Goal: Contribute content: Contribute content

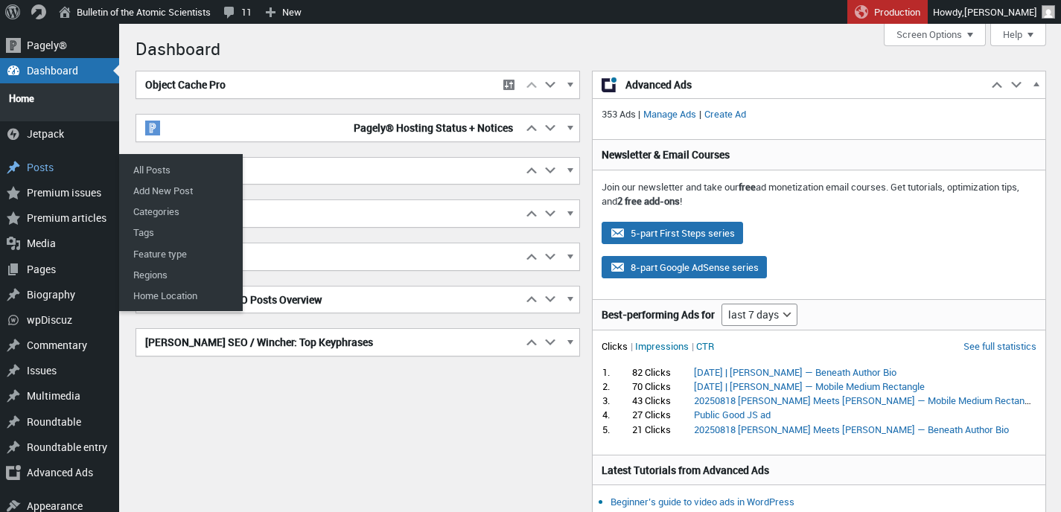
click at [42, 163] on div "Posts" at bounding box center [59, 167] width 119 height 25
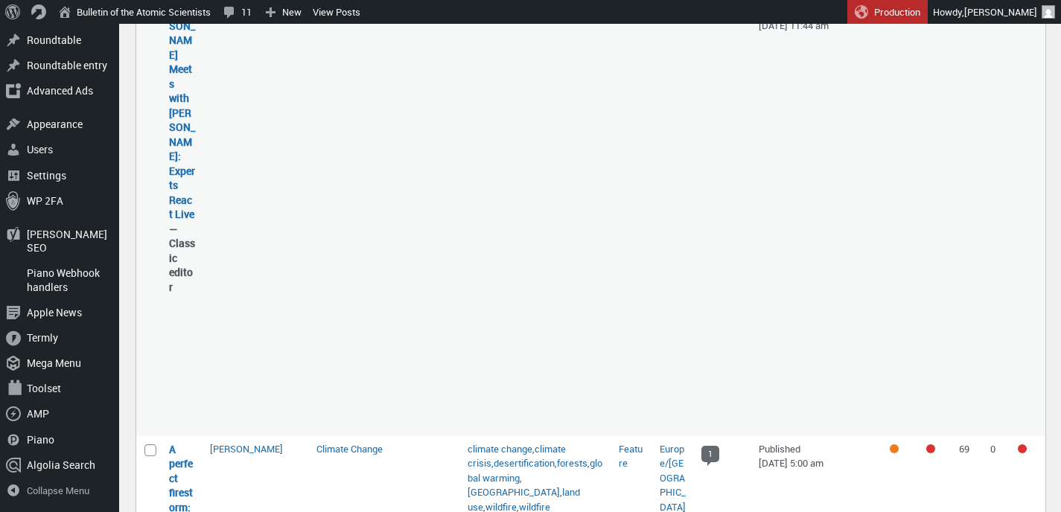
scroll to position [1099, 0]
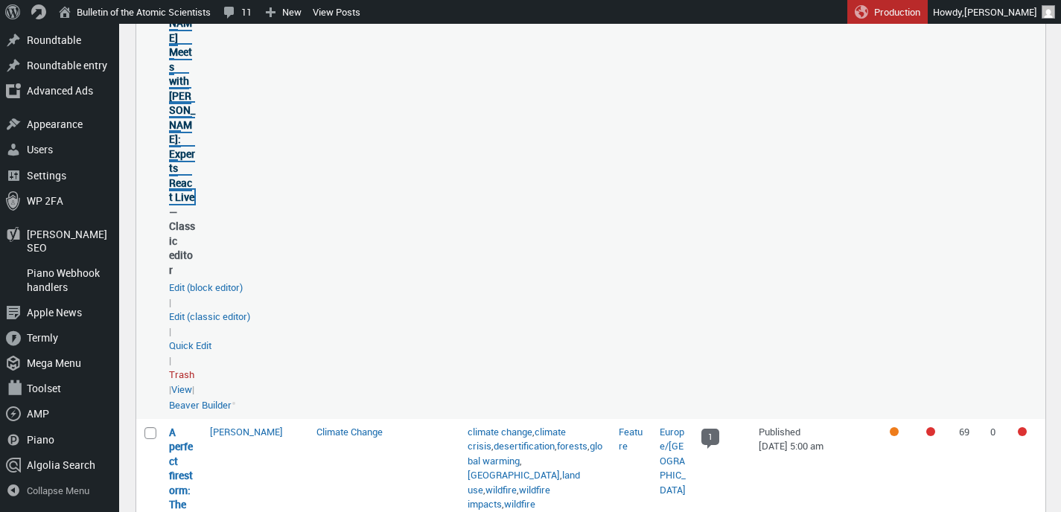
click at [181, 119] on link "[PERSON_NAME] Meets with [PERSON_NAME]: Experts React Live" at bounding box center [182, 95] width 26 height 217
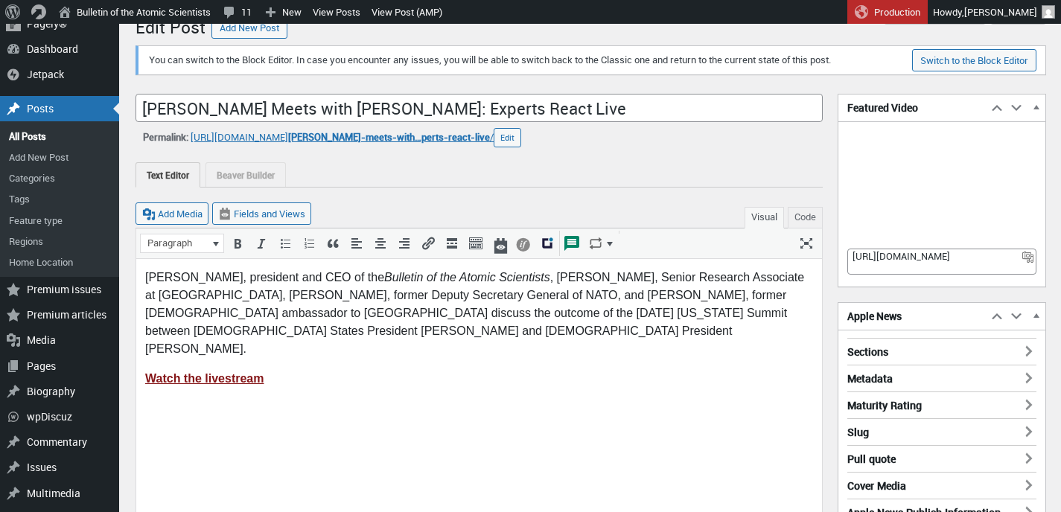
scroll to position [26, 0]
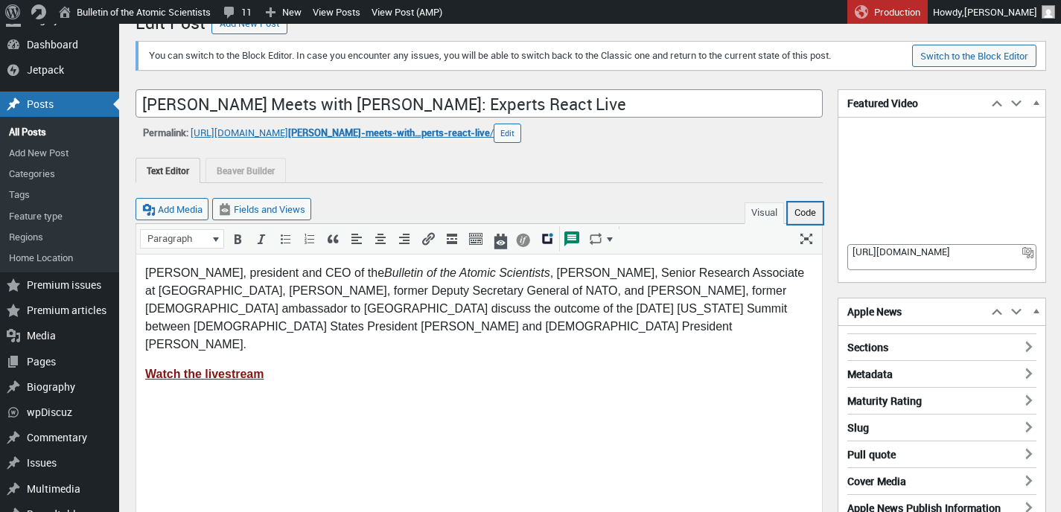
click at [798, 212] on button "Code" at bounding box center [805, 214] width 35 height 22
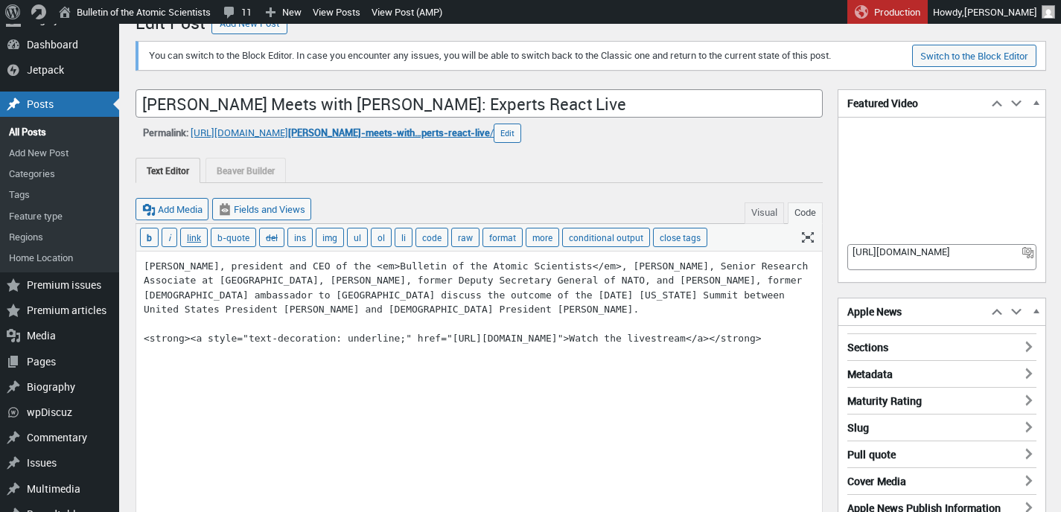
drag, startPoint x: 452, startPoint y: 337, endPoint x: 684, endPoint y: 336, distance: 231.6
click at [684, 336] on textarea "Alexandra Bell, president and CEO of the <em>Bulletin of the Atomic Scientists<…" at bounding box center [479, 386] width 686 height 268
paste textarea "watch?v=1m-Qih8V4Y4"
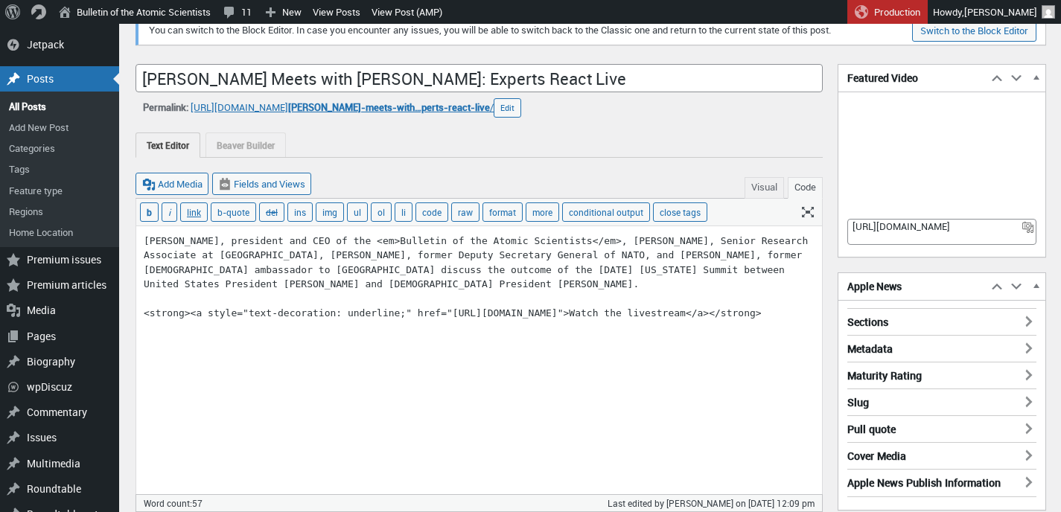
scroll to position [54, 0]
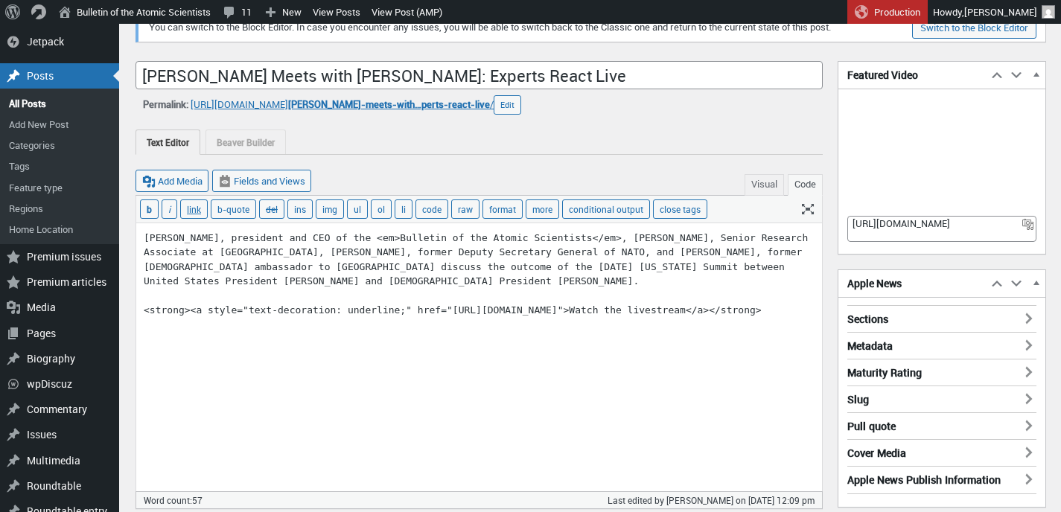
type textarea "[PERSON_NAME], president and CEO of the <em>Bulletin of the Atomic Scientists</…"
drag, startPoint x: 921, startPoint y: 238, endPoint x: 847, endPoint y: 224, distance: 75.1
click at [847, 224] on textarea "https://www.youtube.com/live/ZqRoTnToM7c" at bounding box center [941, 229] width 189 height 26
paste textarea "watch?v=1m-Qih8V4Y4"
type textarea "[URL][DOMAIN_NAME]"
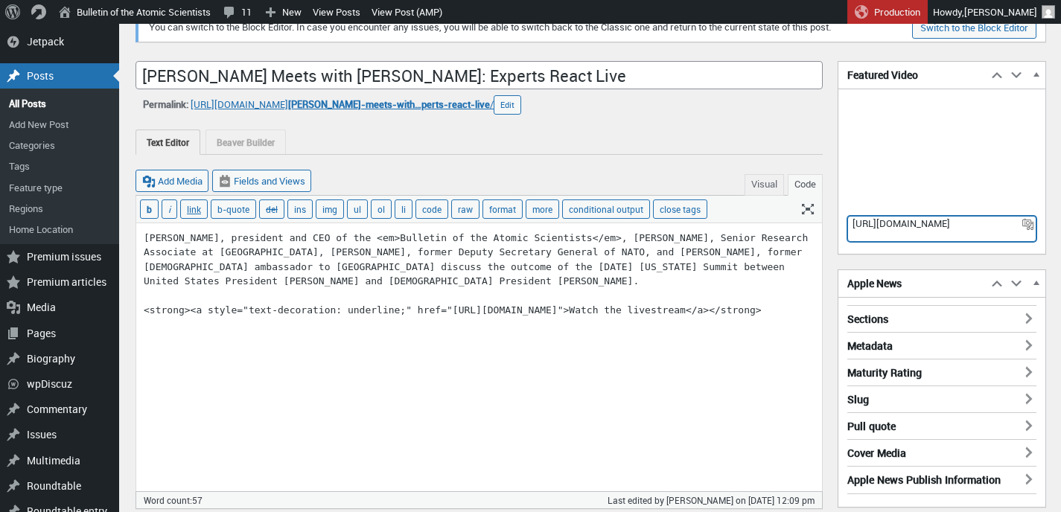
type textarea "https://www.youtube.com/watch?v=1m-Qih8V4Y4"
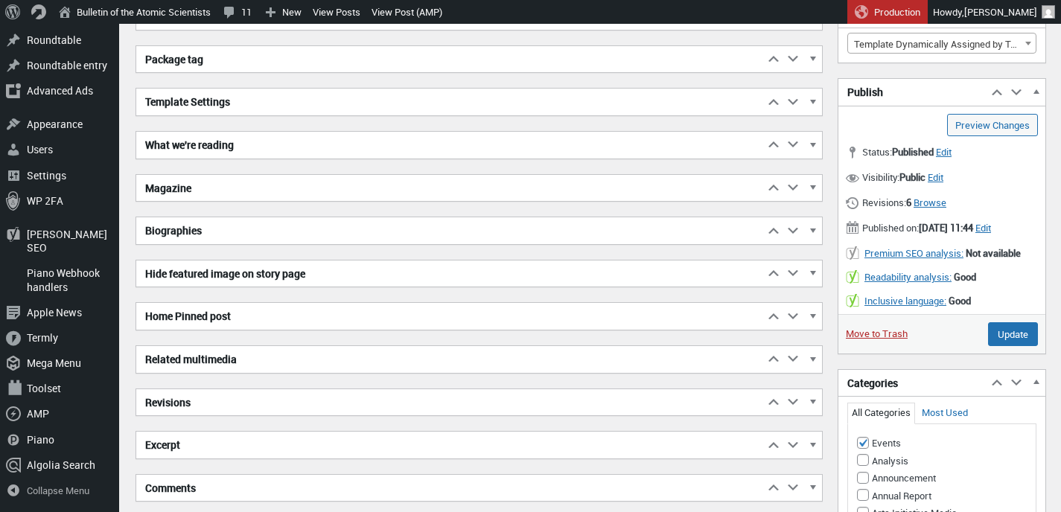
scroll to position [707, 0]
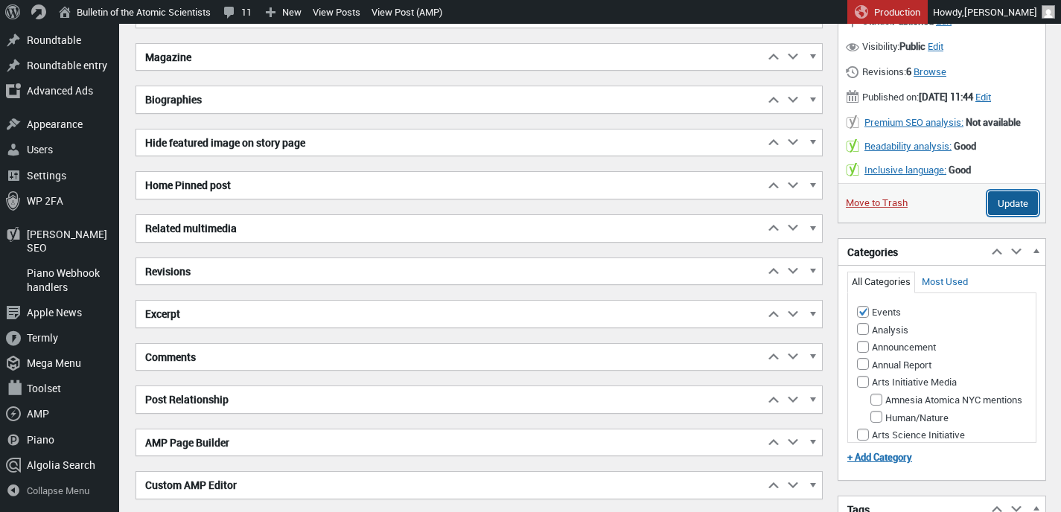
click at [1006, 215] on input "Update" at bounding box center [1013, 203] width 50 height 24
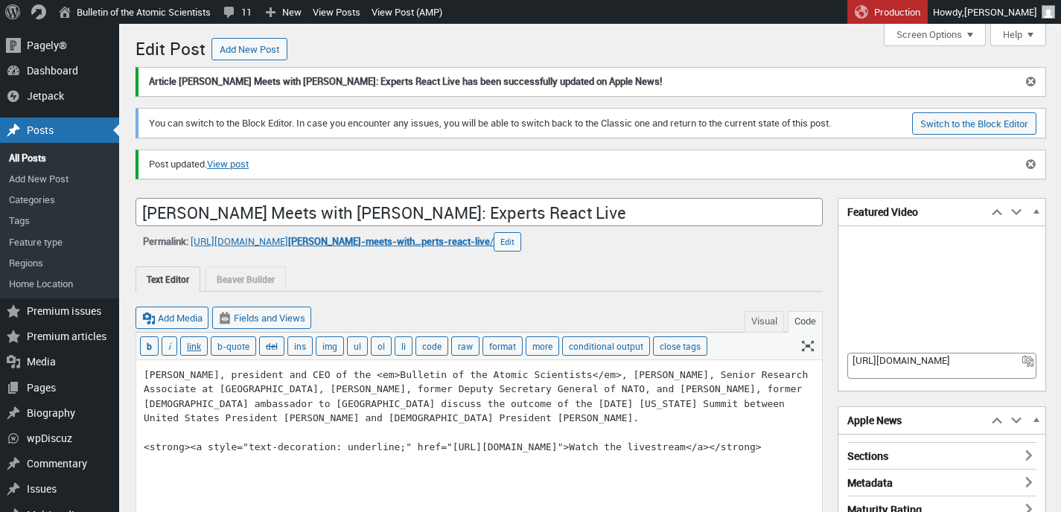
scroll to position [22, 0]
click at [231, 165] on link "View post" at bounding box center [228, 164] width 42 height 15
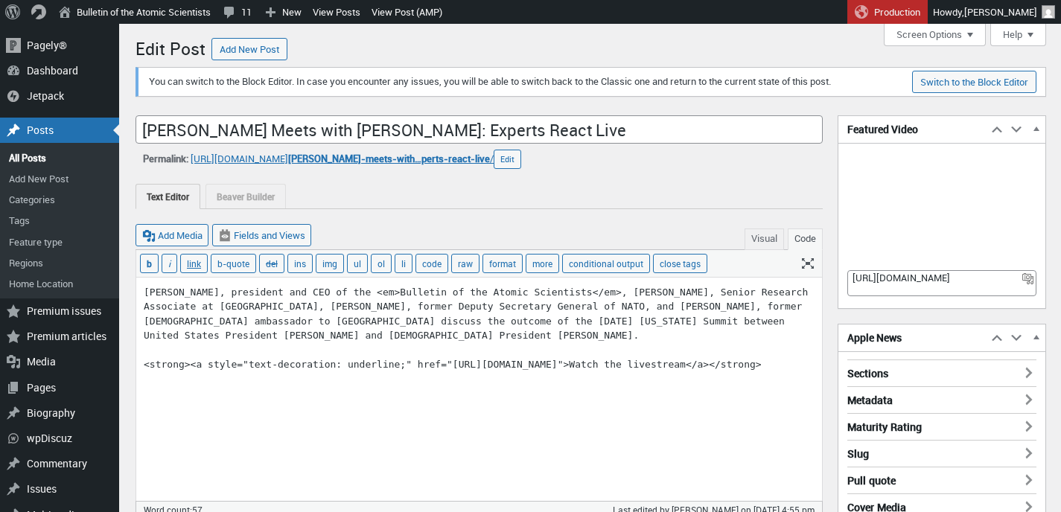
scroll to position [22, 0]
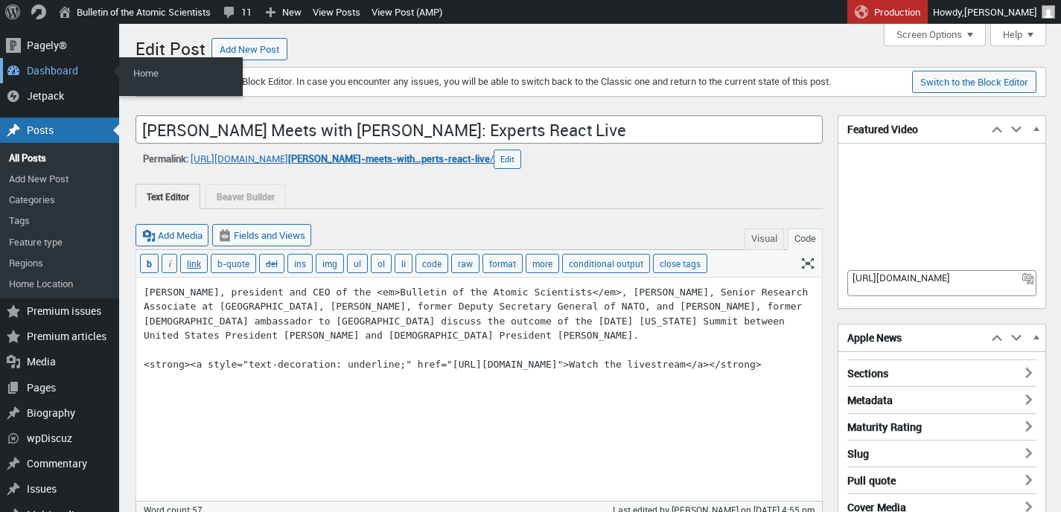
click at [48, 74] on div "Dashboard" at bounding box center [59, 70] width 119 height 25
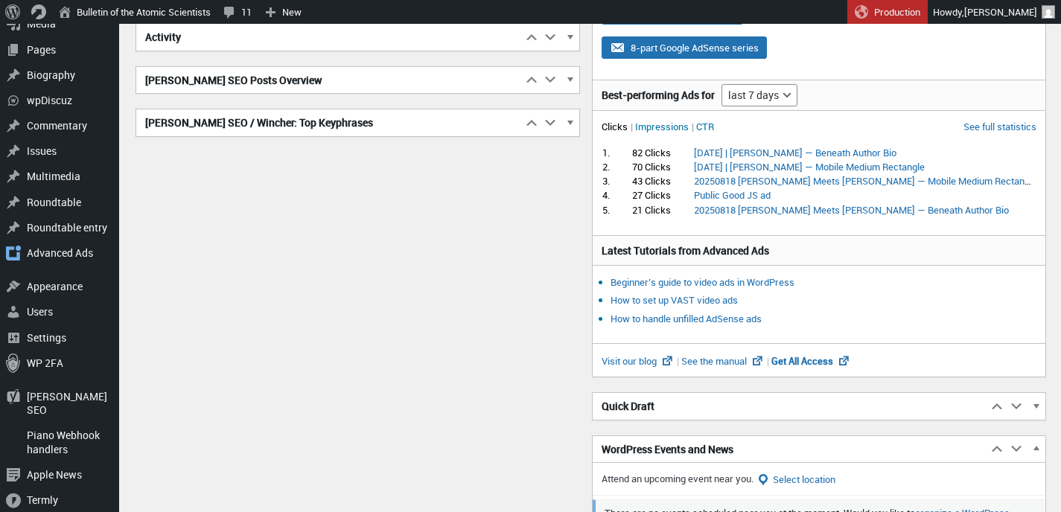
scroll to position [241, 0]
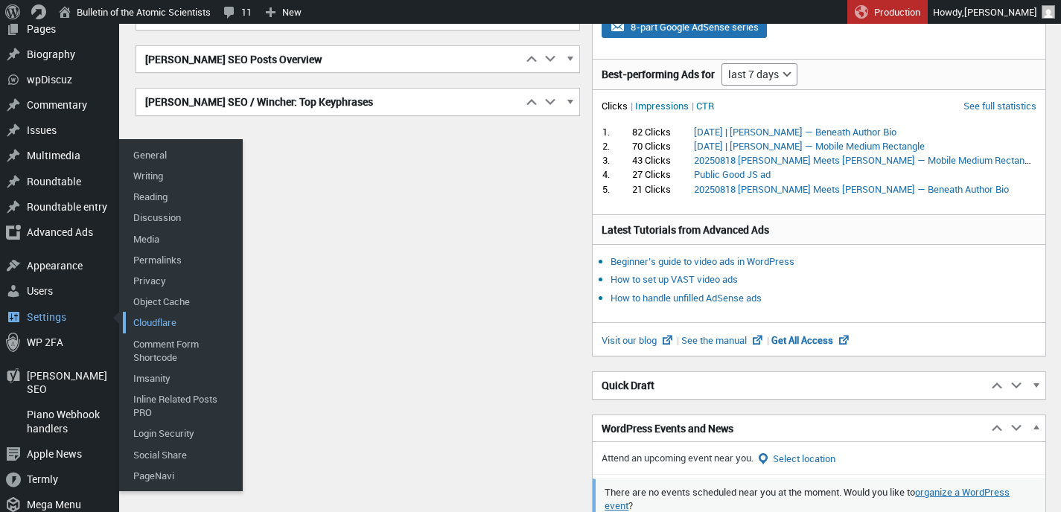
click at [145, 316] on link "Cloudflare" at bounding box center [182, 322] width 119 height 21
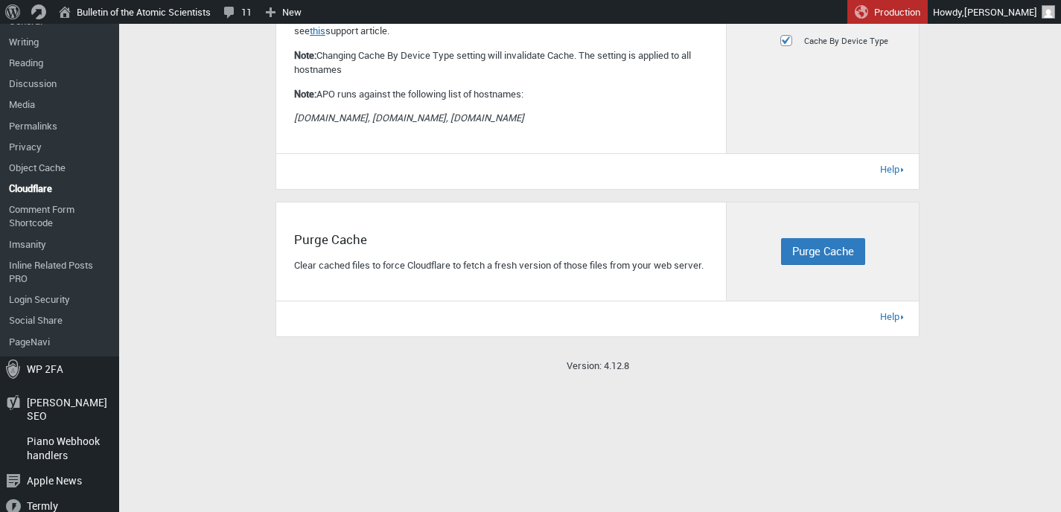
scroll to position [515, 0]
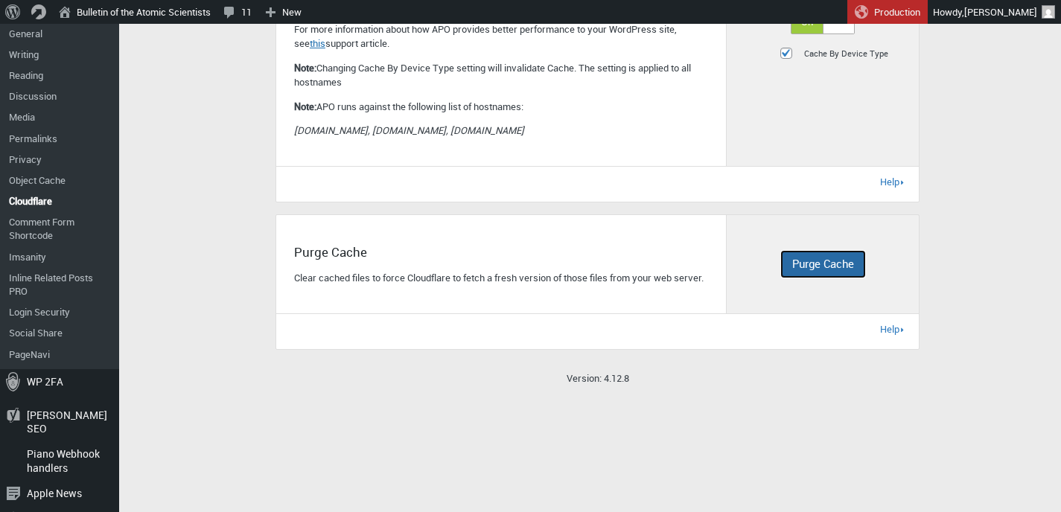
click at [827, 271] on span "Purge Cache" at bounding box center [823, 263] width 62 height 15
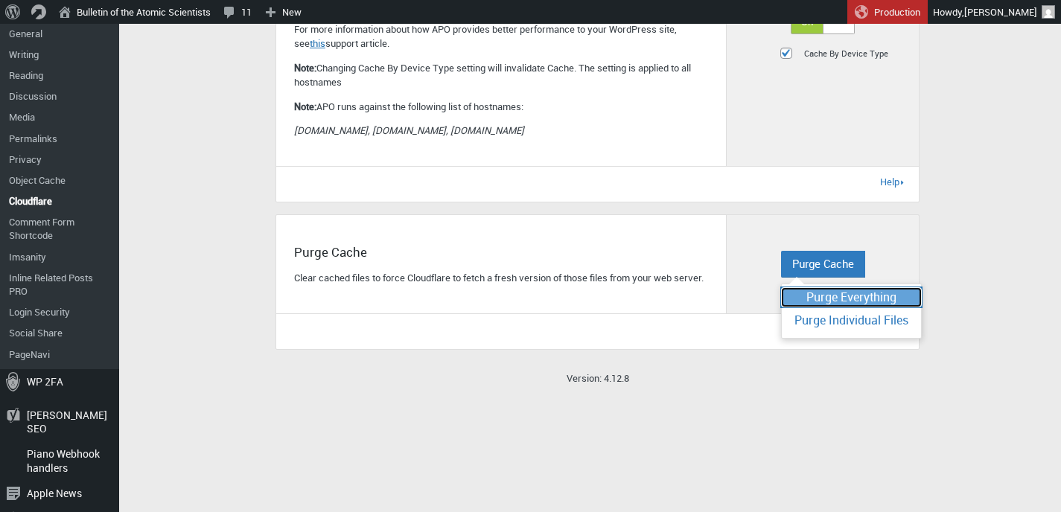
click at [827, 297] on span "Purge Everything" at bounding box center [851, 297] width 90 height 16
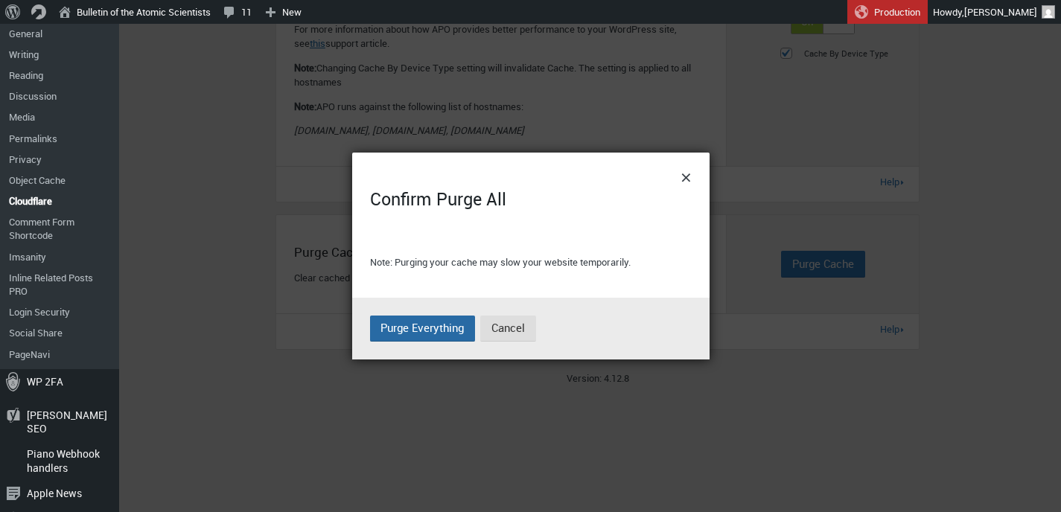
click at [413, 328] on span "Purge Everything" at bounding box center [422, 327] width 83 height 15
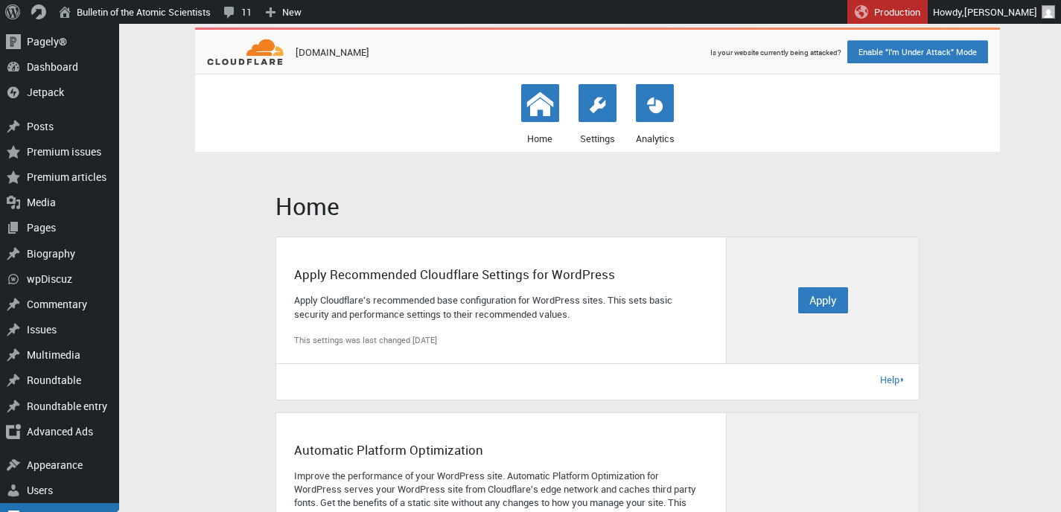
scroll to position [0, 0]
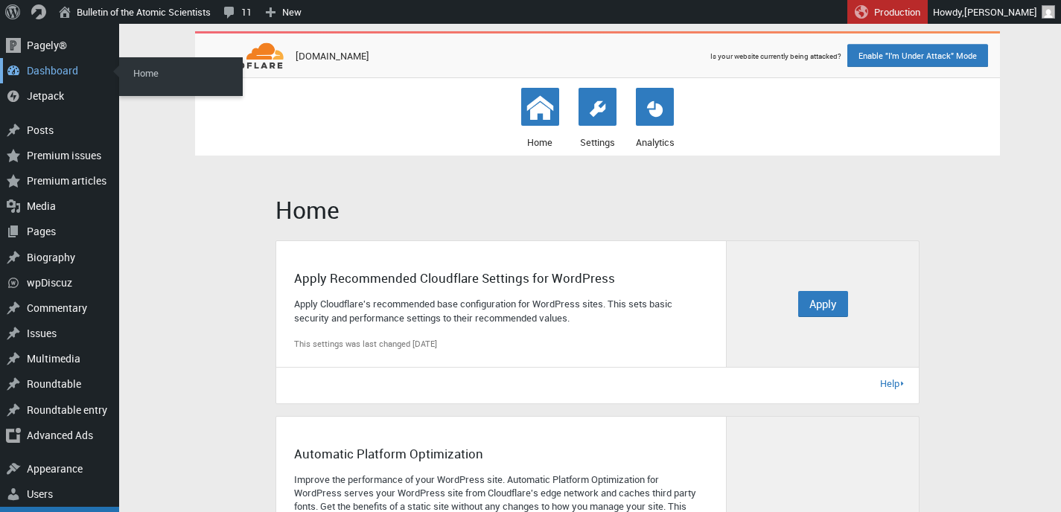
click at [48, 68] on div "Dashboard" at bounding box center [59, 70] width 119 height 25
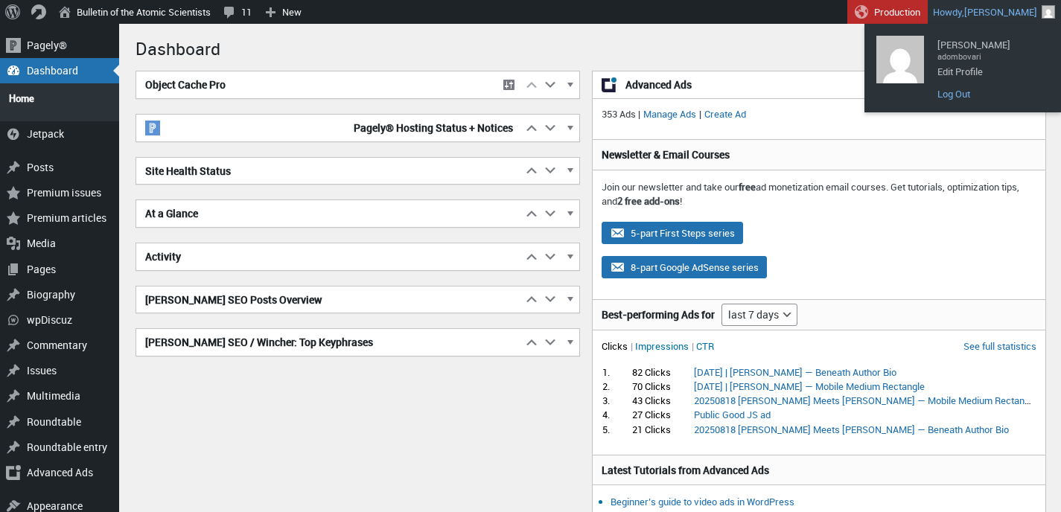
click at [949, 95] on link "Log Out" at bounding box center [989, 93] width 119 height 19
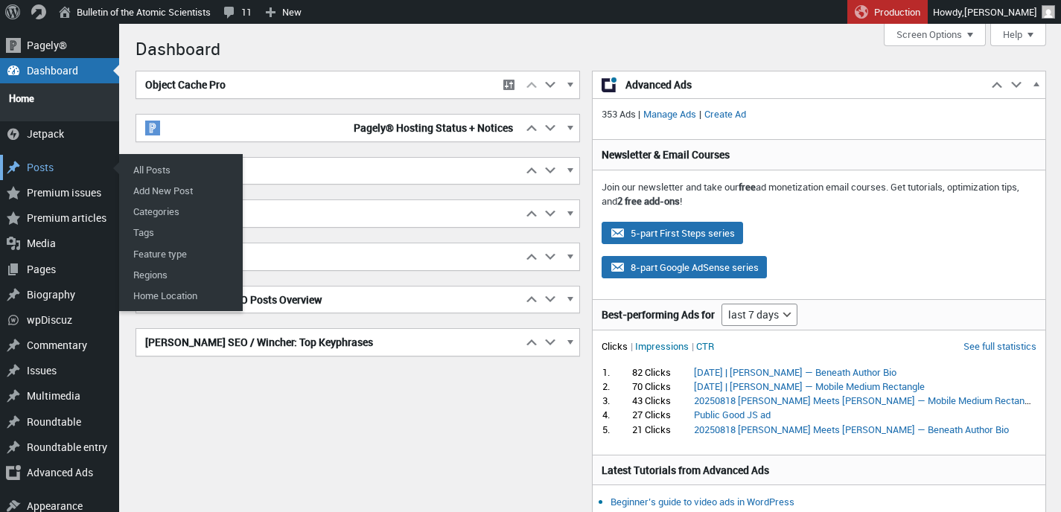
click at [48, 164] on div "Posts" at bounding box center [59, 167] width 119 height 25
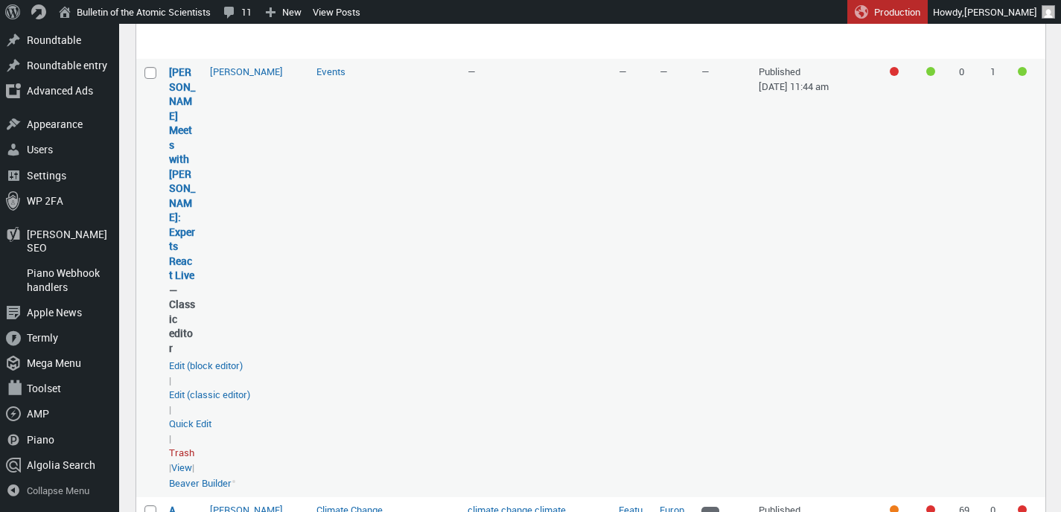
scroll to position [1061, 0]
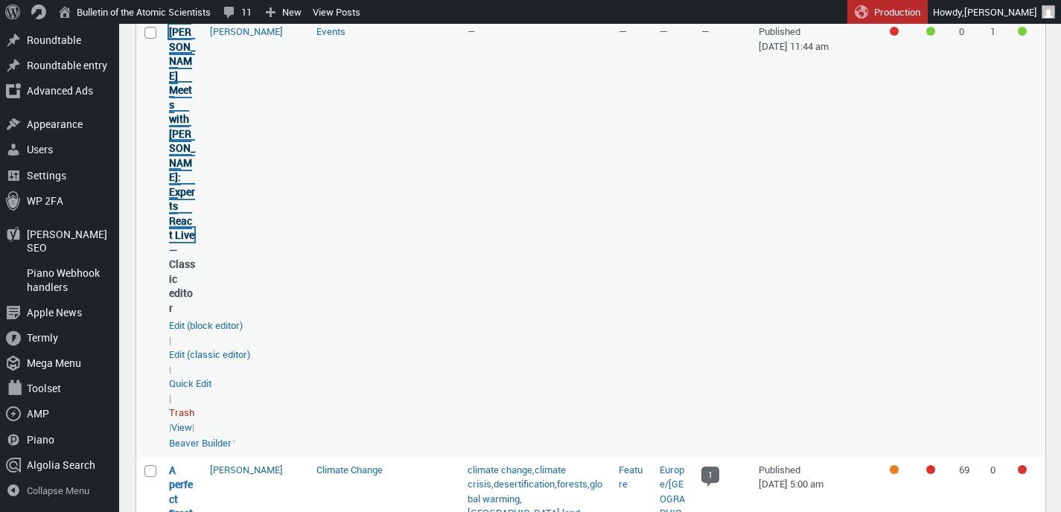
click at [179, 186] on link "[PERSON_NAME] Meets with [PERSON_NAME]: Experts React Live" at bounding box center [182, 133] width 26 height 217
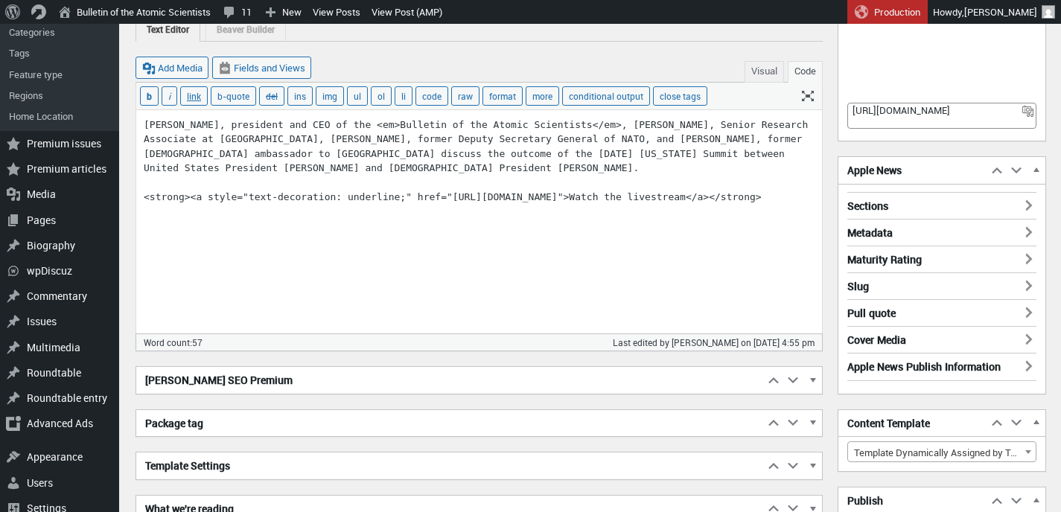
scroll to position [191, 0]
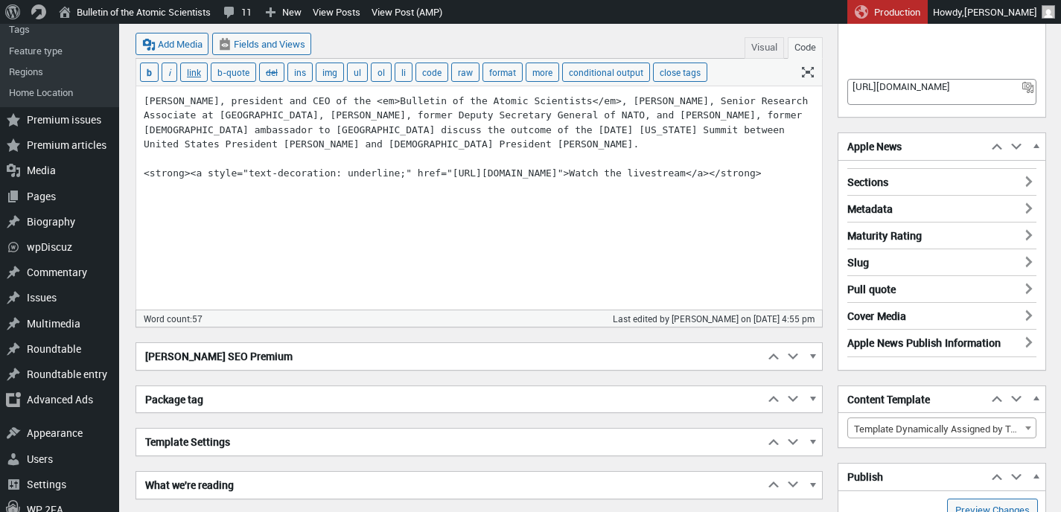
drag, startPoint x: 203, startPoint y: 189, endPoint x: 144, endPoint y: 191, distance: 58.1
click at [144, 191] on textarea "Alexandra Bell, president and CEO of the <em>Bulletin of the Atomic Scientists<…" at bounding box center [479, 197] width 686 height 223
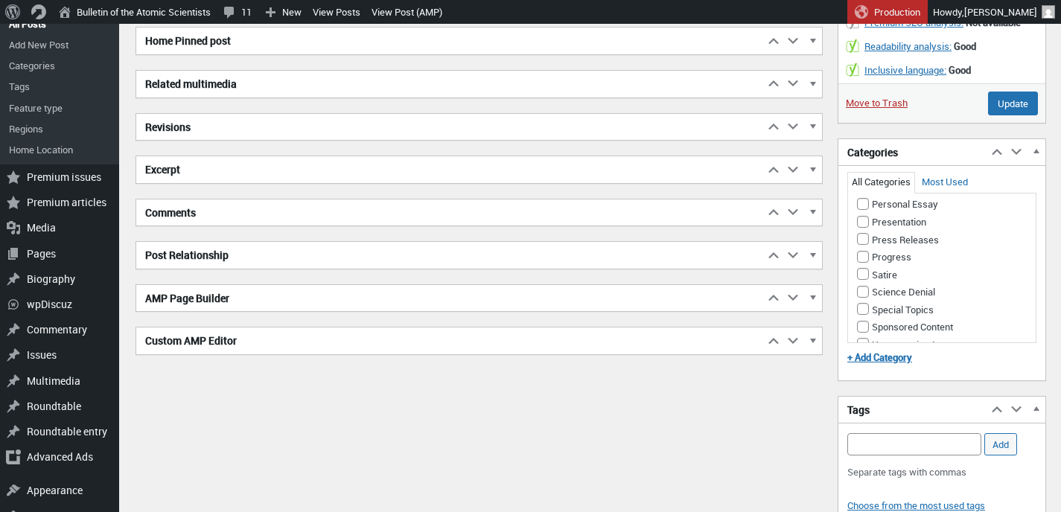
scroll to position [1045, 0]
type textarea "[PERSON_NAME], president and CEO of the <em>Bulletin of the Atomic Scientists</…"
click at [862, 68] on input "Nuclear Risk" at bounding box center [863, 62] width 12 height 12
checkbox input "true"
click at [1007, 115] on input "Update" at bounding box center [1013, 104] width 50 height 24
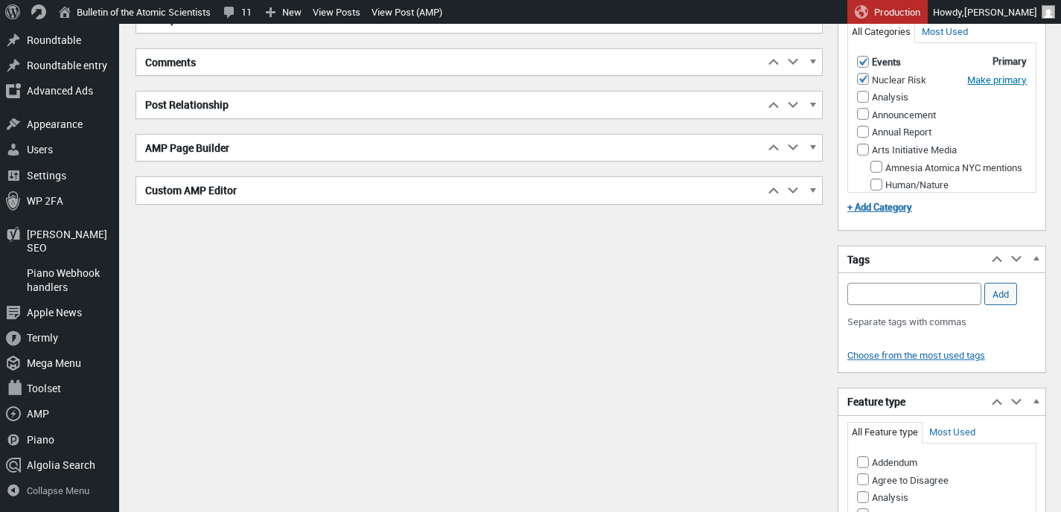
scroll to position [1057, 0]
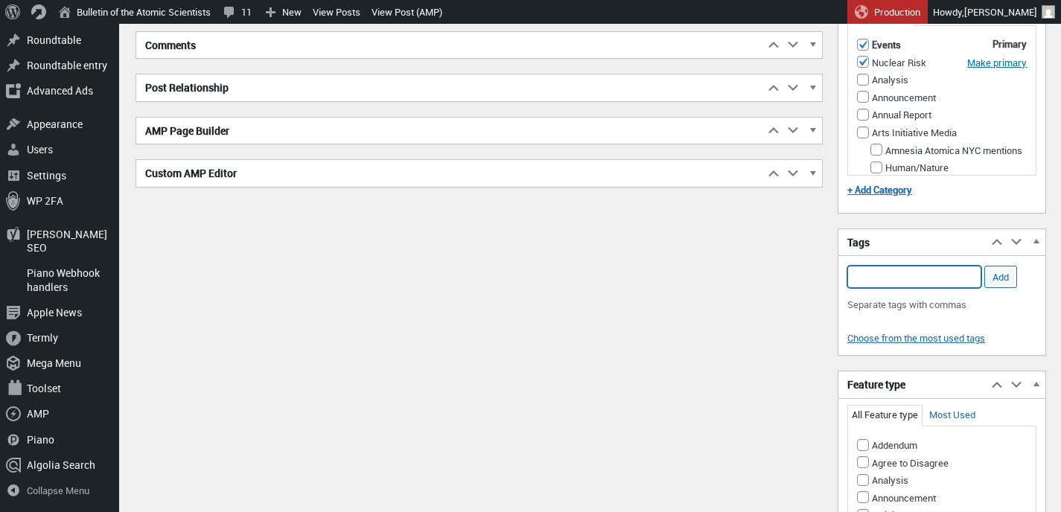
click at [891, 285] on input "Add Tag" at bounding box center [914, 277] width 134 height 22
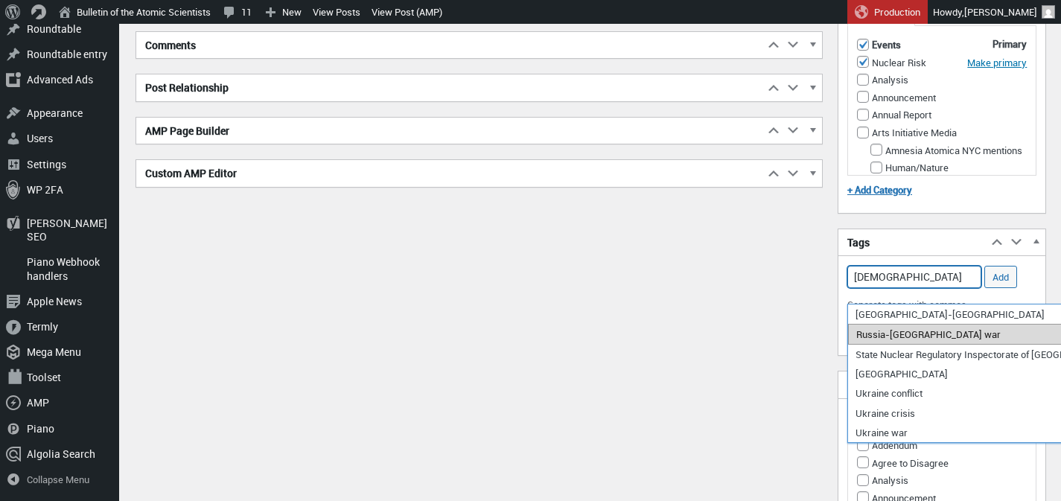
click at [895, 334] on li "Russia-[GEOGRAPHIC_DATA] war" at bounding box center [966, 334] width 237 height 21
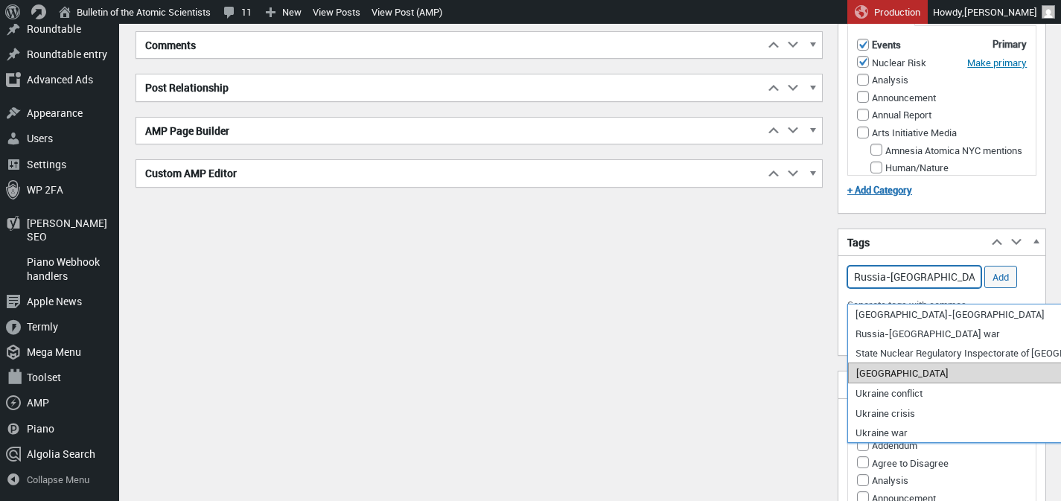
click at [875, 373] on li "[GEOGRAPHIC_DATA]" at bounding box center [966, 373] width 237 height 21
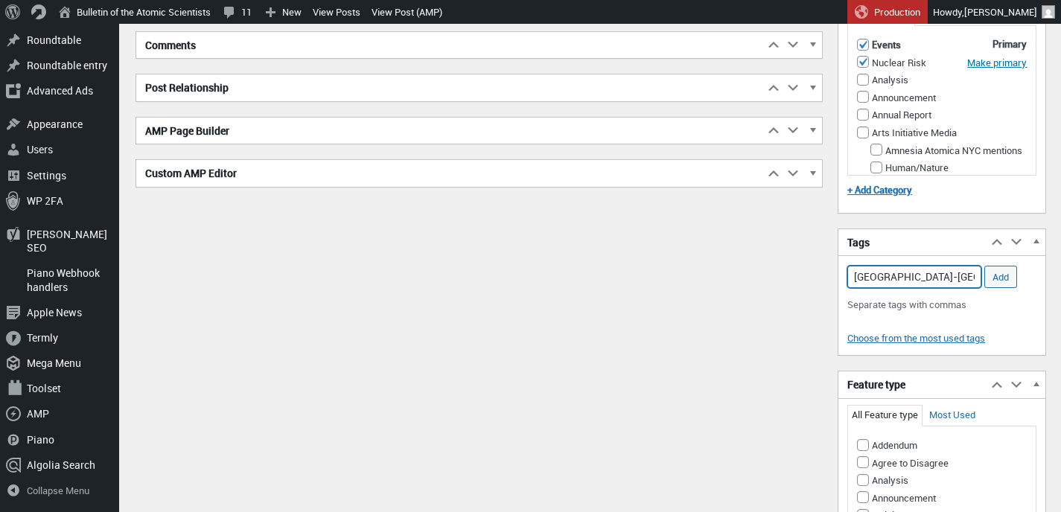
click at [968, 288] on input "Russia-Ukraine war, Ukraine," at bounding box center [914, 277] width 134 height 22
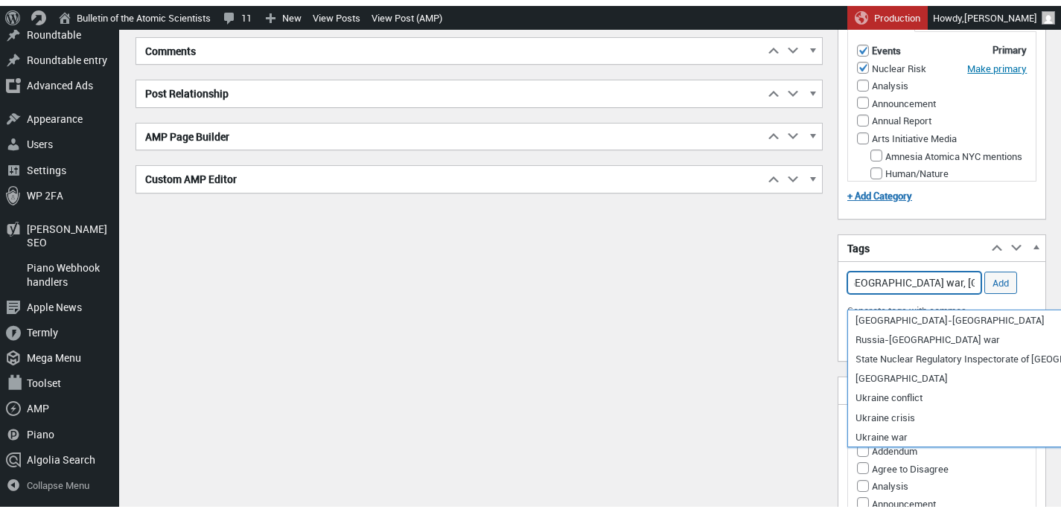
scroll to position [0, 54]
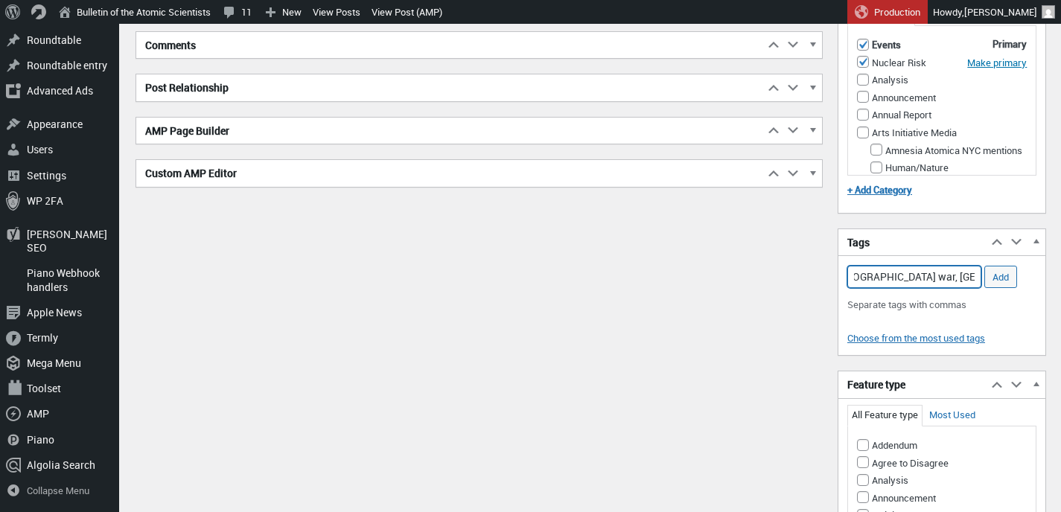
click at [943, 288] on input "Russia-Ukraine war, Ukraine, Donald Trump," at bounding box center [914, 277] width 134 height 22
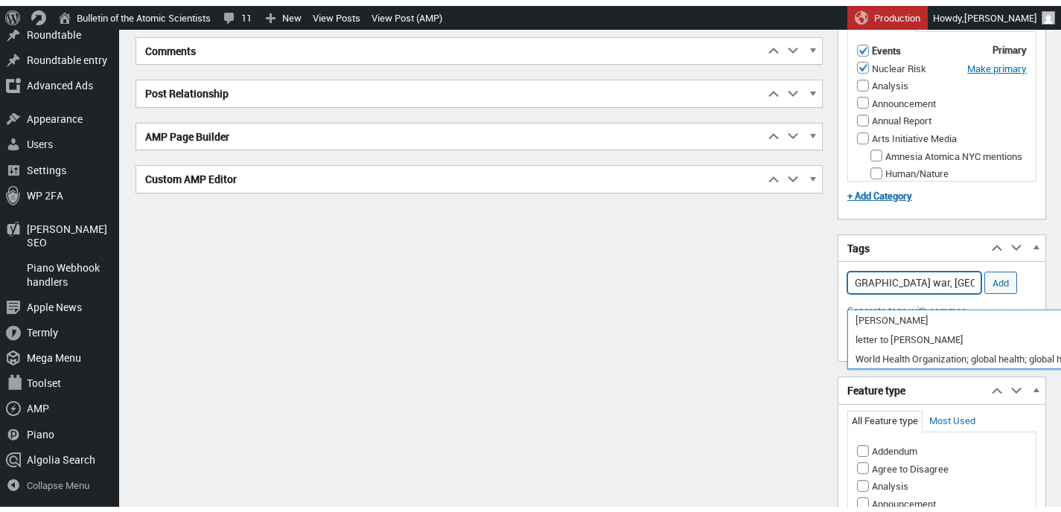
scroll to position [0, 129]
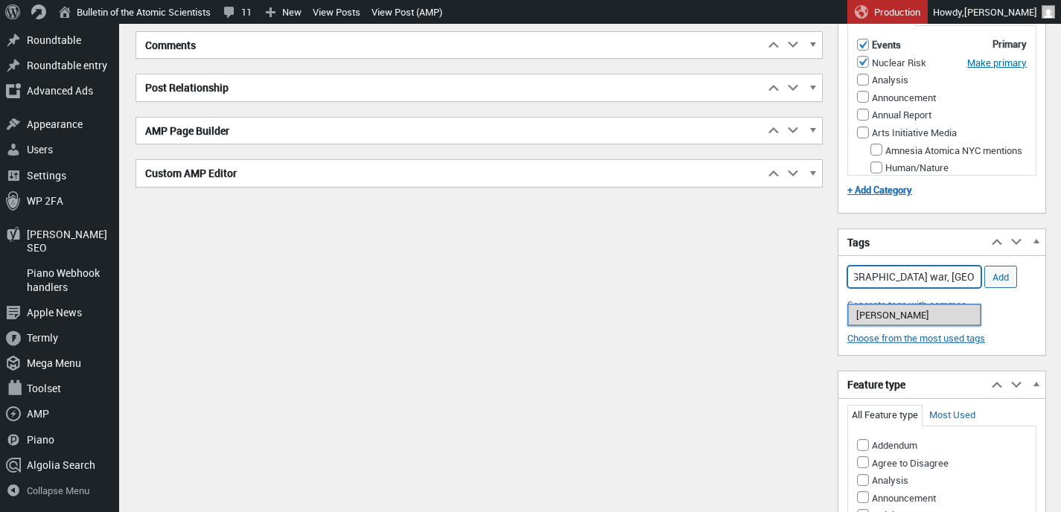
click at [911, 314] on li "[PERSON_NAME]" at bounding box center [914, 315] width 133 height 21
click at [956, 288] on input "Russia-Ukraine war, Ukraine, Donald Trump, Vladimir Putin," at bounding box center [914, 277] width 134 height 22
click at [923, 311] on li "[US_STATE]" at bounding box center [936, 315] width 177 height 21
click at [958, 288] on input "Russia-Ukraine war, Ukraine, Donald Trump, Vladimir Putin, alaska," at bounding box center [914, 277] width 134 height 22
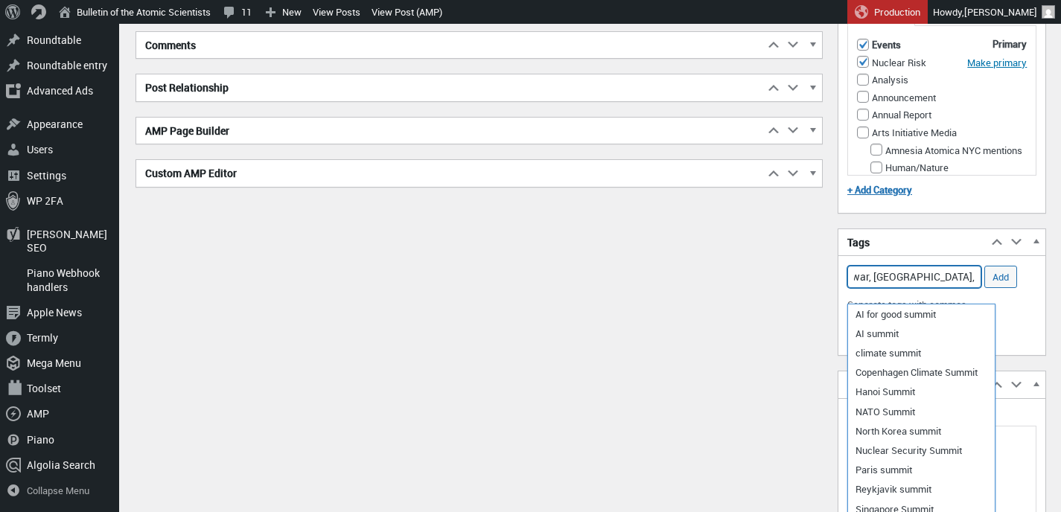
scroll to position [0, 202]
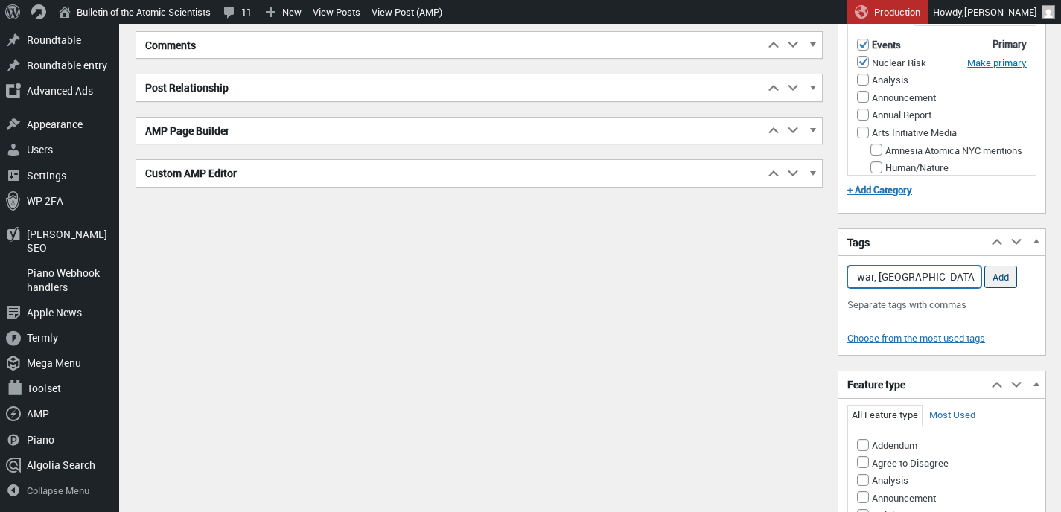
type input "Russia-Ukraine war, Ukraine, Donald Trump, Vladimir Putin, alaska,"
click at [990, 288] on input "Add" at bounding box center [1000, 277] width 33 height 22
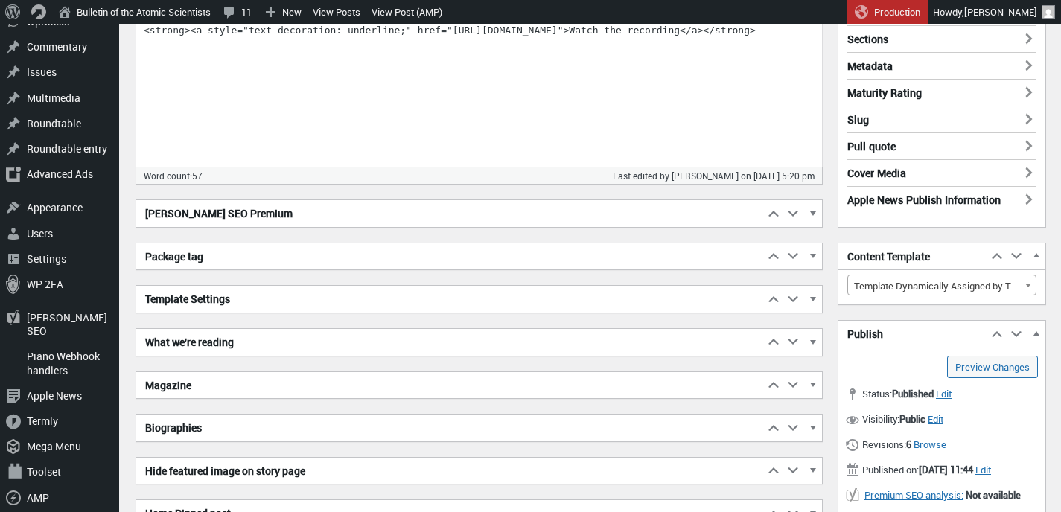
scroll to position [570, 0]
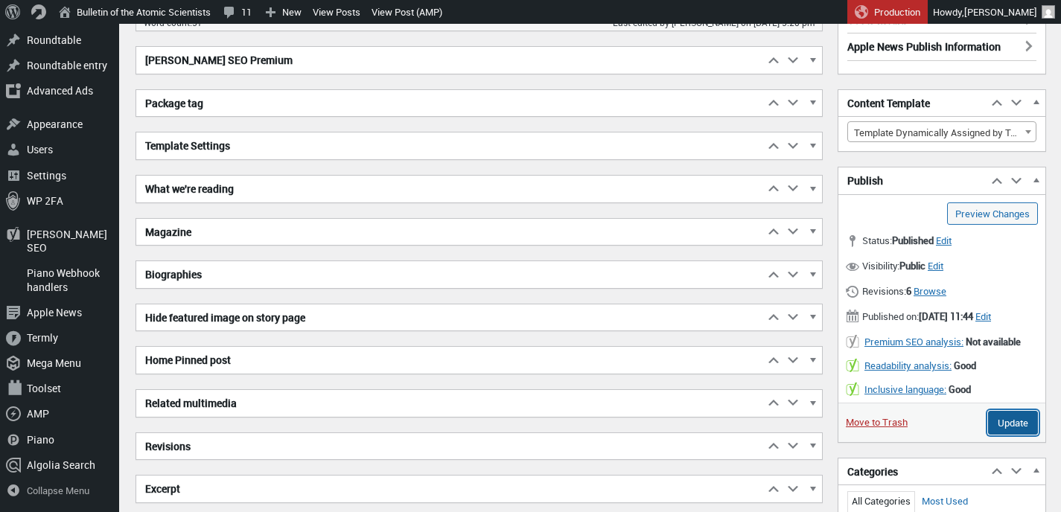
click at [1002, 435] on input "Update" at bounding box center [1013, 423] width 50 height 24
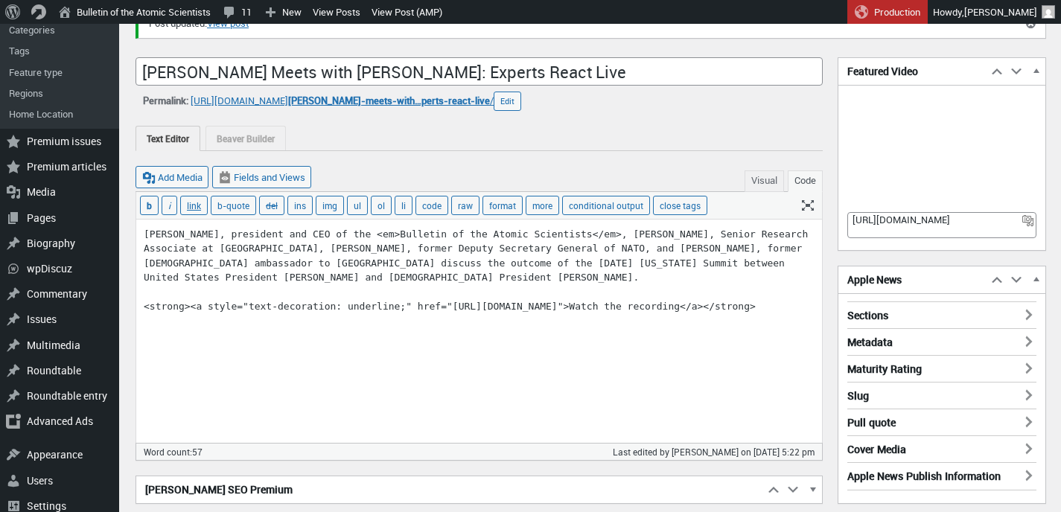
scroll to position [173, 0]
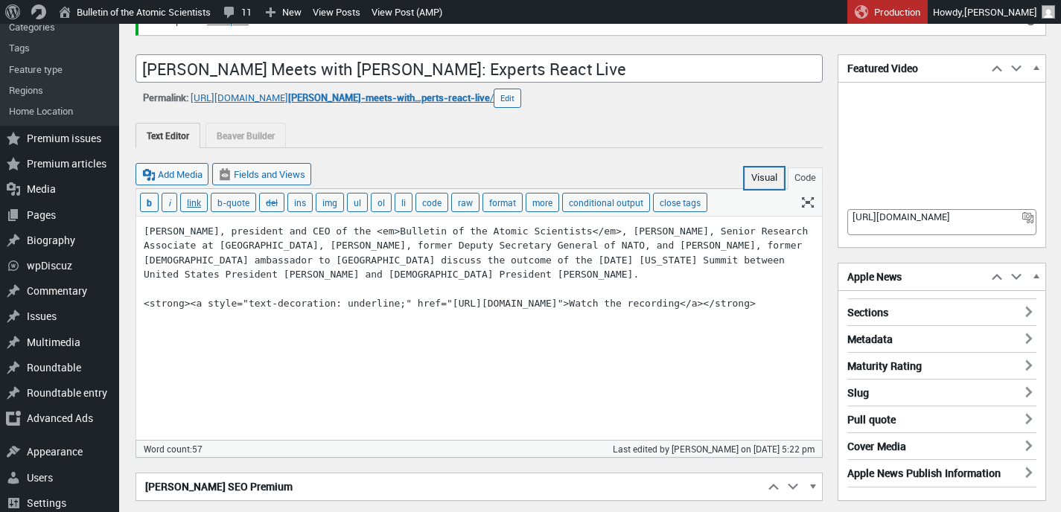
click at [755, 179] on button "Visual" at bounding box center [764, 179] width 39 height 22
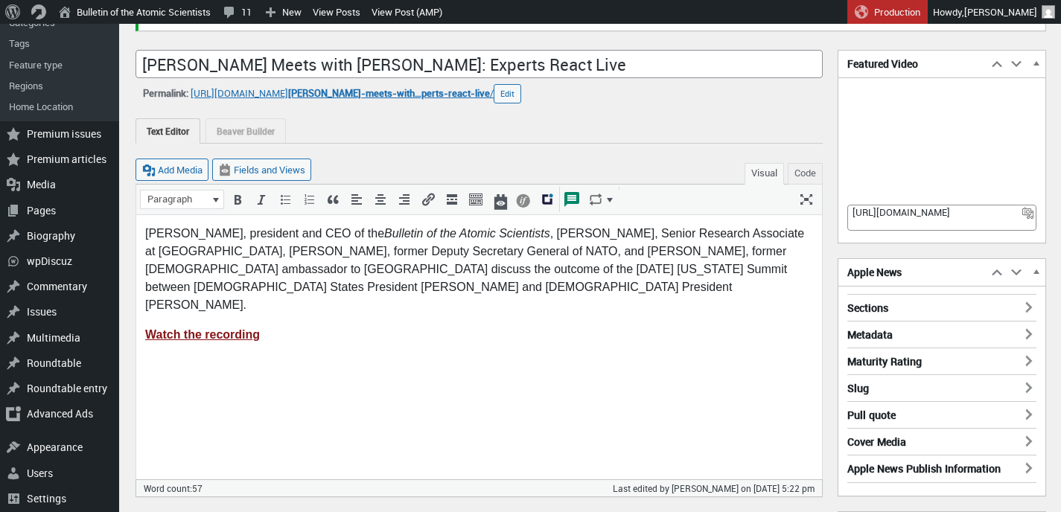
scroll to position [200, 0]
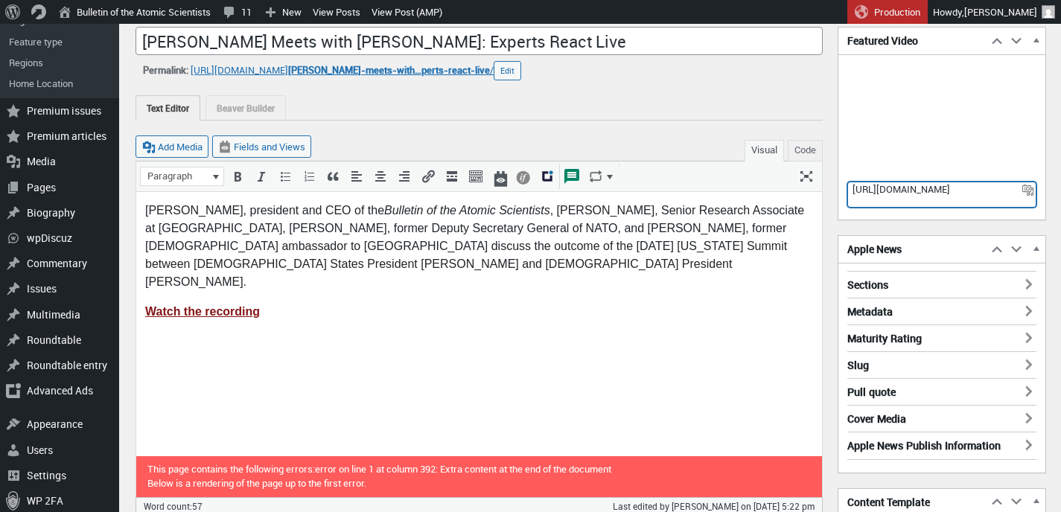
drag, startPoint x: 933, startPoint y: 201, endPoint x: 851, endPoint y: 189, distance: 82.8
click at [851, 189] on textarea "https://www.youtube.com/watch?v=1m-Qih8V4Y4" at bounding box center [941, 195] width 189 height 26
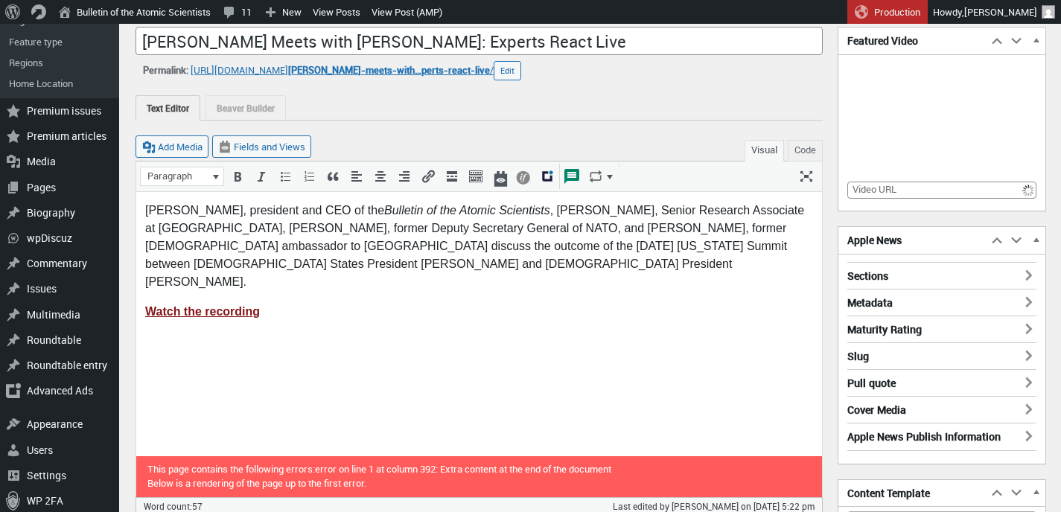
scroll to position [10, 0]
click at [838, 186] on div "Featured Video Move up Move Featured Video box up Move down Move Featured Video…" at bounding box center [942, 119] width 209 height 185
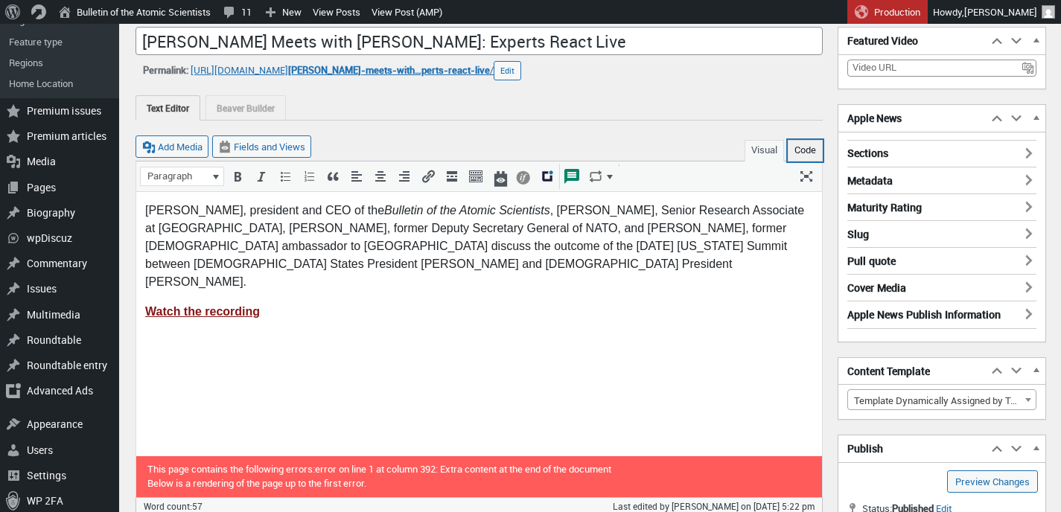
click at [809, 150] on button "Code" at bounding box center [805, 151] width 35 height 22
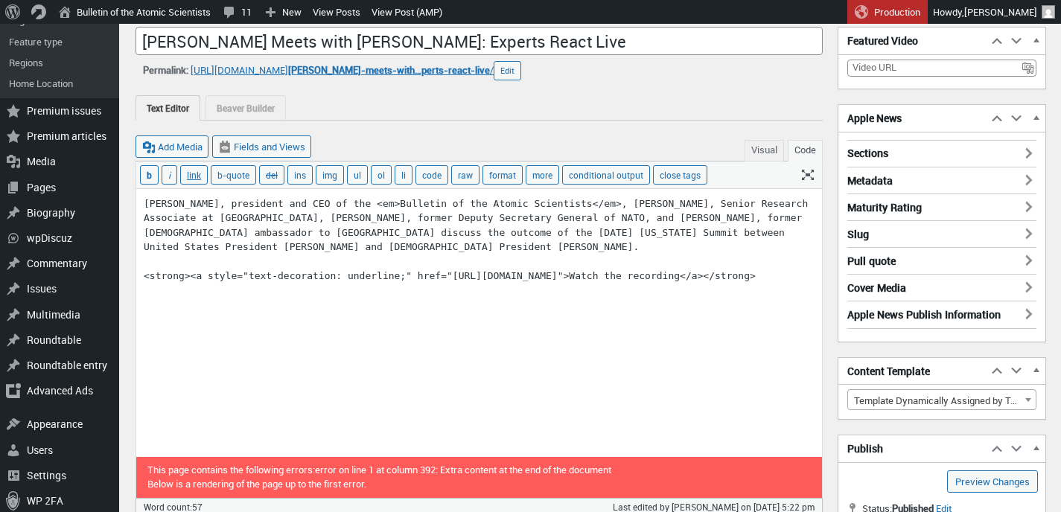
click at [293, 290] on textarea "Alexandra Bell, president and CEO of the <em>Bulletin of the Atomic Scientists<…" at bounding box center [479, 323] width 686 height 268
paste textarea "<style>.embed-container { position: relative; padding-bottom: 56.25%; height: 0…"
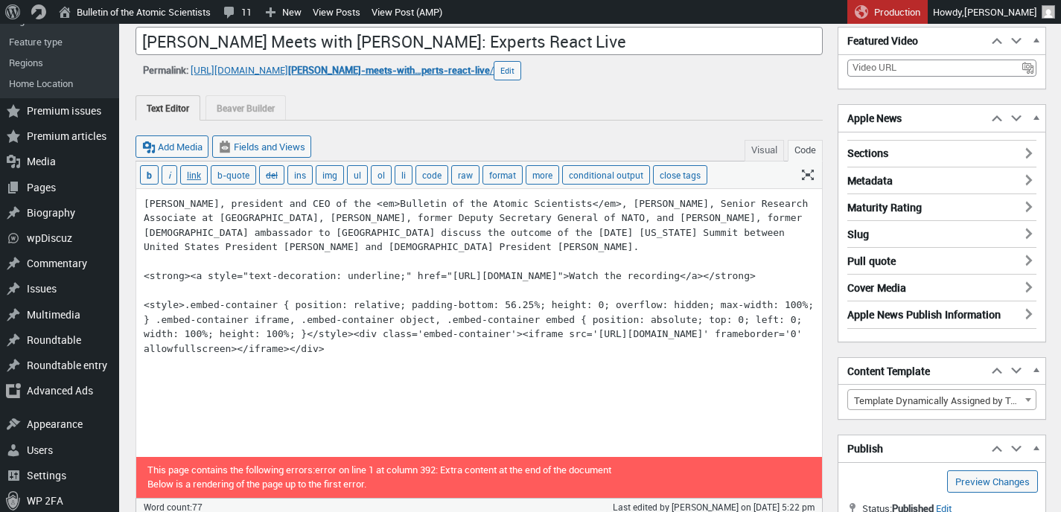
drag, startPoint x: 482, startPoint y: 363, endPoint x: 140, endPoint y: 322, distance: 344.2
click at [140, 322] on textarea "Alexandra Bell, president and CEO of the <em>Bulletin of the Atomic Scientists<…" at bounding box center [479, 323] width 686 height 268
type textarea "[PERSON_NAME], president and CEO of the <em>Bulletin of the Atomic Scientists</…"
click at [985, 478] on link "Preview Changes (opens in a new tab)" at bounding box center [992, 482] width 91 height 22
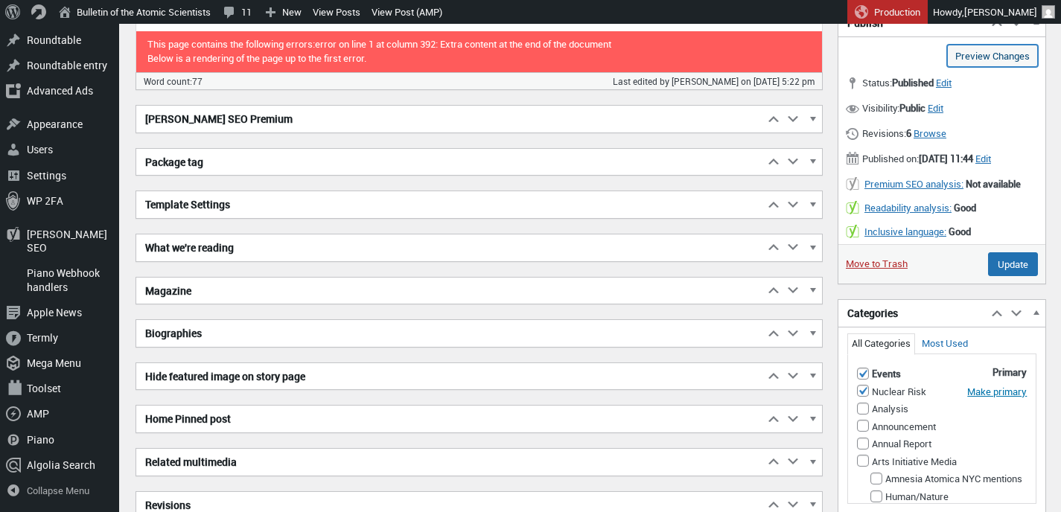
scroll to position [631, 0]
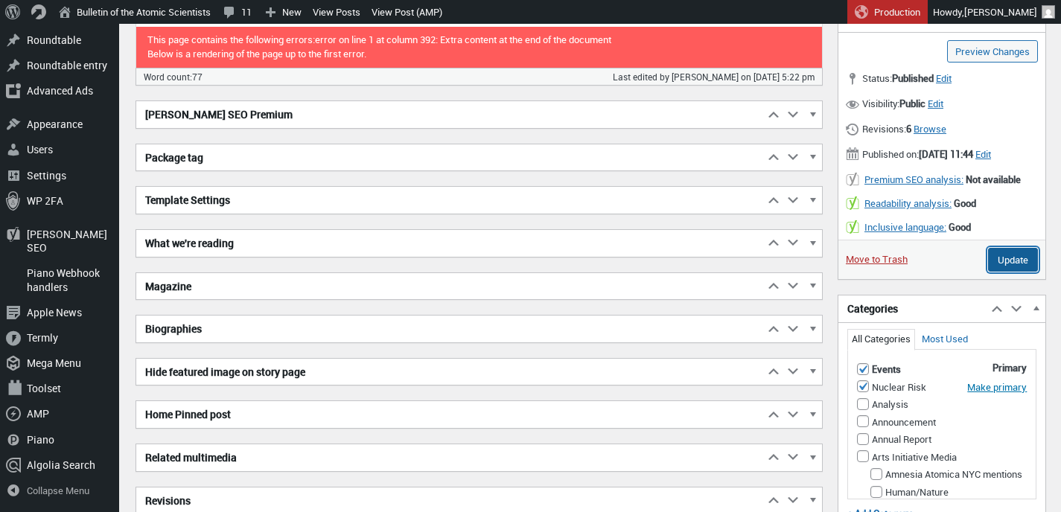
click at [999, 272] on input "Update" at bounding box center [1013, 260] width 50 height 24
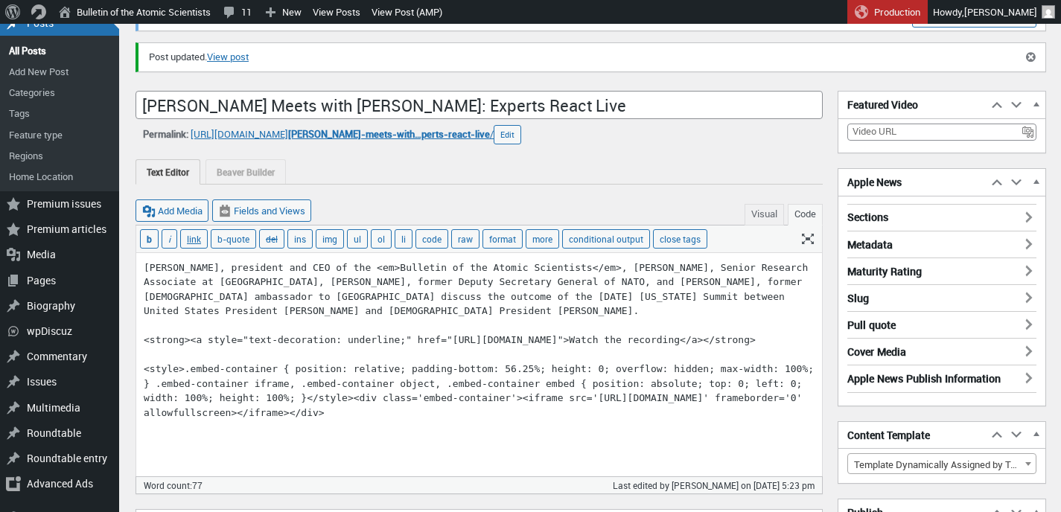
scroll to position [115, 0]
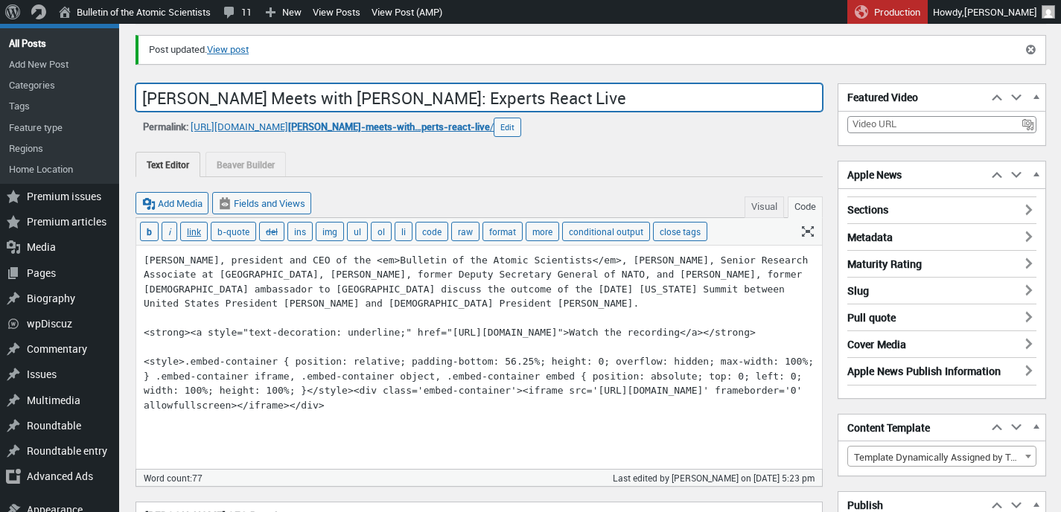
drag, startPoint x: 453, startPoint y: 97, endPoint x: 417, endPoint y: 97, distance: 35.7
click at [417, 97] on input "Trump Meets with Putin: Experts React Live" at bounding box center [479, 97] width 687 height 28
type input "[PERSON_NAME] Meets with [PERSON_NAME]: Experts React"
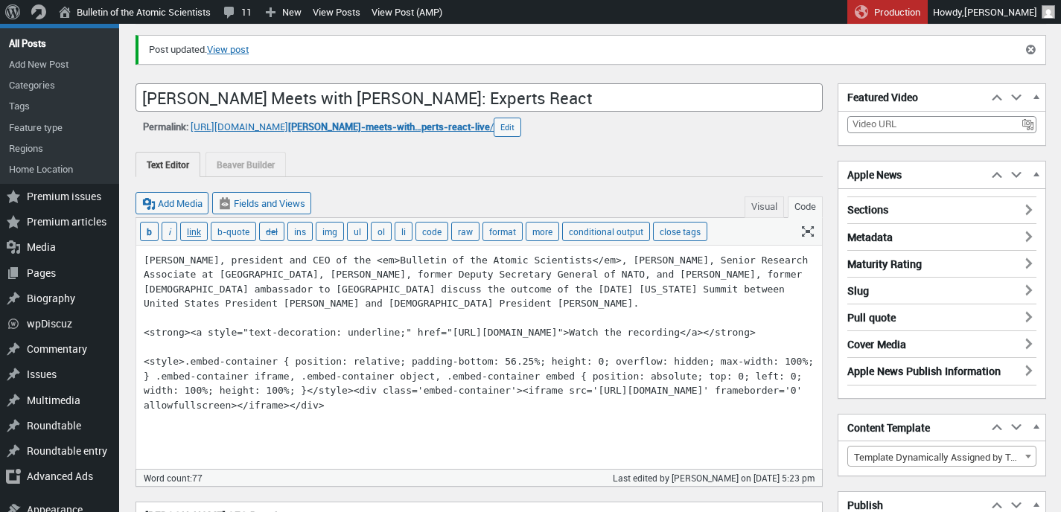
click at [798, 122] on div "Permalink: https://thebulletin.org/2025/08/ trump-meets-with…perts-react-live /…" at bounding box center [479, 127] width 687 height 19
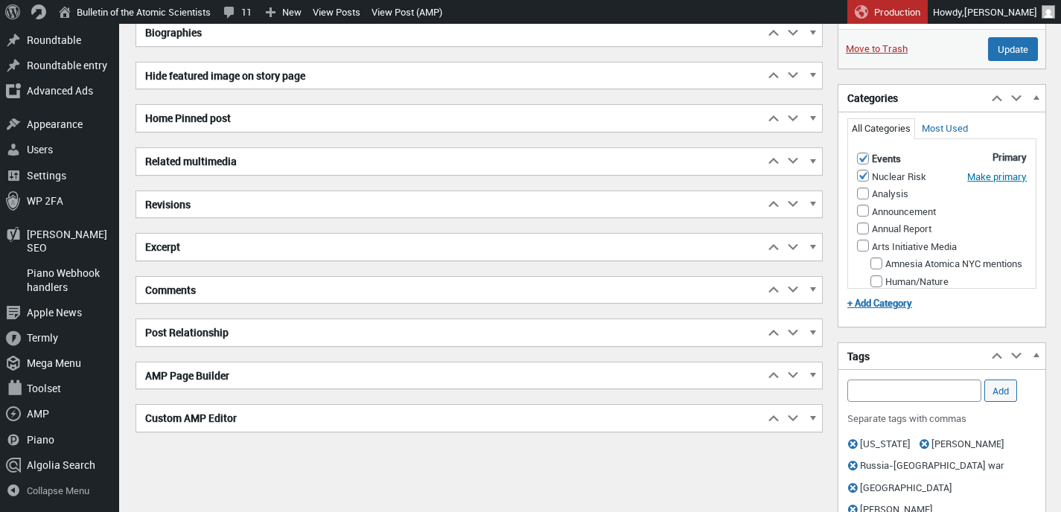
scroll to position [815, 0]
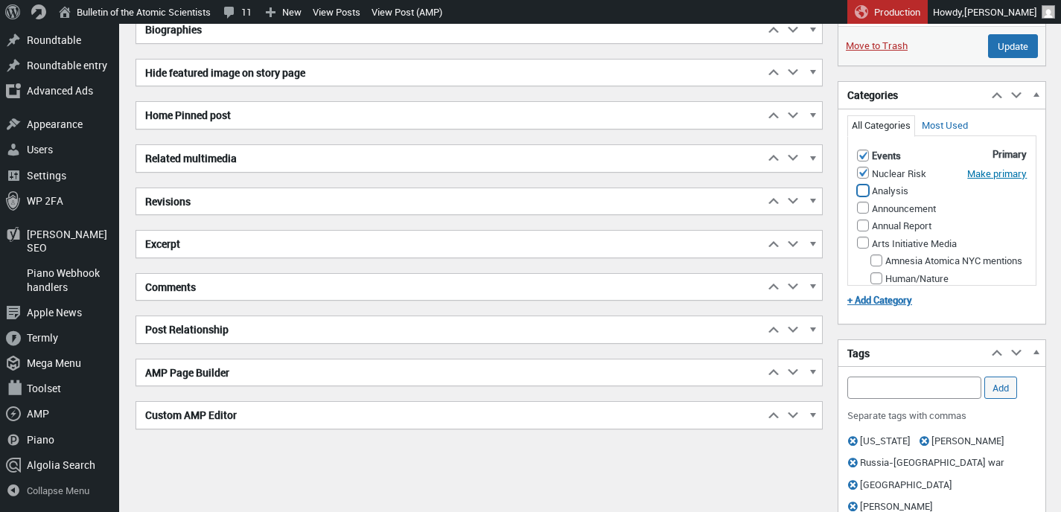
click at [862, 197] on input "Analysis" at bounding box center [863, 191] width 12 height 12
checkbox input "true"
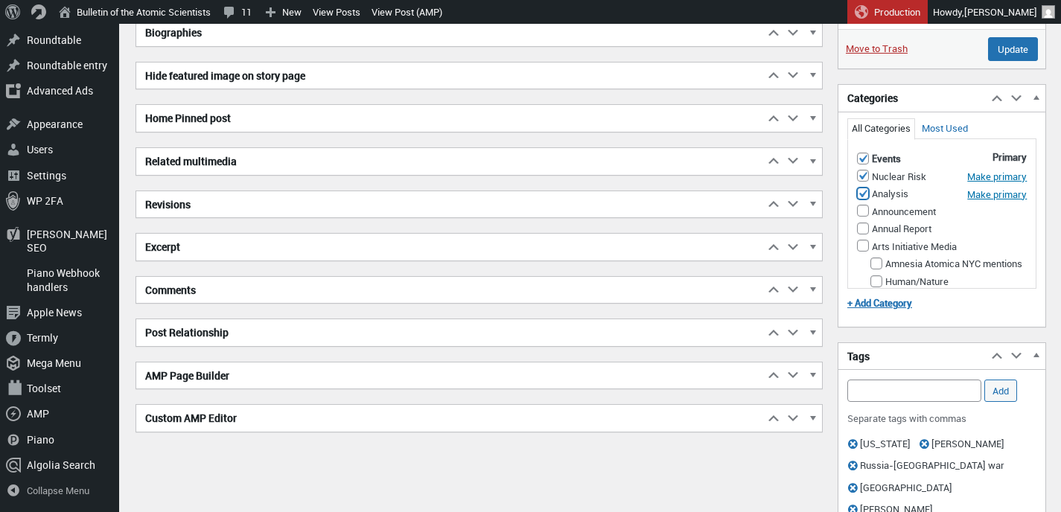
scroll to position [839, 0]
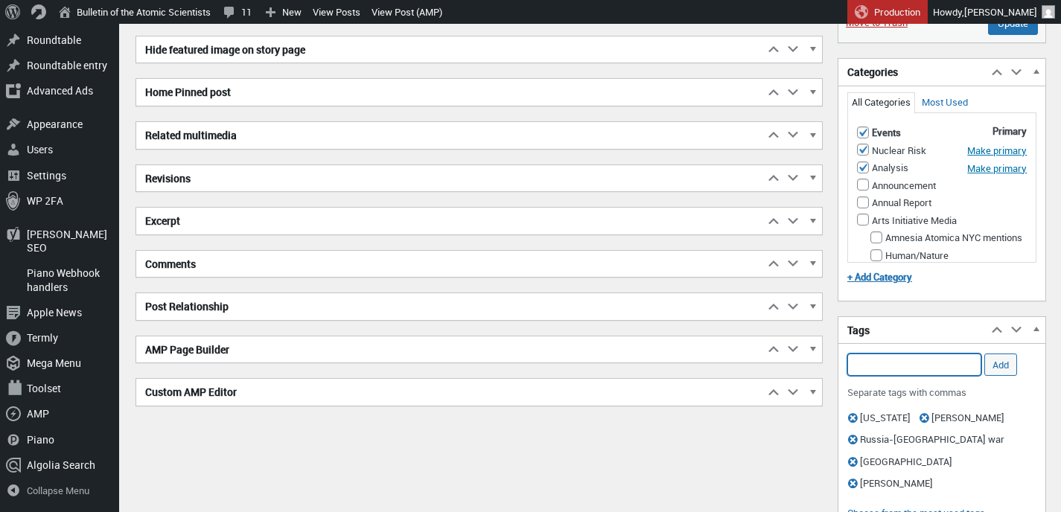
click at [906, 376] on input "Add Tag" at bounding box center [914, 365] width 134 height 22
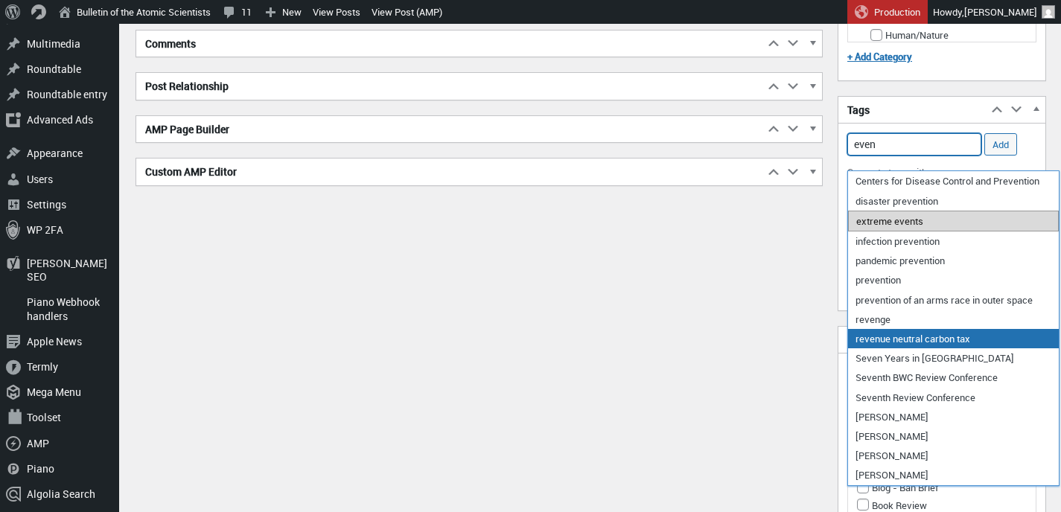
scroll to position [1042, 0]
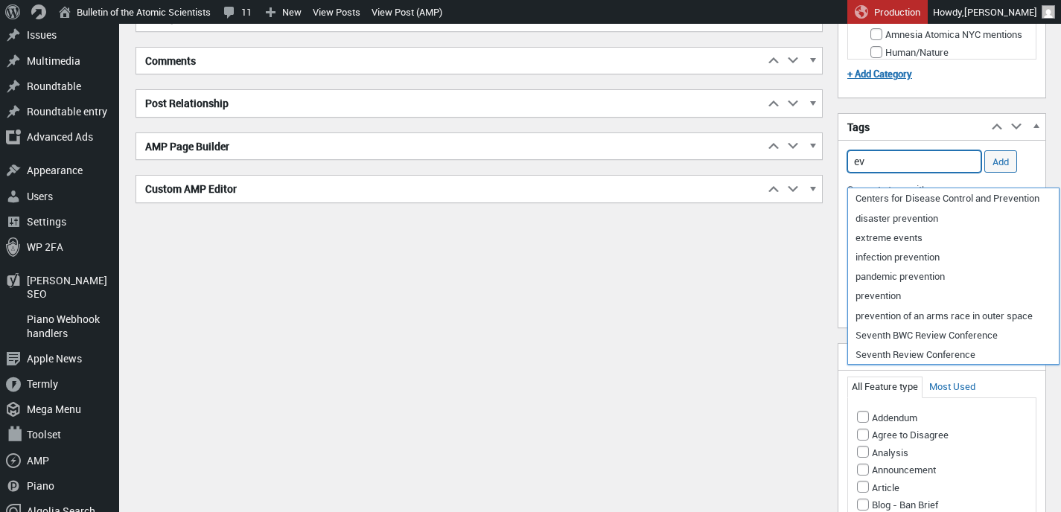
type input "e"
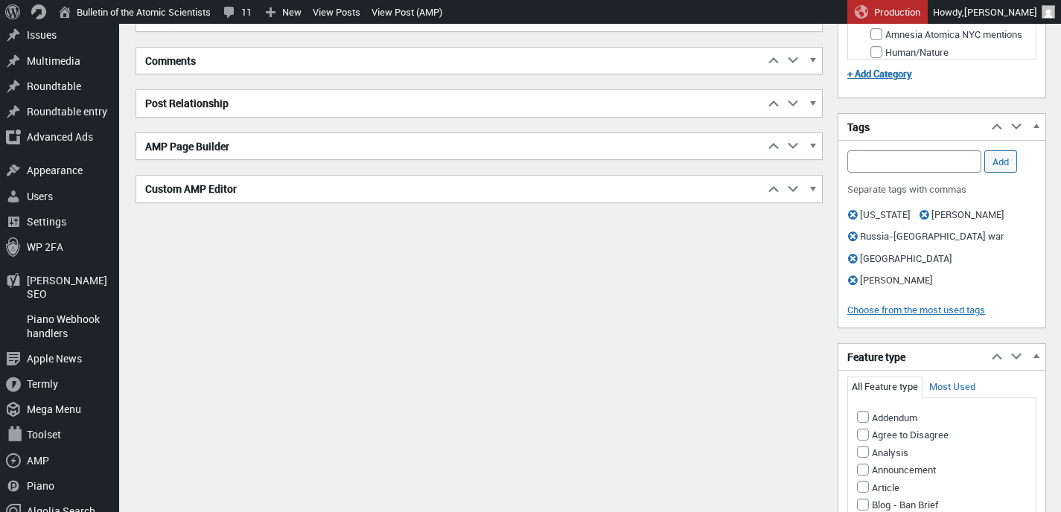
click at [882, 159] on div "Tags Move up Move Tags box up Move down Move Tags box down Toggle panel: Tags A…" at bounding box center [942, 220] width 209 height 215
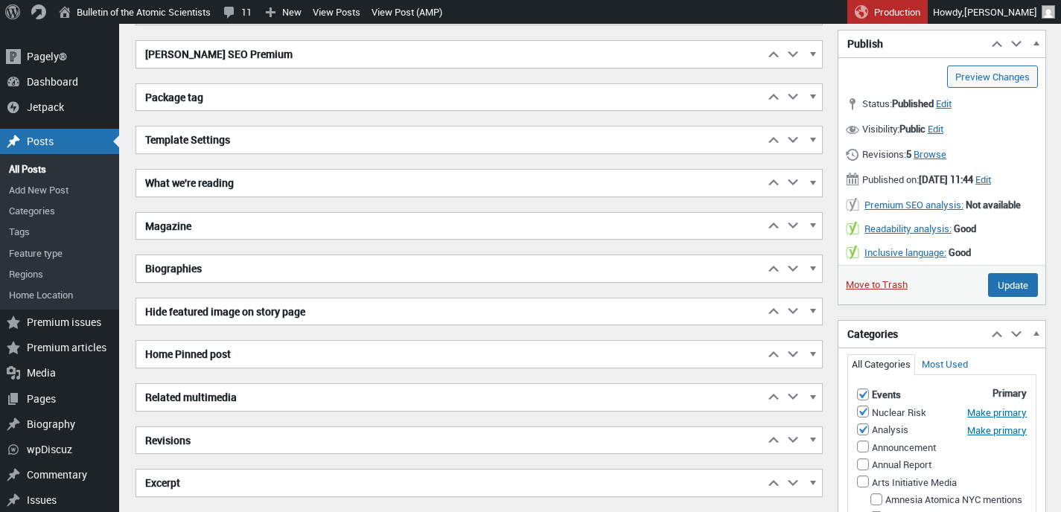
scroll to position [369, 0]
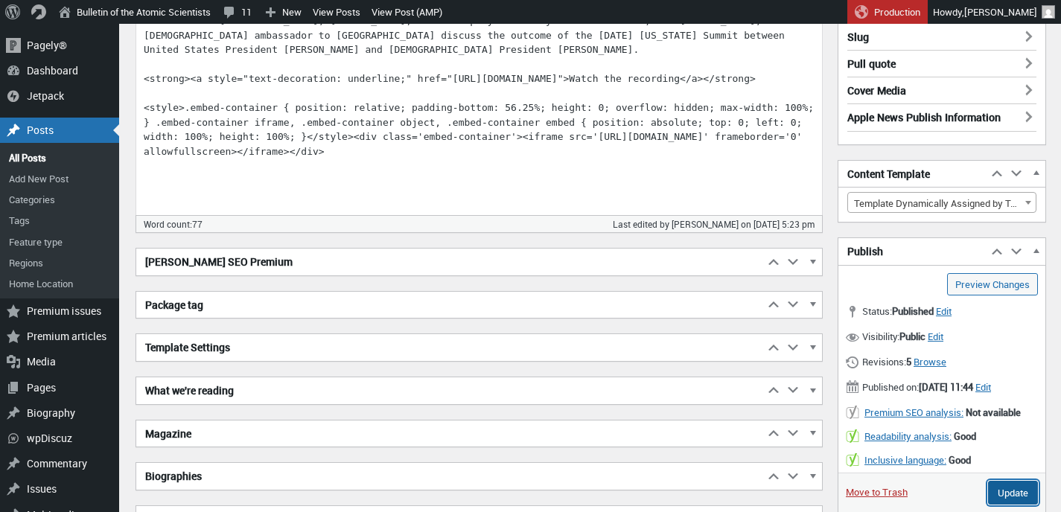
click at [1002, 505] on input "Update" at bounding box center [1013, 493] width 50 height 24
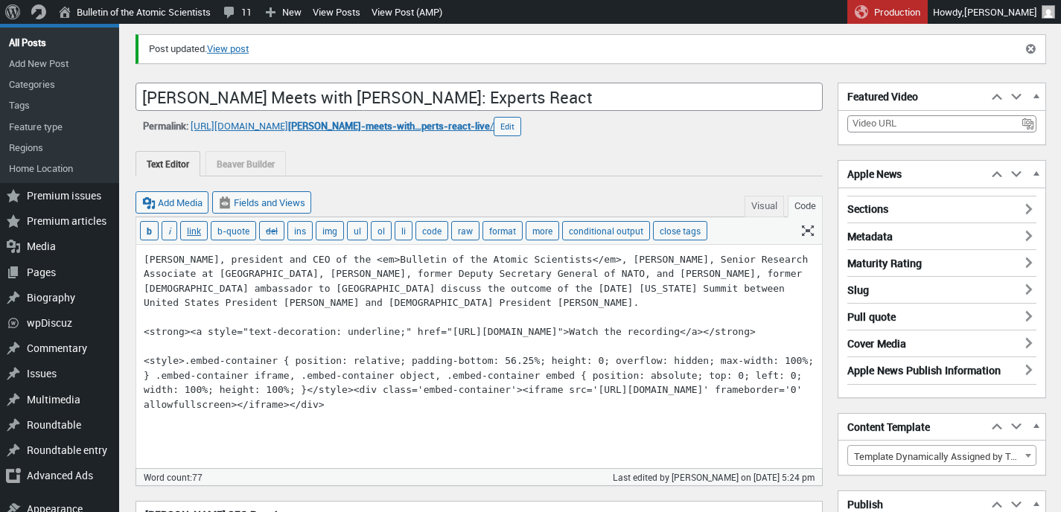
scroll to position [165, 0]
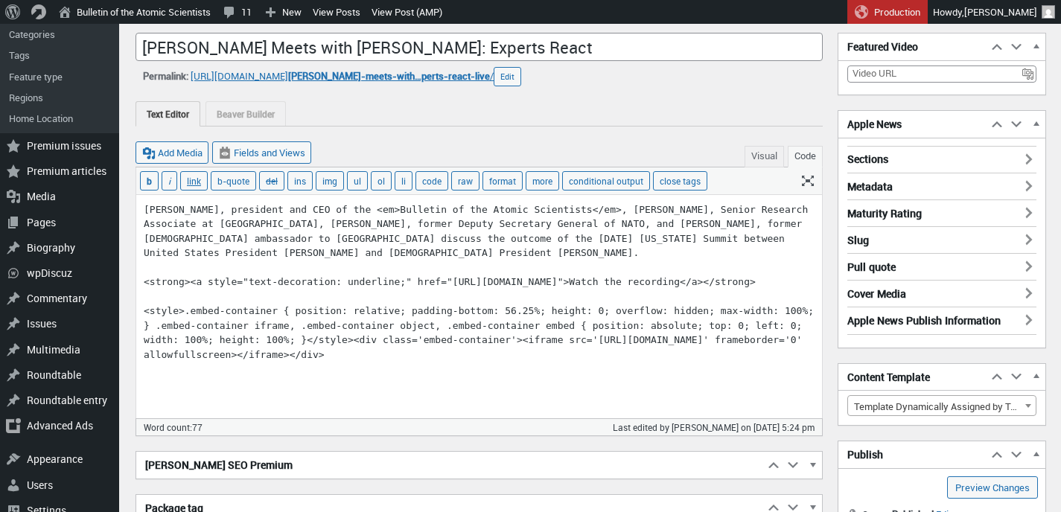
click at [144, 281] on textarea "[PERSON_NAME], president and CEO of the <em>Bulletin of the Atomic Scientists</…" at bounding box center [479, 306] width 686 height 223
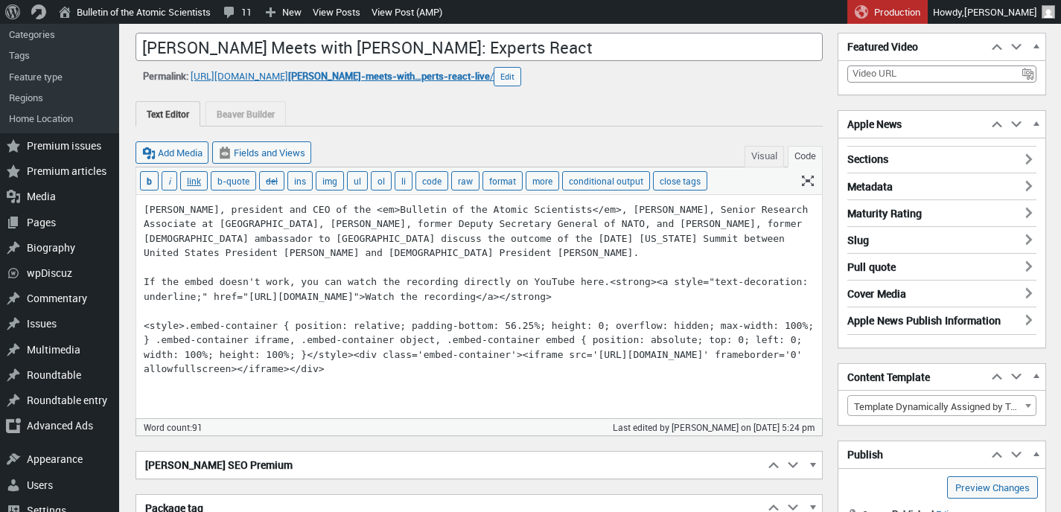
drag, startPoint x: 658, startPoint y: 283, endPoint x: 510, endPoint y: 296, distance: 148.0
click at [510, 296] on textarea "[PERSON_NAME], president and CEO of the <em>Bulletin of the Atomic Scientists</…" at bounding box center [479, 306] width 686 height 223
click at [508, 284] on textarea "[PERSON_NAME], president and CEO of the <em>Bulletin of the Atomic Scientists</…" at bounding box center [479, 306] width 686 height 223
drag, startPoint x: 464, startPoint y: 281, endPoint x: 571, endPoint y: 278, distance: 107.3
click at [571, 278] on textarea "[PERSON_NAME], president and CEO of the <em>Bulletin of the Atomic Scientists</…" at bounding box center [479, 306] width 686 height 223
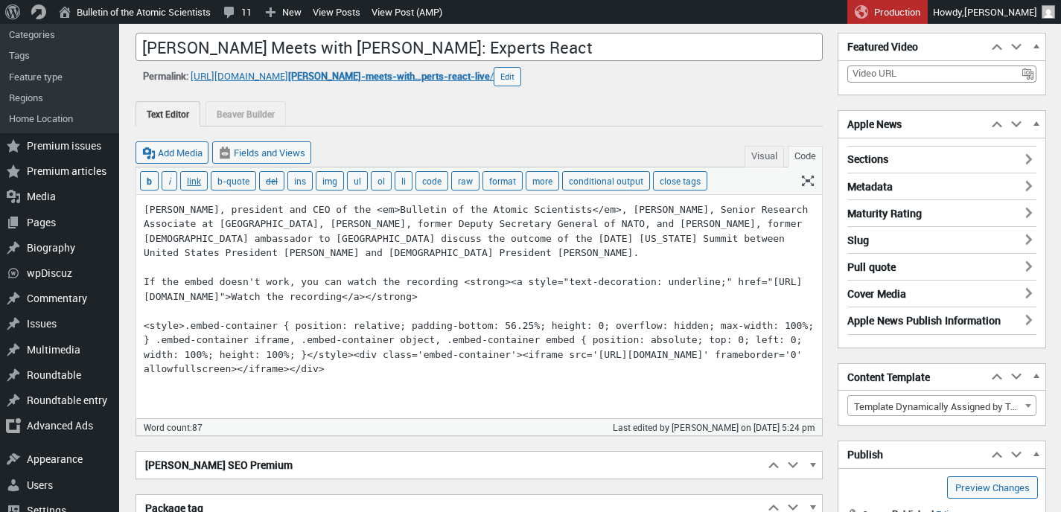
drag, startPoint x: 550, startPoint y: 296, endPoint x: 442, endPoint y: 296, distance: 108.7
click at [442, 296] on textarea "[PERSON_NAME], president and CEO of the <em>Bulletin of the Atomic Scientists</…" at bounding box center [479, 306] width 686 height 223
paste textarea "directly on YouTube"
click at [628, 297] on textarea "Alexandra Bell, president and CEO of the <em>Bulletin of the Atomic Scientists<…" at bounding box center [479, 306] width 686 height 223
drag, startPoint x: 624, startPoint y: 298, endPoint x: 574, endPoint y: 297, distance: 49.9
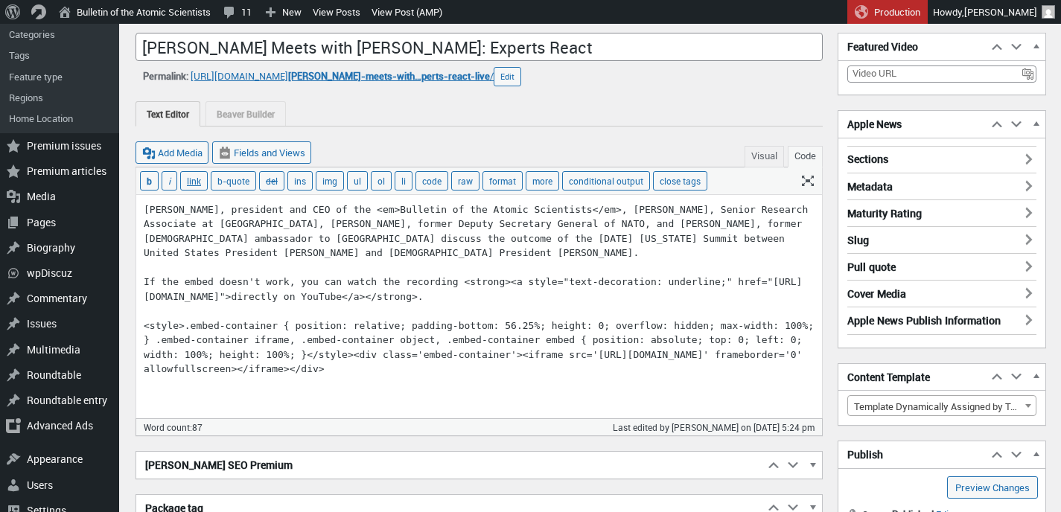
click at [574, 297] on textarea "Alexandra Bell, president and CEO of the <em>Bulletin of the Atomic Scientists<…" at bounding box center [479, 306] width 686 height 223
drag, startPoint x: 509, startPoint y: 281, endPoint x: 462, endPoint y: 281, distance: 47.7
click at [462, 281] on textarea "Alexandra Bell, president and CEO of the <em>Bulletin of the Atomic Scientists<…" at bounding box center [479, 306] width 686 height 223
click at [185, 281] on textarea "Alexandra Bell, president and CEO of the <em>Bulletin of the Atomic Scientists<…" at bounding box center [479, 306] width 686 height 223
click at [381, 279] on textarea "Alexandra Bell, president and CEO of the <em>Bulletin of the Atomic Scientists<…" at bounding box center [479, 306] width 686 height 223
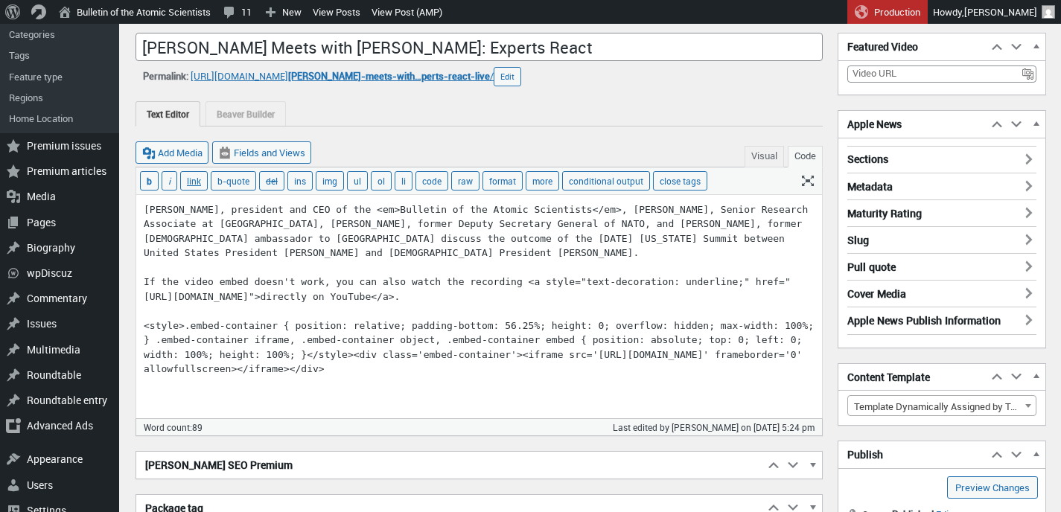
drag, startPoint x: 578, startPoint y: 297, endPoint x: 141, endPoint y: 279, distance: 437.5
click at [141, 279] on textarea "Alexandra Bell, president and CEO of the <em>Bulletin of the Atomic Scientists<…" at bounding box center [479, 306] width 686 height 223
click at [623, 294] on textarea "Alexandra Bell, president and CEO of the <em>Bulletin of the Atomic Scientists<…" at bounding box center [479, 306] width 686 height 223
click at [255, 281] on textarea "Alexandra Bell, president and CEO of the <em>Bulletin of the Atomic Scientists<…" at bounding box center [479, 306] width 686 height 223
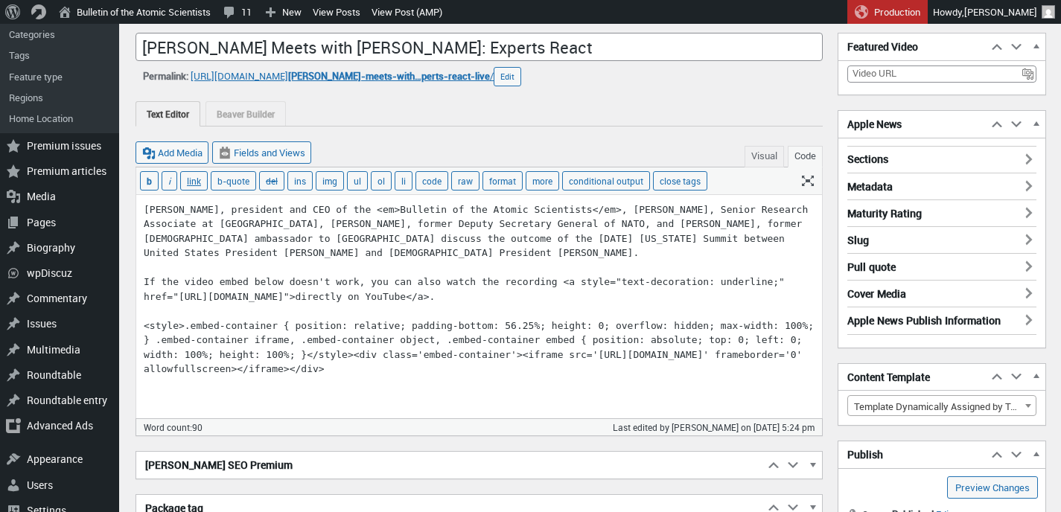
click at [652, 292] on textarea "Alexandra Bell, president and CEO of the <em>Bulletin of the Atomic Scientists<…" at bounding box center [479, 306] width 686 height 223
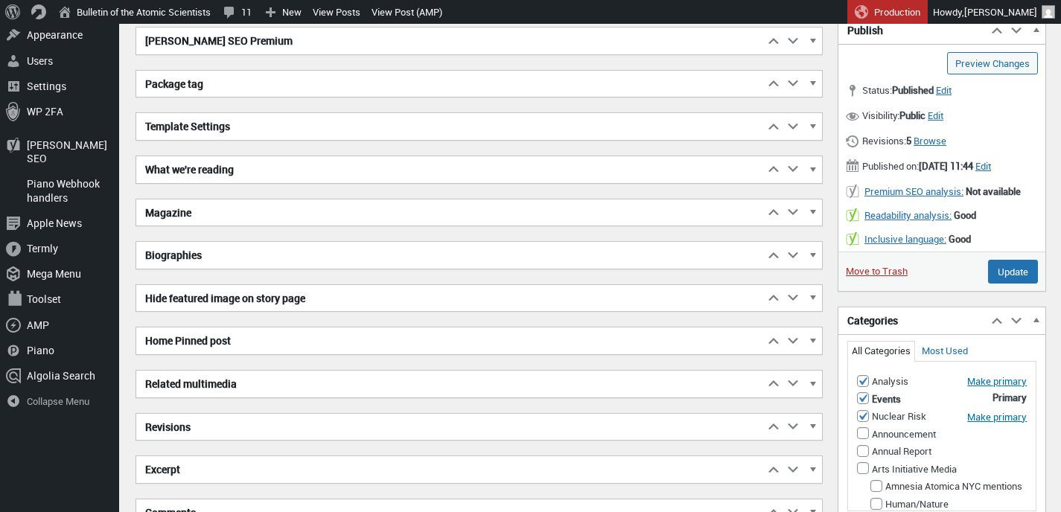
scroll to position [636, 0]
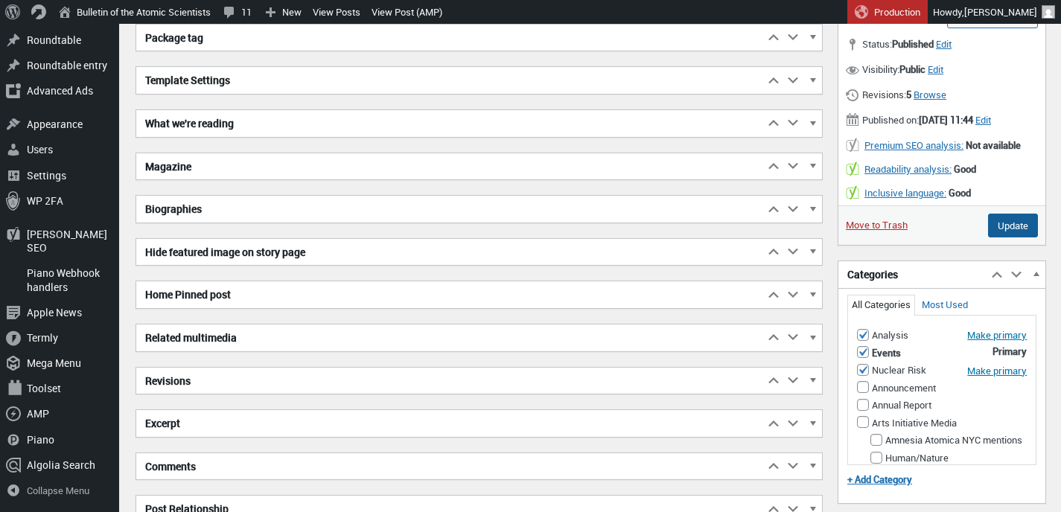
type textarea "[PERSON_NAME], president and CEO of the <em>Bulletin of the Atomic Scientists</…"
click at [1008, 238] on input "Update" at bounding box center [1013, 226] width 50 height 24
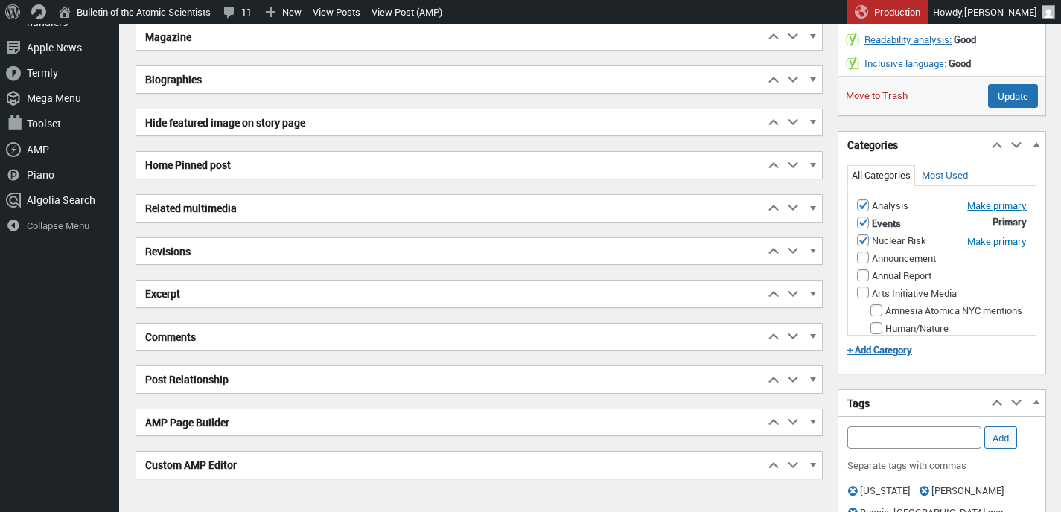
scroll to position [815, 0]
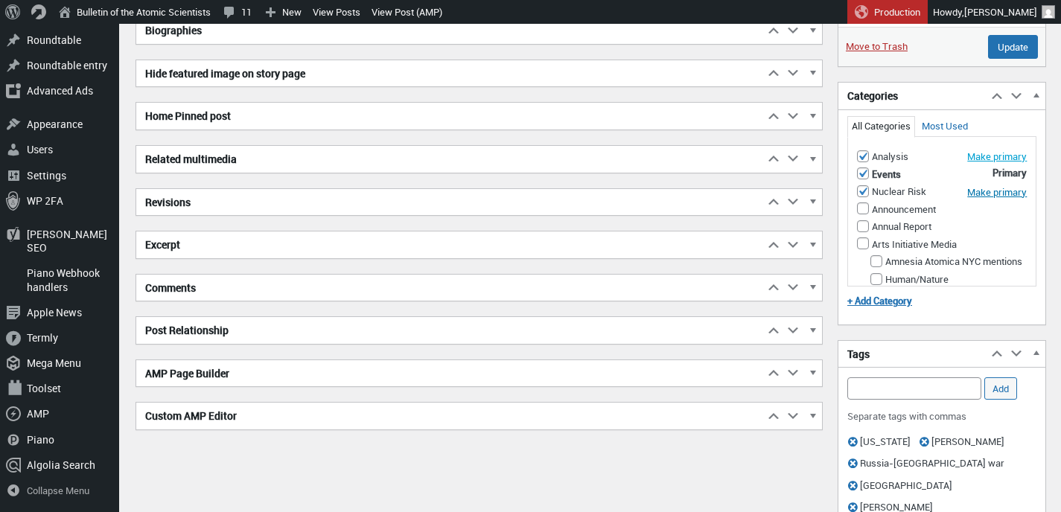
click at [967, 163] on button "Make primary" at bounding box center [997, 156] width 60 height 13
click at [996, 59] on input "Update" at bounding box center [1013, 47] width 50 height 24
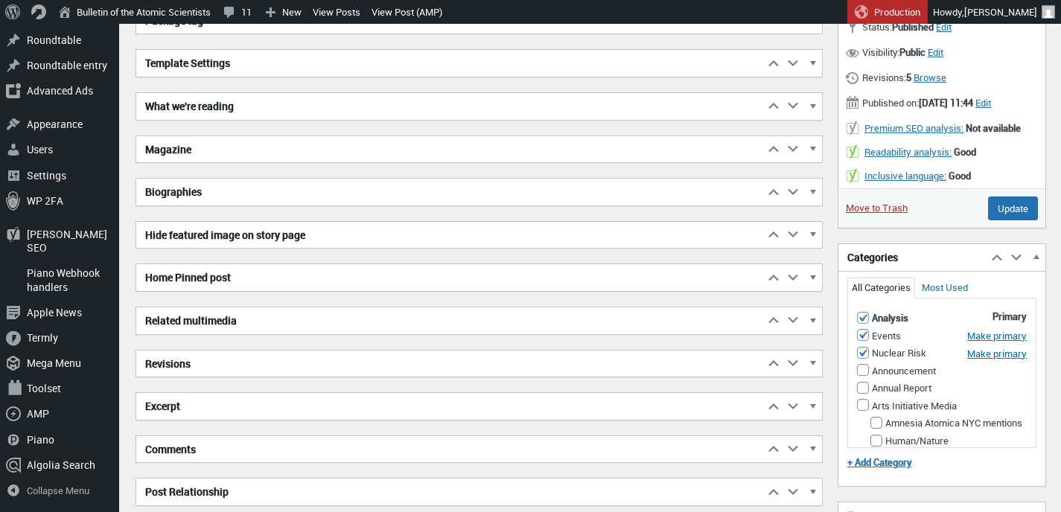
scroll to position [723, 0]
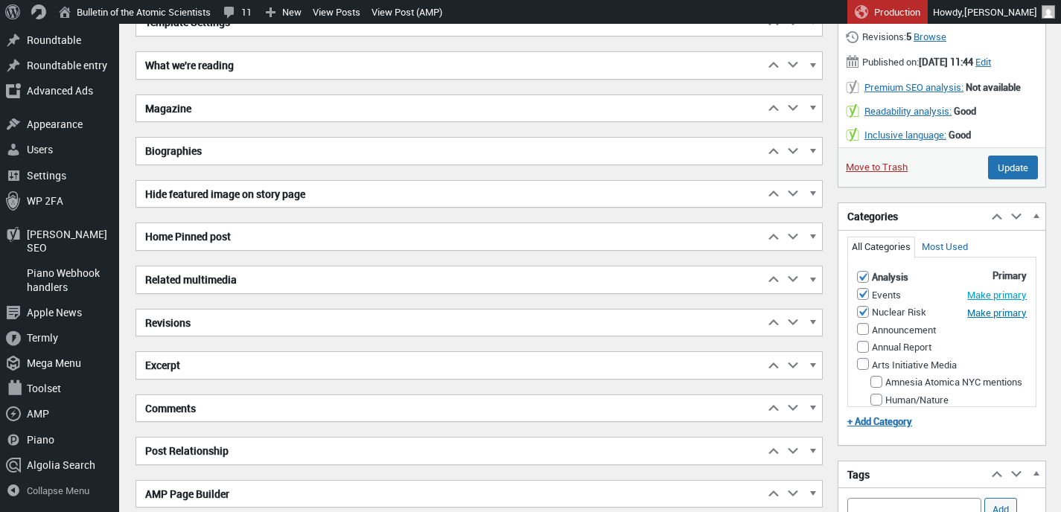
click at [967, 302] on button "Make primary" at bounding box center [997, 294] width 60 height 13
click at [1002, 179] on input "Update" at bounding box center [1013, 168] width 50 height 24
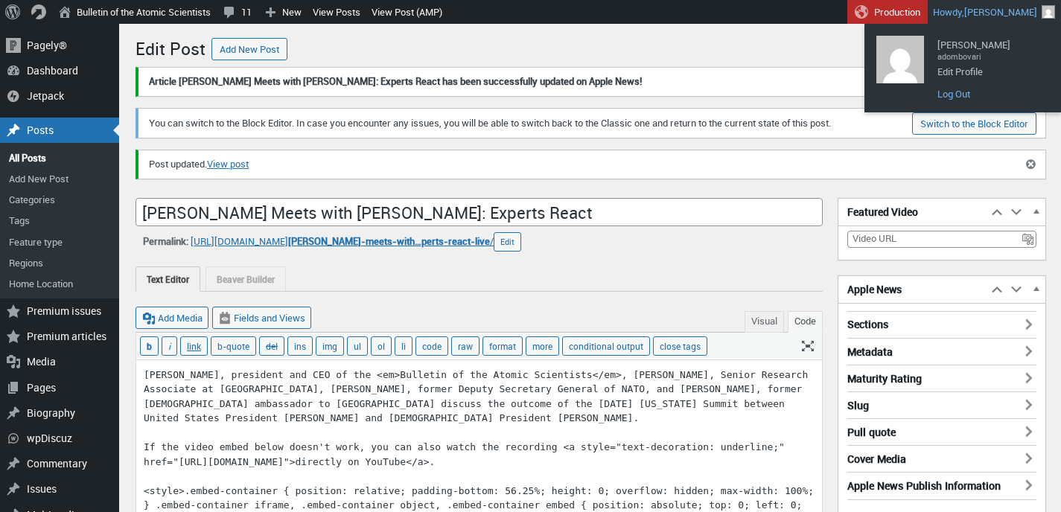
click at [944, 95] on link "Log Out" at bounding box center [989, 93] width 119 height 19
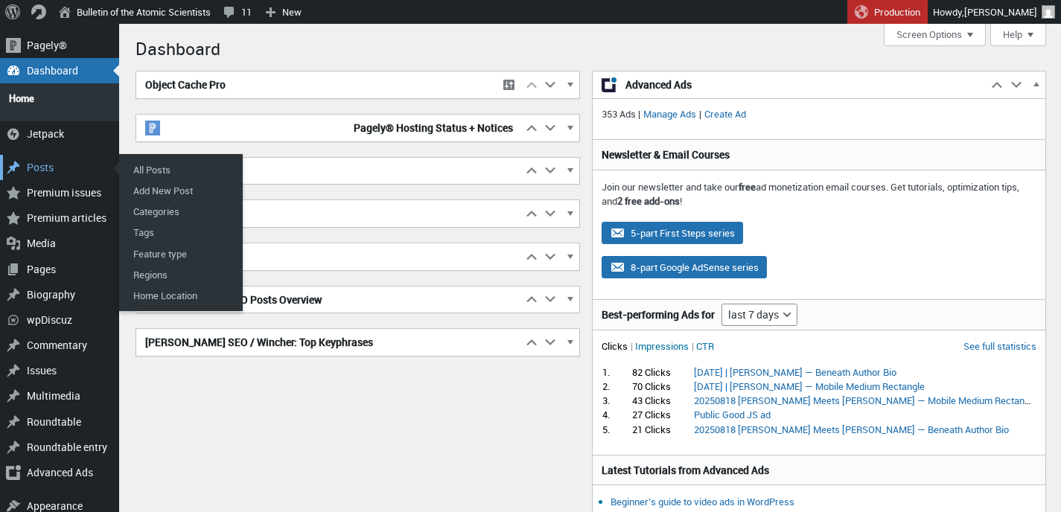
click at [40, 161] on div "Posts" at bounding box center [59, 167] width 119 height 25
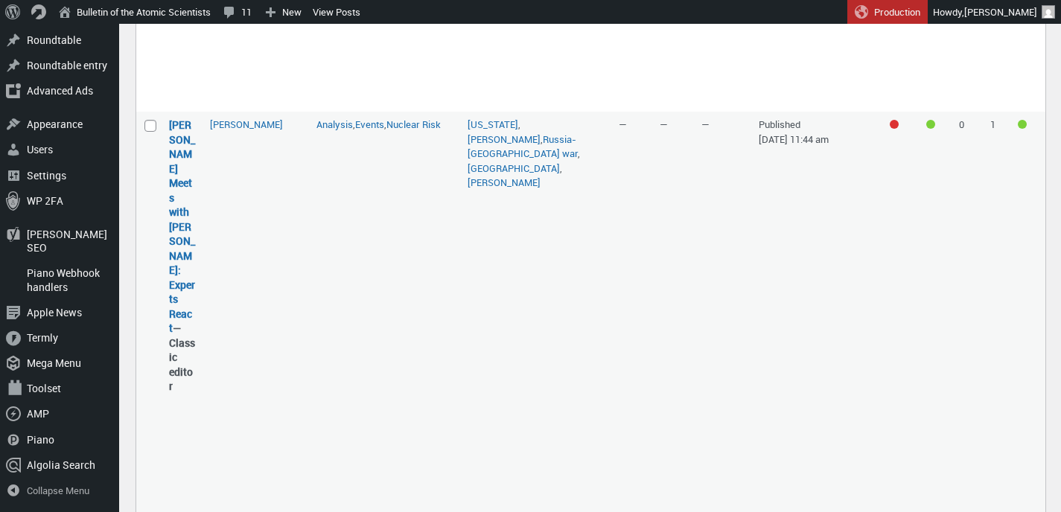
scroll to position [996, 0]
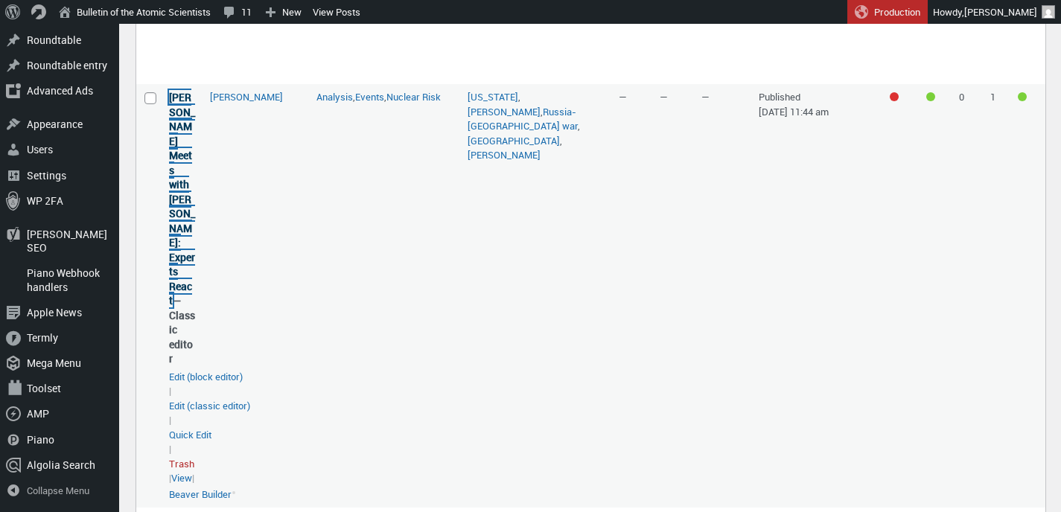
click at [184, 222] on link "[PERSON_NAME] Meets with [PERSON_NAME]: Experts React" at bounding box center [182, 198] width 26 height 217
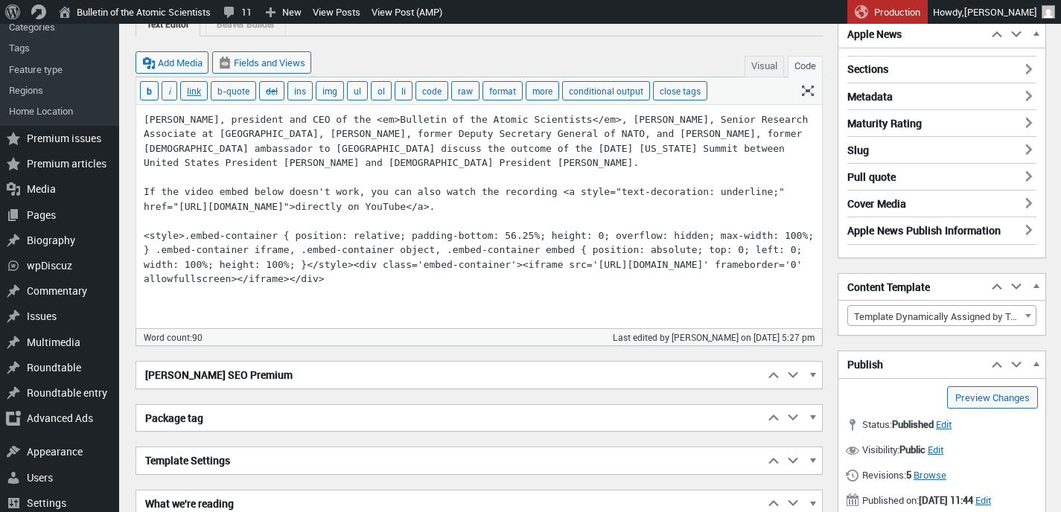
scroll to position [159, 0]
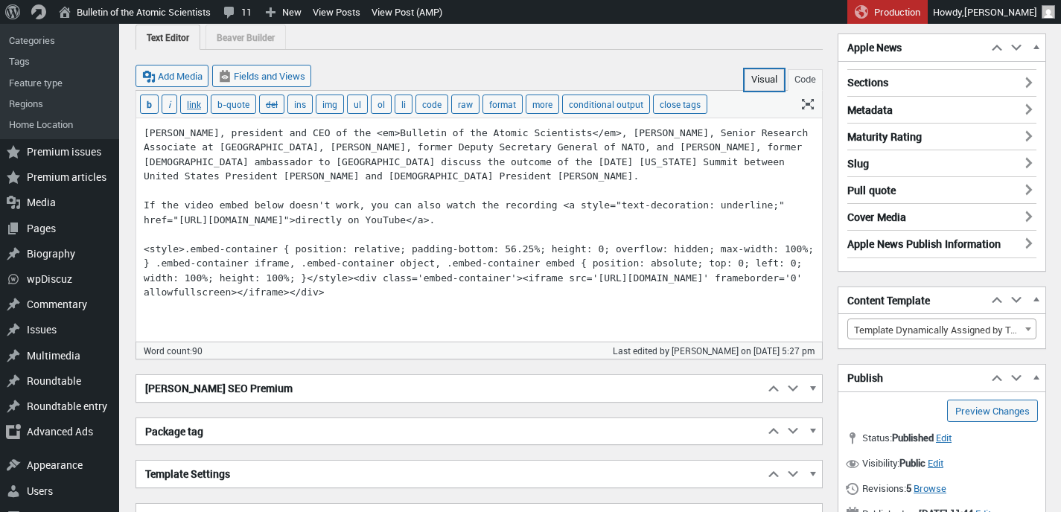
click at [763, 83] on button "Visual" at bounding box center [764, 80] width 39 height 22
type textarea "<span data-mce-type="bookmark" style="display: inline-block; width: 0px; overfl…"
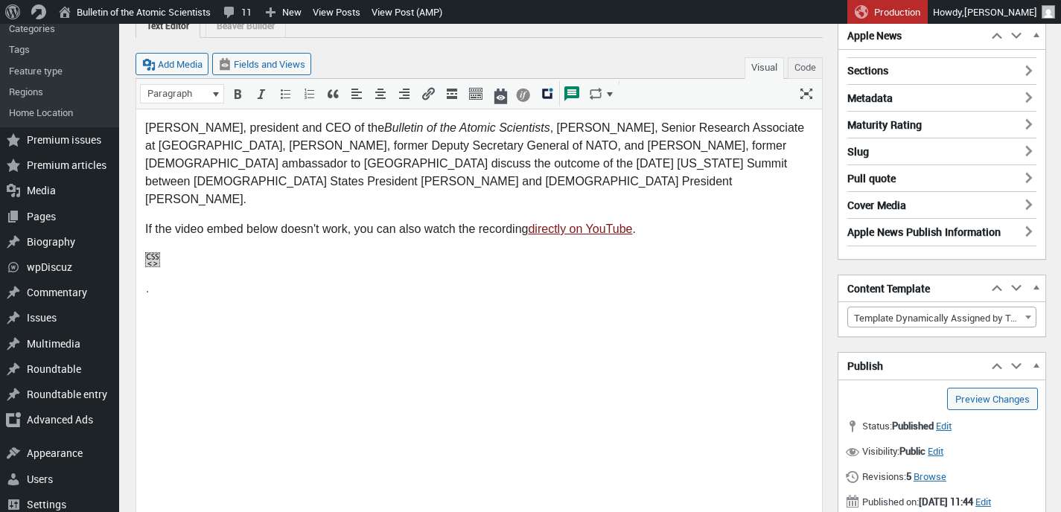
scroll to position [136, 0]
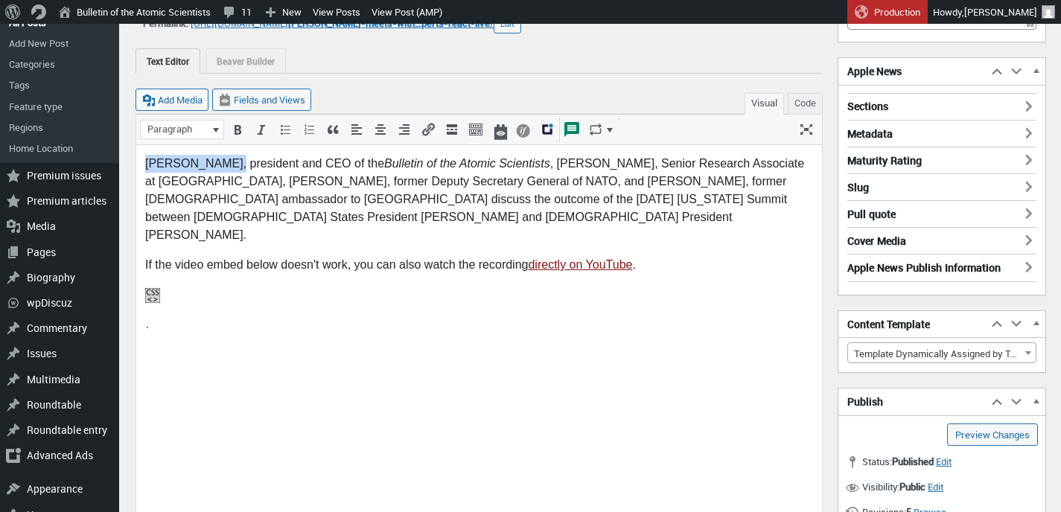
drag, startPoint x: 146, startPoint y: 161, endPoint x: 220, endPoint y: 157, distance: 74.6
click at [220, 157] on p "Alexandra Bell, president and CEO of the Bulletin of the Atomic Scientists , Ma…" at bounding box center [479, 198] width 668 height 89
click at [430, 130] on icon "Insert/edit link (⌘K)" at bounding box center [428, 129] width 15 height 15
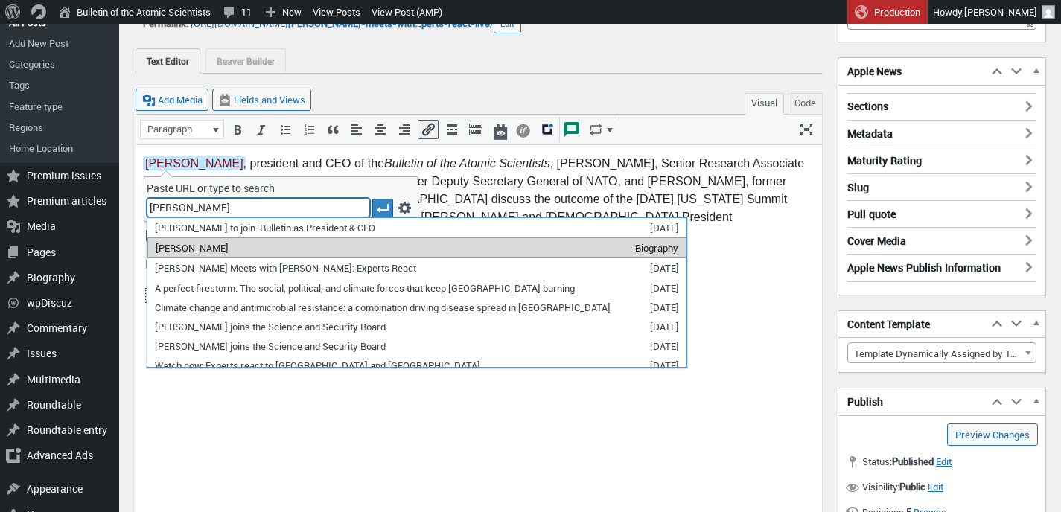
click at [230, 252] on li "Alexandra Bell Biography" at bounding box center [416, 248] width 539 height 21
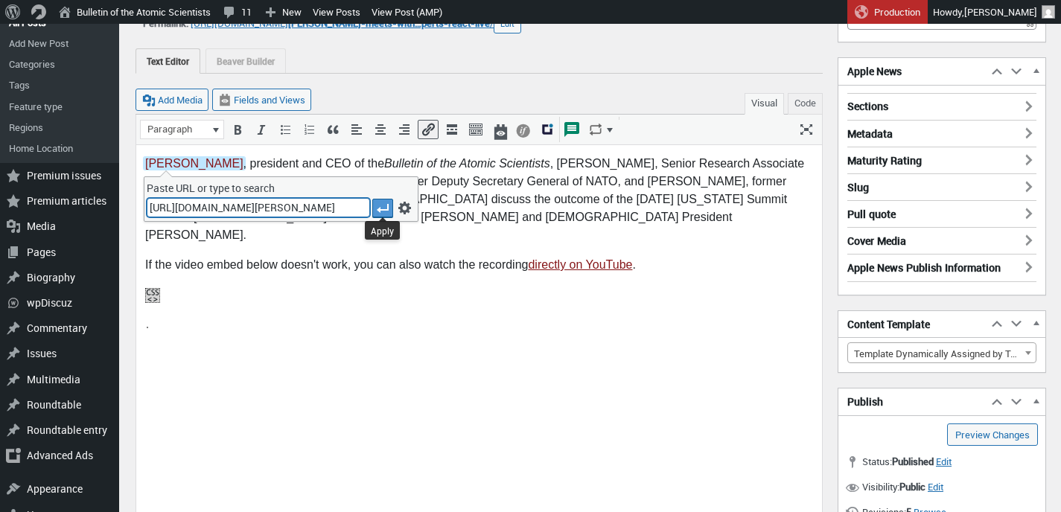
click at [385, 206] on icon "Apply" at bounding box center [382, 208] width 15 height 15
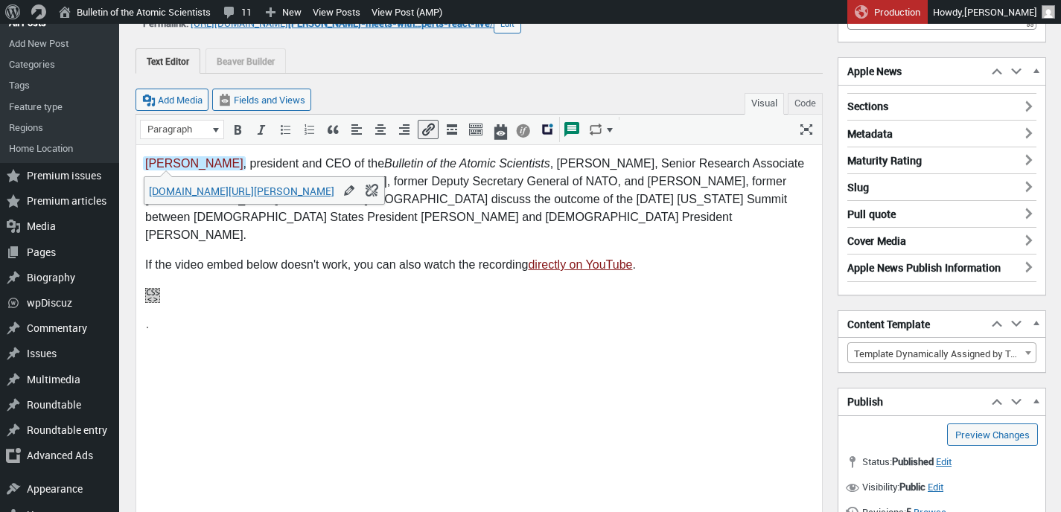
click at [508, 171] on p "Alexandra Bell , president and CEO of the Bulletin of the Atomic Scientists , M…" at bounding box center [479, 198] width 668 height 89
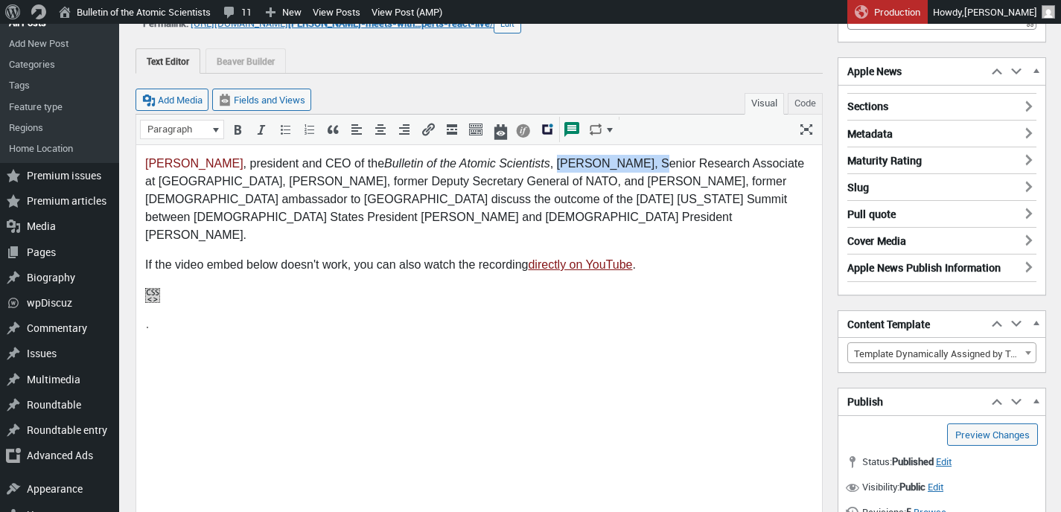
drag, startPoint x: 541, startPoint y: 162, endPoint x: 631, endPoint y: 162, distance: 90.9
click at [631, 162] on p "Alexandra Bell , president and CEO of the Bulletin of the Atomic Scientists , M…" at bounding box center [479, 198] width 668 height 89
click at [425, 130] on icon "Insert/edit link (⌘K)" at bounding box center [428, 129] width 15 height 15
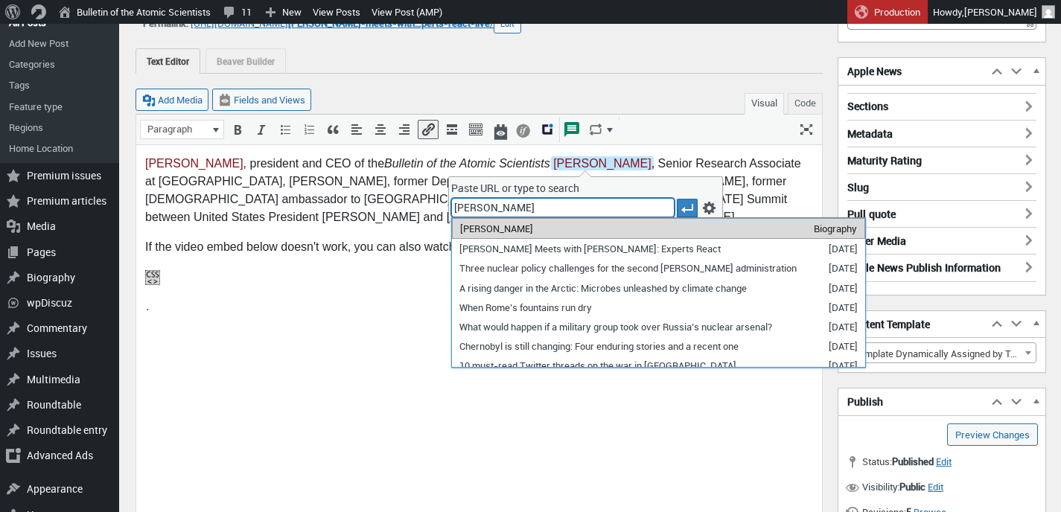
click at [483, 227] on span "Mariana Budjeryn" at bounding box center [496, 228] width 73 height 13
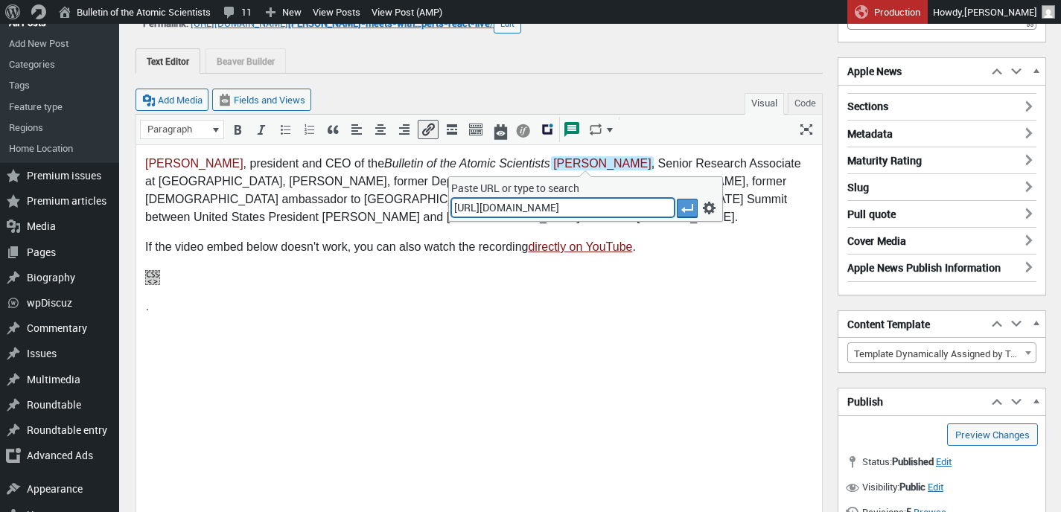
click at [684, 203] on icon "Apply" at bounding box center [687, 208] width 15 height 15
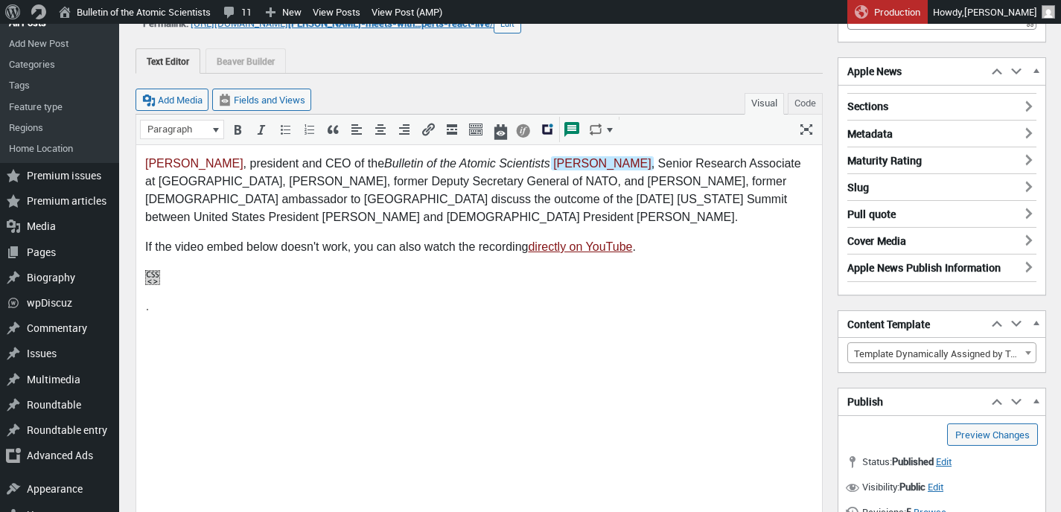
click at [290, 176] on p "Alexandra Bell , president and CEO of the Bulletin of the Atomic Scientists , M…" at bounding box center [479, 189] width 668 height 71
drag, startPoint x: 195, startPoint y: 182, endPoint x: 292, endPoint y: 183, distance: 96.8
click at [292, 183] on p "Alexandra Bell , president and CEO of the Bulletin of the Atomic Scientists , M…" at bounding box center [479, 189] width 668 height 71
click at [424, 132] on icon "Insert/edit link (⌘K)" at bounding box center [428, 129] width 15 height 15
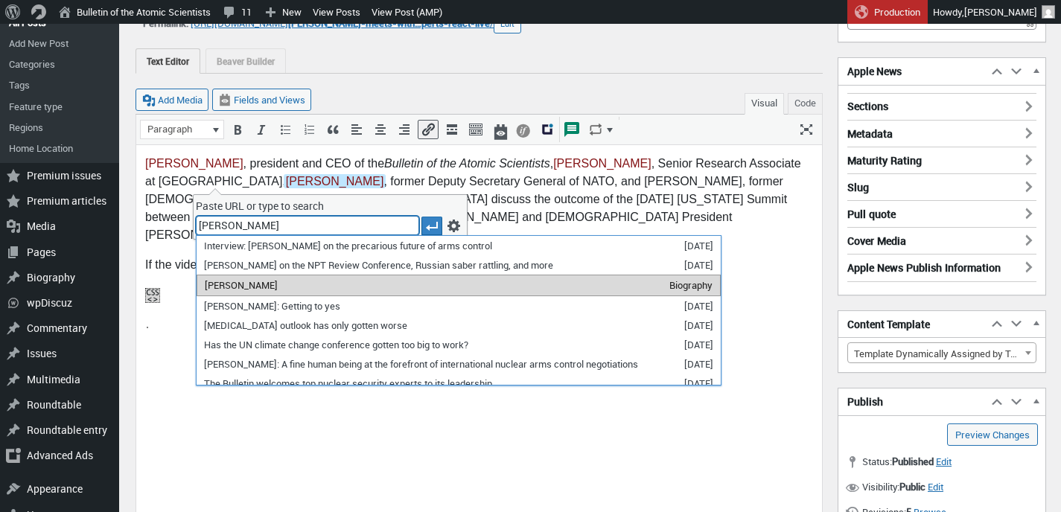
click at [328, 281] on li "Rose Gottemoeller Biography" at bounding box center [459, 285] width 524 height 21
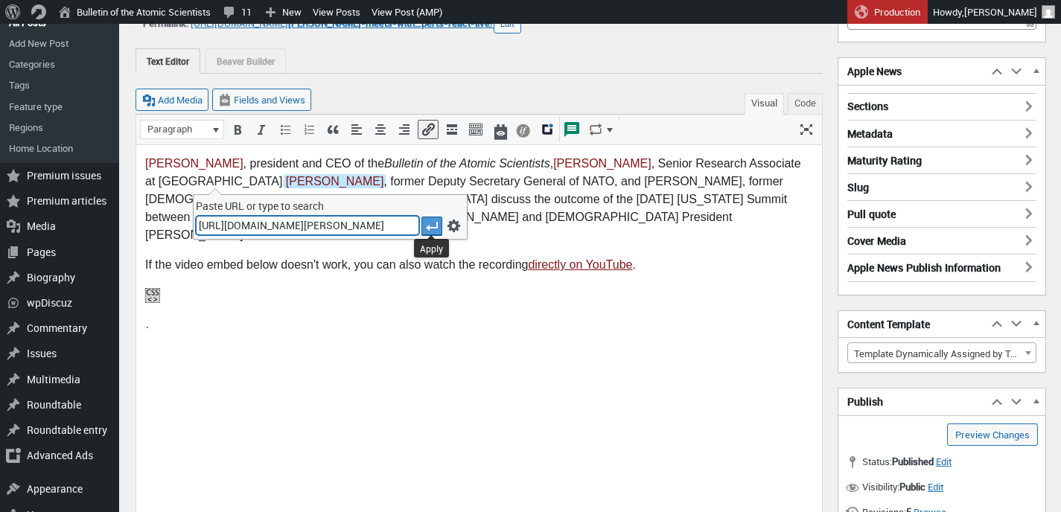
click at [433, 224] on icon "Apply" at bounding box center [431, 226] width 15 height 15
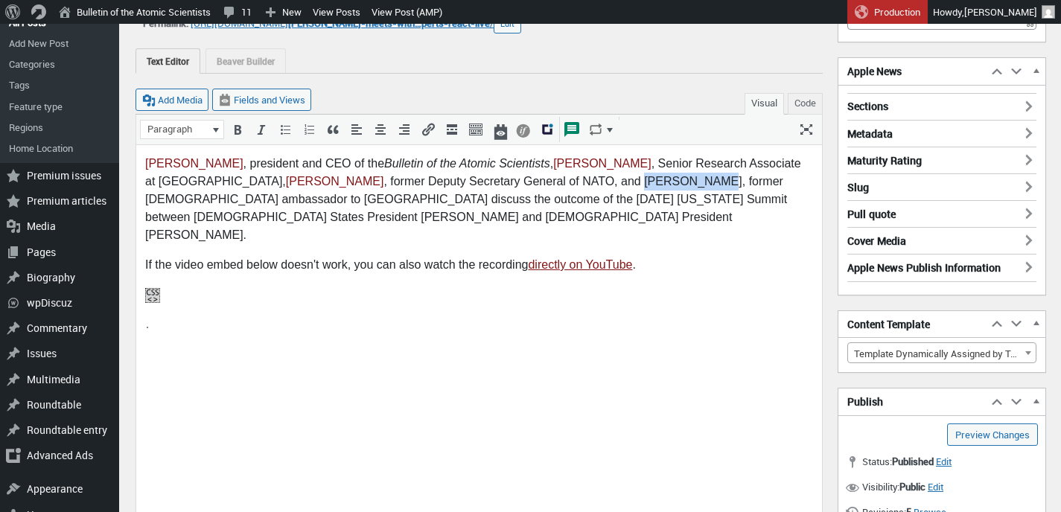
drag, startPoint x: 556, startPoint y: 178, endPoint x: 619, endPoint y: 178, distance: 63.3
click at [619, 178] on p "Alexandra Bell , president and CEO of the Bulletin of the Atomic Scientists , M…" at bounding box center [479, 198] width 668 height 89
click at [428, 126] on icon "Insert/edit link (⌘K)" at bounding box center [428, 129] width 15 height 15
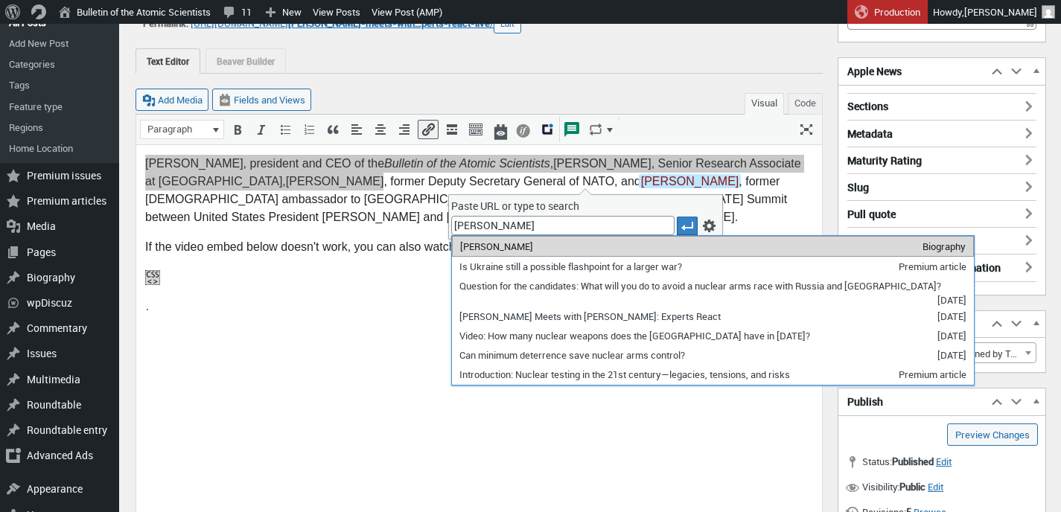
click at [471, 247] on span "Steven Pifer" at bounding box center [496, 246] width 73 height 13
type input "https://thebulletin.org/biography/steven-pifer/"
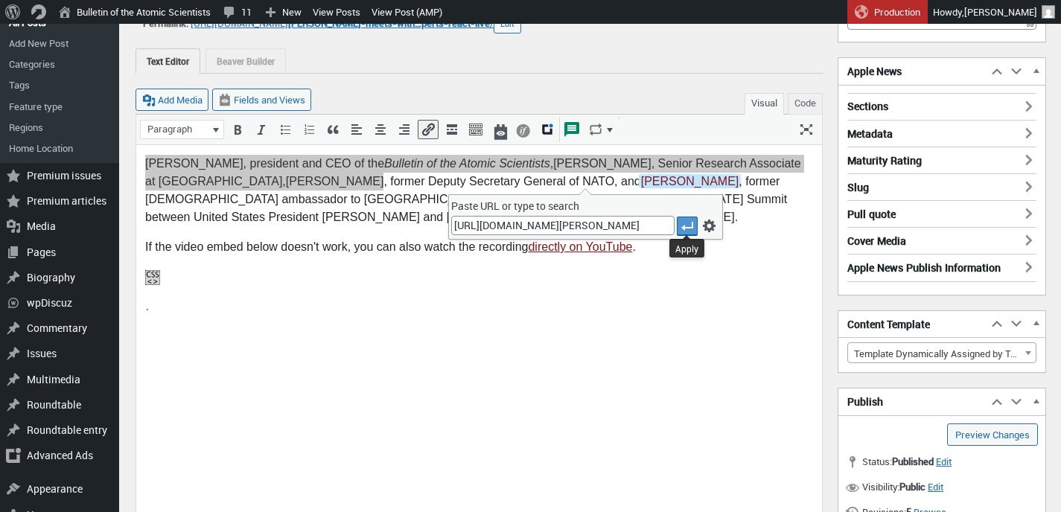
click at [690, 226] on icon "Apply" at bounding box center [687, 226] width 15 height 15
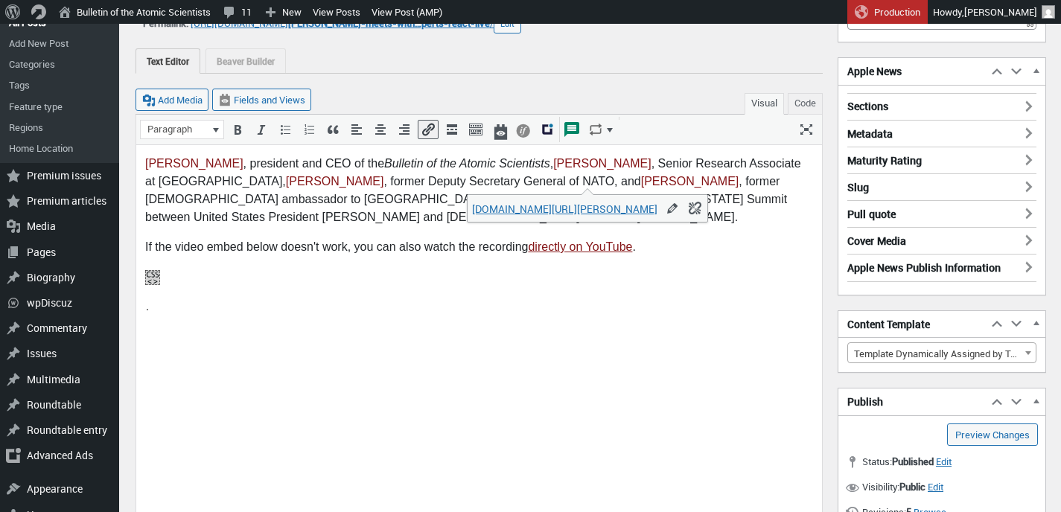
click at [707, 175] on p "Alexandra Bell , president and CEO of the Bulletin of the Atomic Scientists , M…" at bounding box center [479, 189] width 668 height 71
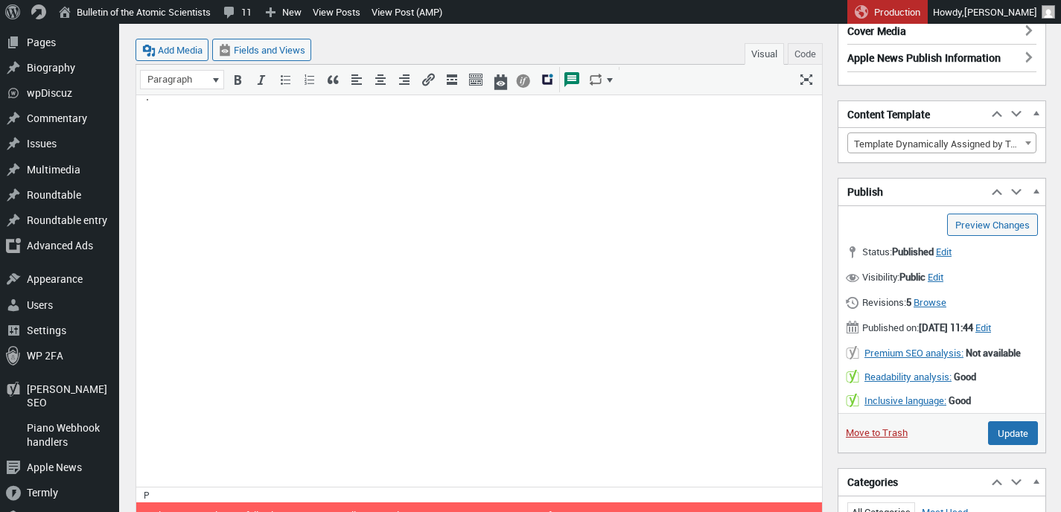
scroll to position [346, 0]
click at [1002, 445] on input "Update" at bounding box center [1013, 433] width 50 height 24
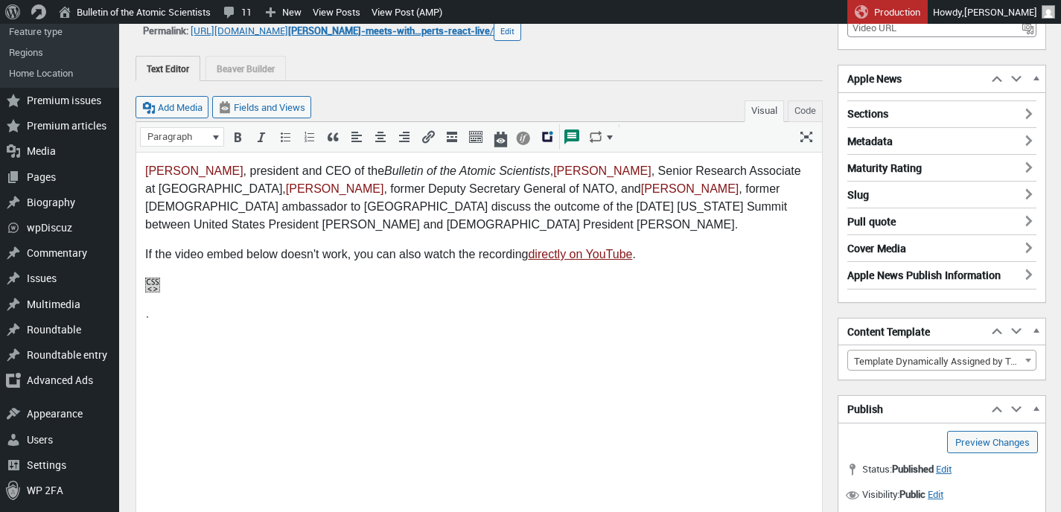
scroll to position [217, 0]
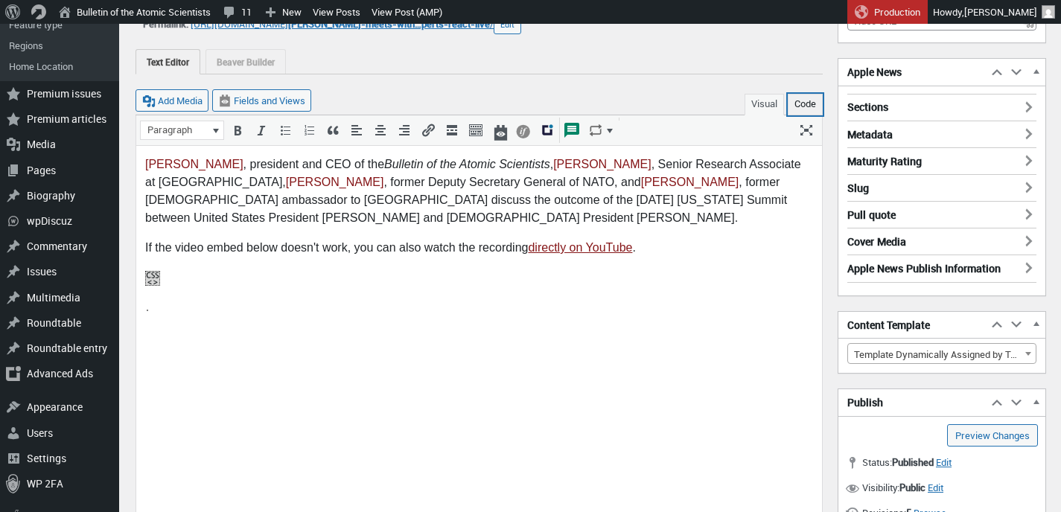
click at [801, 103] on button "Code" at bounding box center [805, 105] width 35 height 22
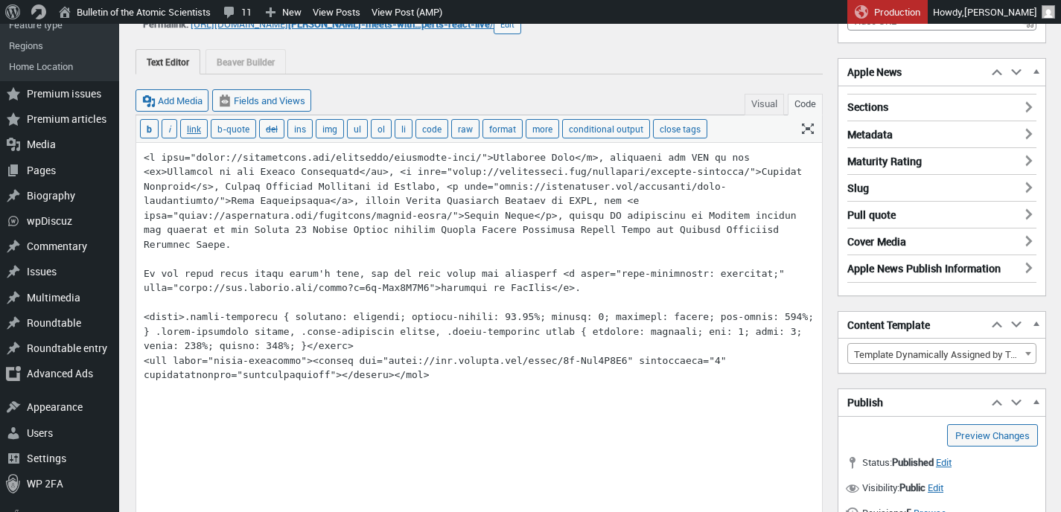
drag, startPoint x: 579, startPoint y: 272, endPoint x: 781, endPoint y: 273, distance: 201.8
click at [781, 273] on textarea at bounding box center [479, 428] width 686 height 571
click at [162, 157] on textarea at bounding box center [479, 428] width 686 height 571
paste textarea "style="text-decoration: underline;""
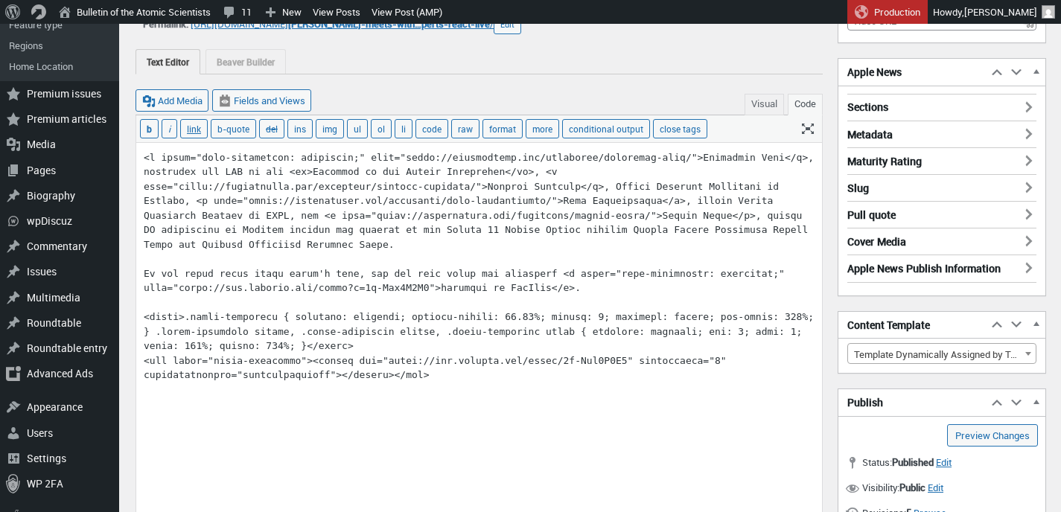
click at [144, 188] on textarea at bounding box center [479, 428] width 686 height 571
paste textarea "style="text-decoration: underline;""
click at [214, 201] on textarea at bounding box center [479, 428] width 686 height 571
paste textarea "style="text-decoration: underline;""
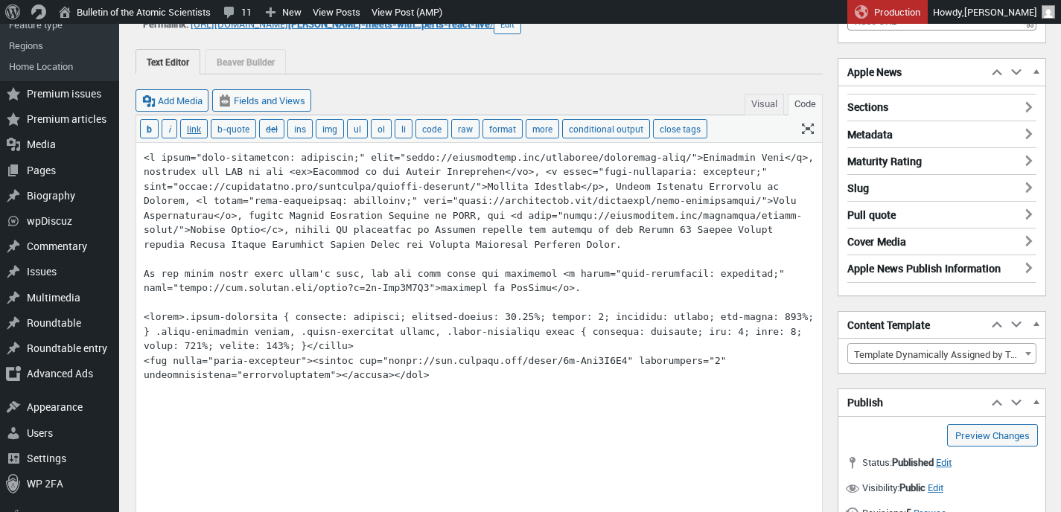
click at [528, 217] on textarea at bounding box center [479, 428] width 686 height 571
paste textarea "style="text-decoration: underline;""
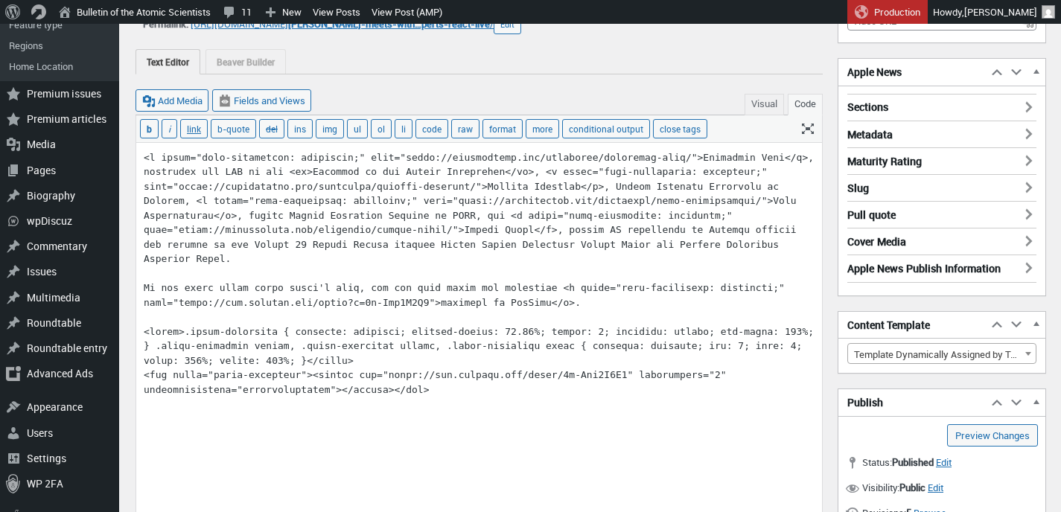
drag, startPoint x: 782, startPoint y: 283, endPoint x: 582, endPoint y: 287, distance: 199.6
click at [582, 287] on textarea at bounding box center [479, 428] width 686 height 571
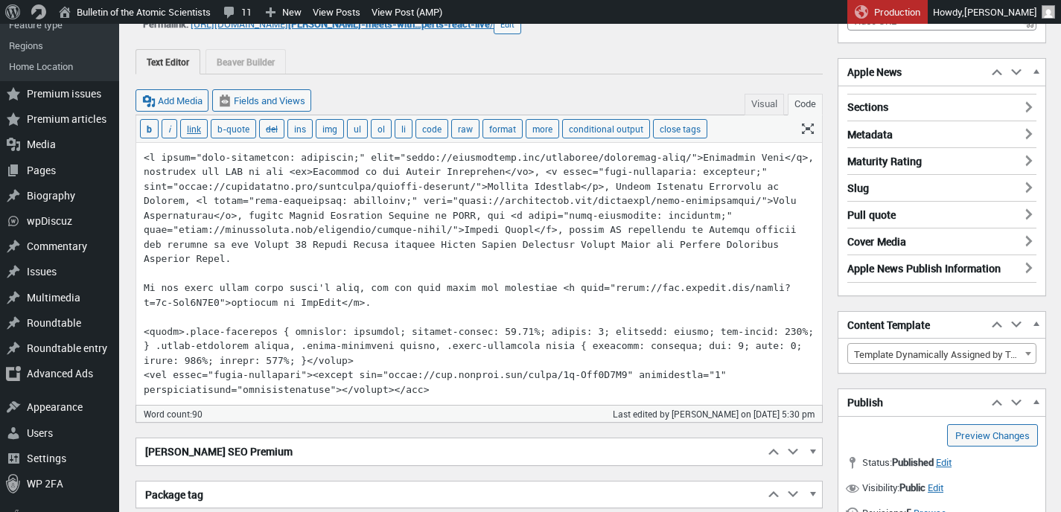
drag, startPoint x: 730, startPoint y: 216, endPoint x: 528, endPoint y: 217, distance: 201.8
click at [528, 217] on textarea at bounding box center [479, 274] width 686 height 262
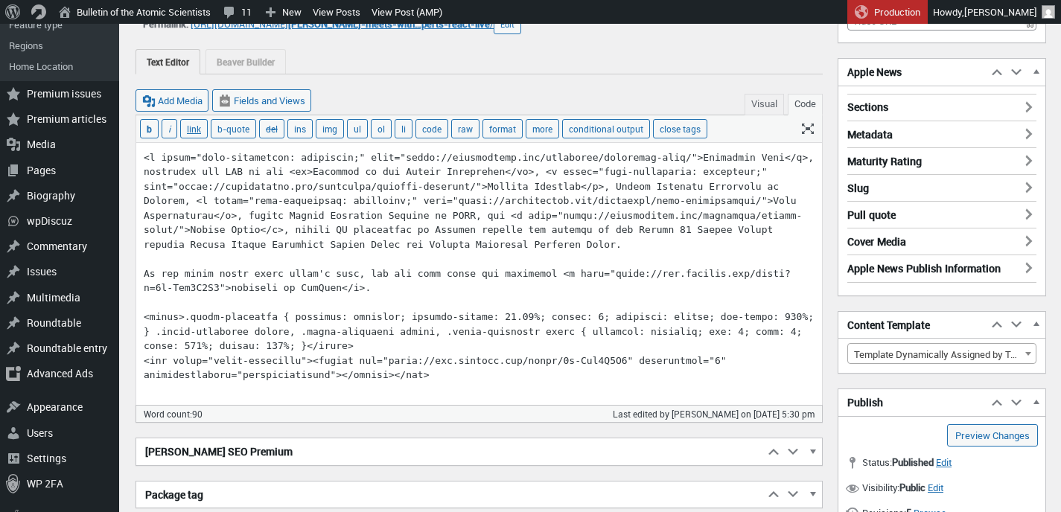
drag, startPoint x: 416, startPoint y: 196, endPoint x: 207, endPoint y: 199, distance: 209.3
click at [207, 199] on textarea at bounding box center [479, 274] width 686 height 262
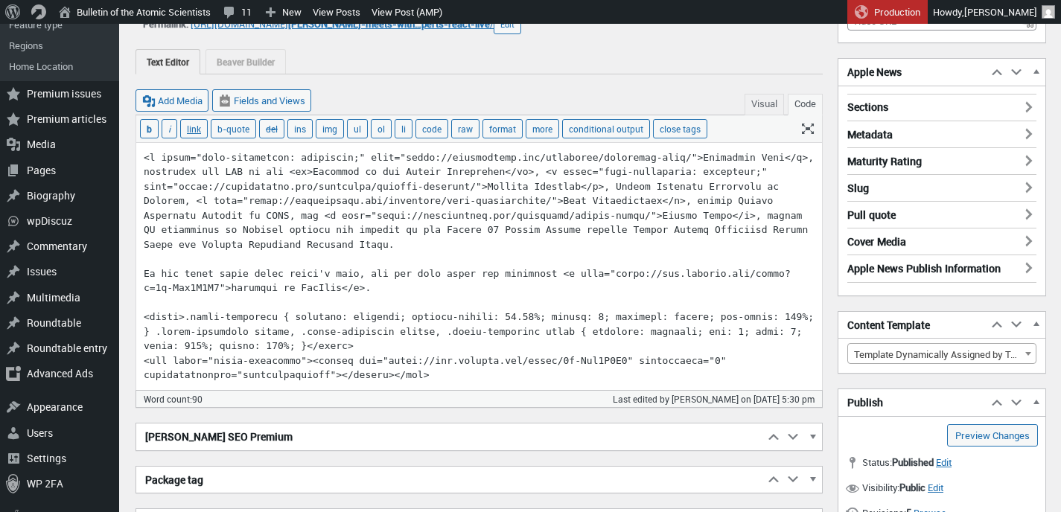
drag, startPoint x: 369, startPoint y: 156, endPoint x: 161, endPoint y: 156, distance: 207.8
click at [161, 156] on textarea at bounding box center [479, 266] width 686 height 247
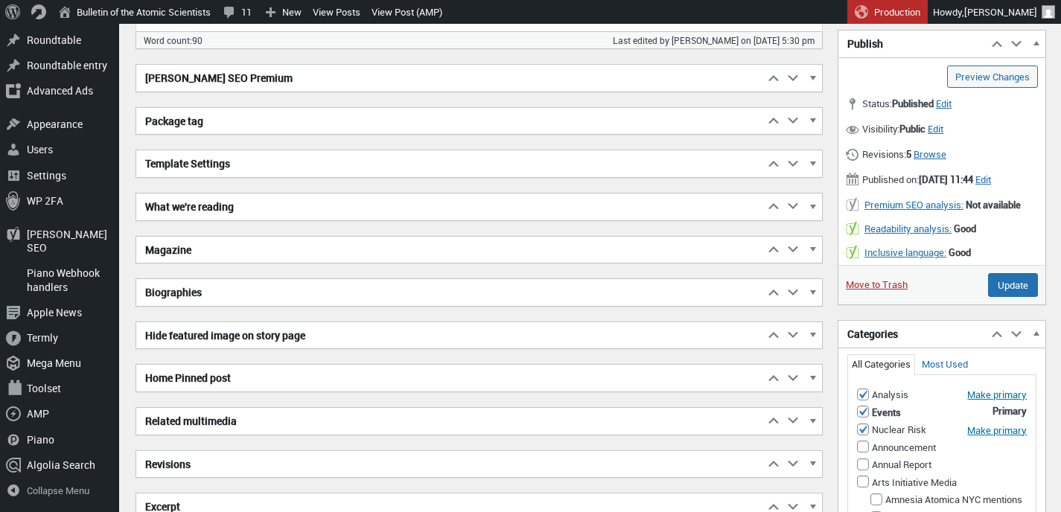
scroll to position [620, 0]
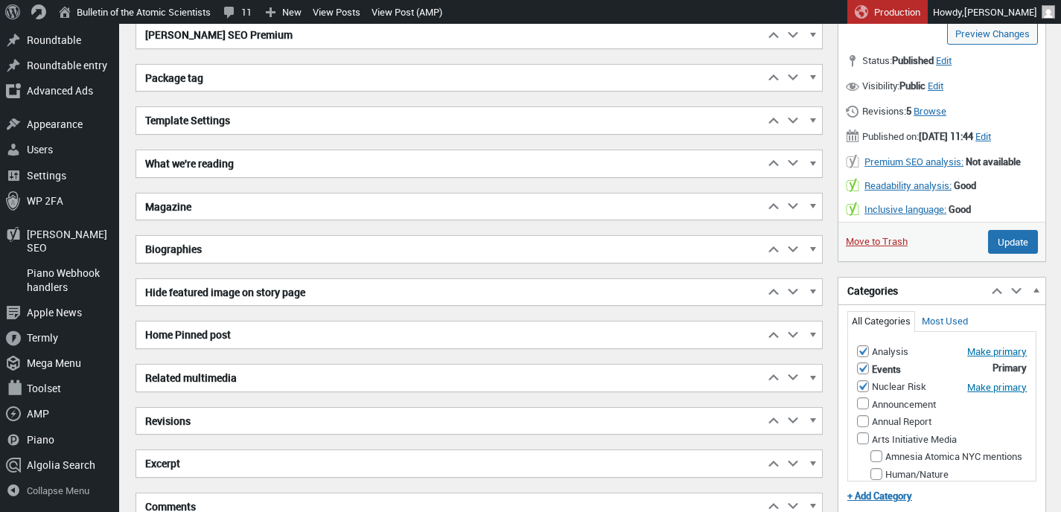
type textarea "<a href="https://thebulletin.org/biography/alexandra-bell/">Alexandra Bell</a>,…"
click at [811, 249] on span "button" at bounding box center [812, 251] width 15 height 13
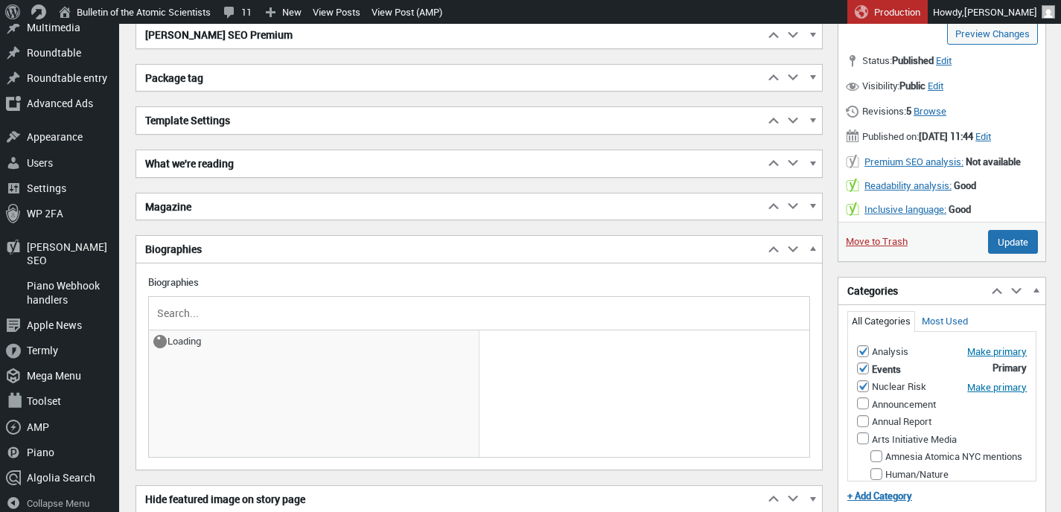
click at [210, 312] on input "text" at bounding box center [479, 313] width 650 height 22
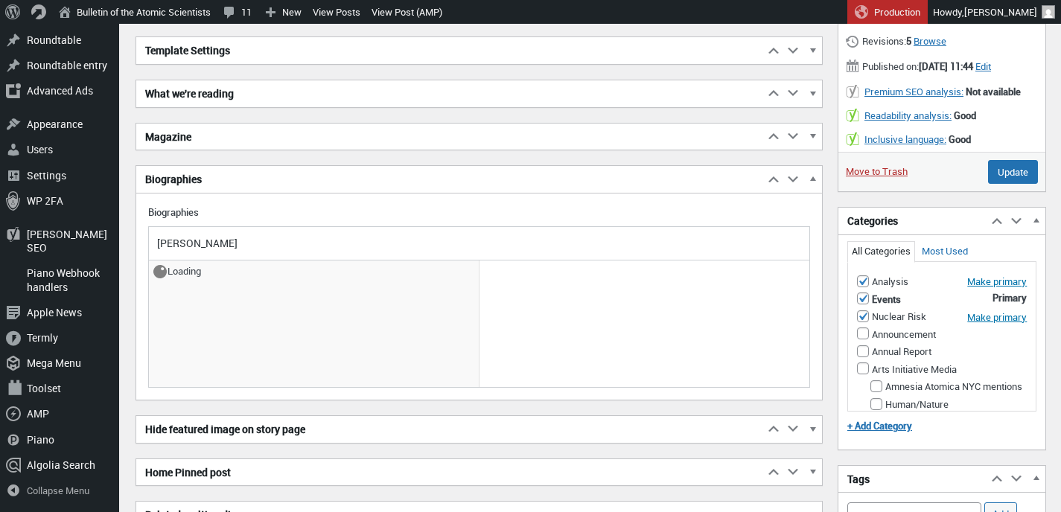
scroll to position [692, 0]
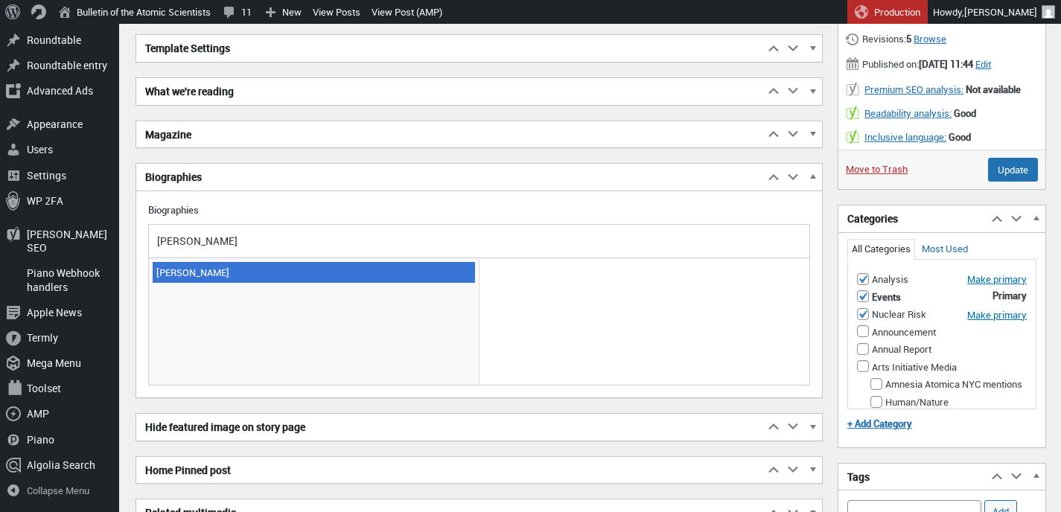
type input "adam domb"
click at [241, 275] on span "[PERSON_NAME]" at bounding box center [314, 272] width 322 height 21
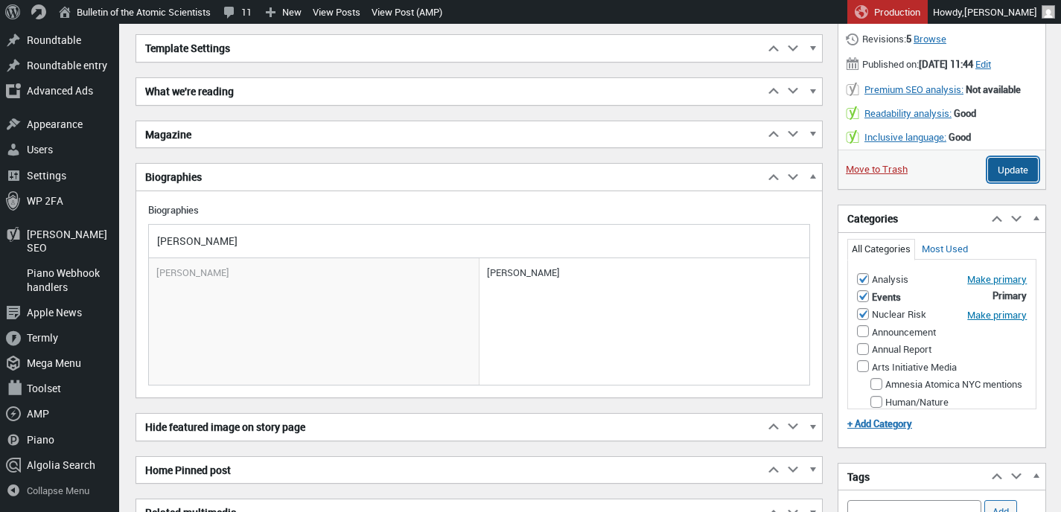
click at [1008, 182] on input "Update" at bounding box center [1013, 170] width 50 height 24
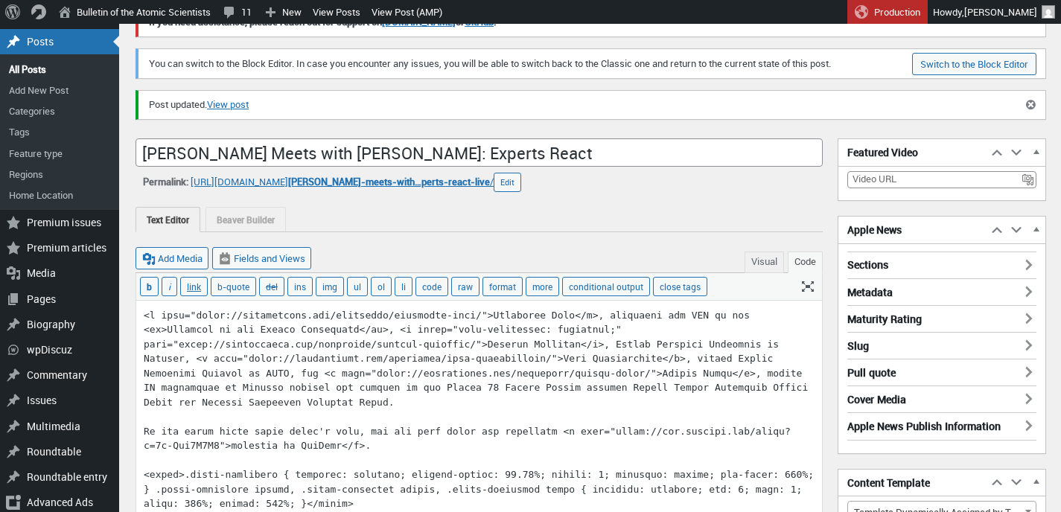
scroll to position [91, 0]
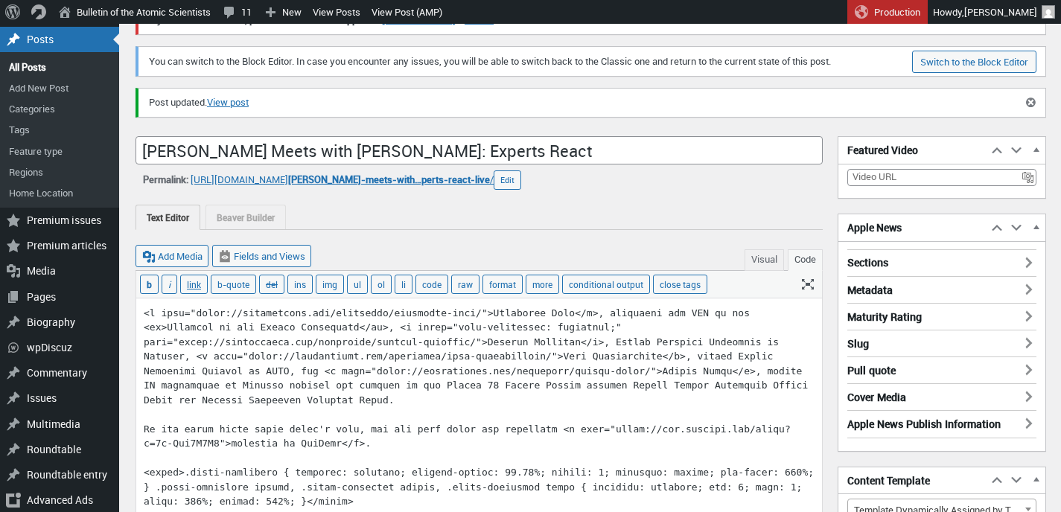
drag, startPoint x: 620, startPoint y: 324, endPoint x: 412, endPoint y: 331, distance: 208.6
click at [412, 331] on textarea at bounding box center [479, 422] width 686 height 247
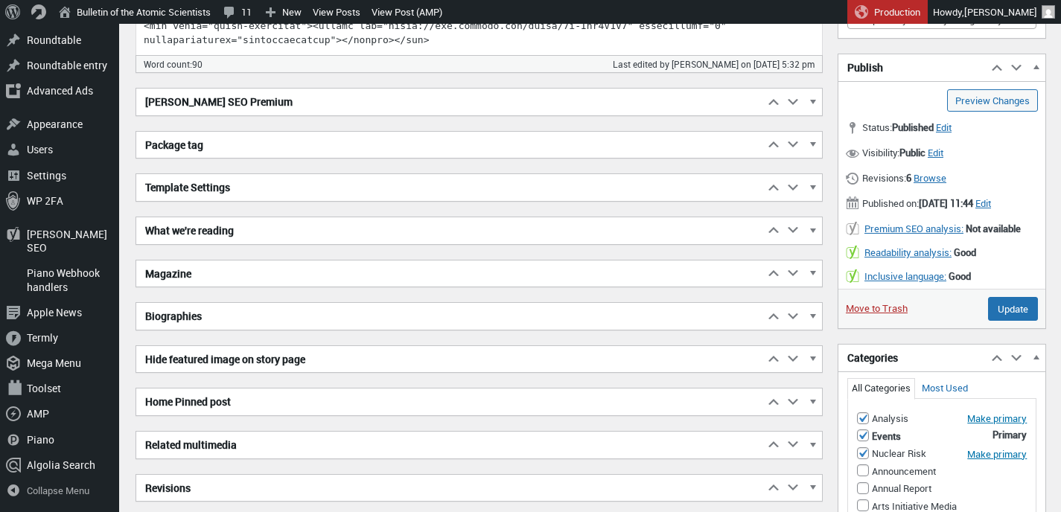
scroll to position [584, 0]
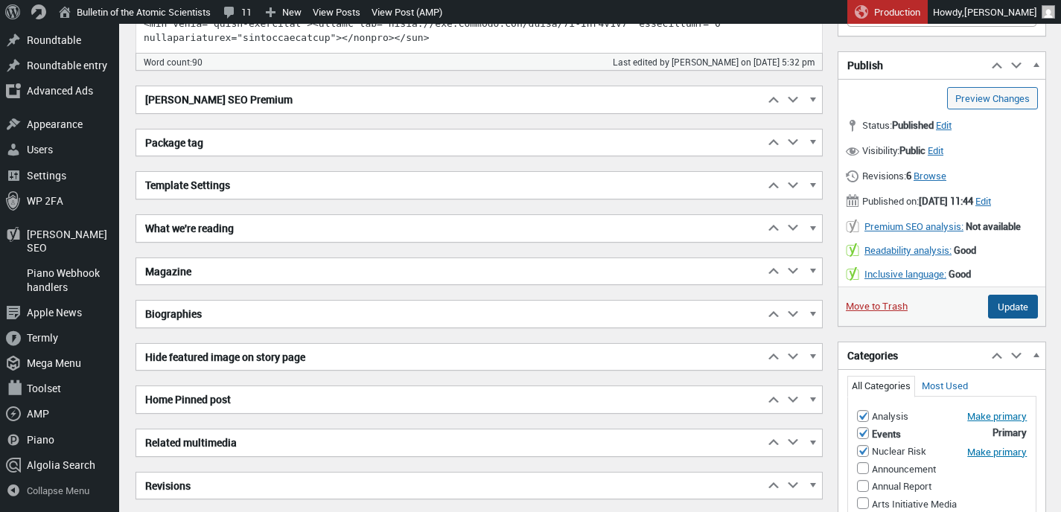
type textarea "<a href="[URL][DOMAIN_NAME][PERSON_NAME]">[PERSON_NAME]</a>, president and CEO …"
click at [1003, 319] on input "Update" at bounding box center [1013, 307] width 50 height 24
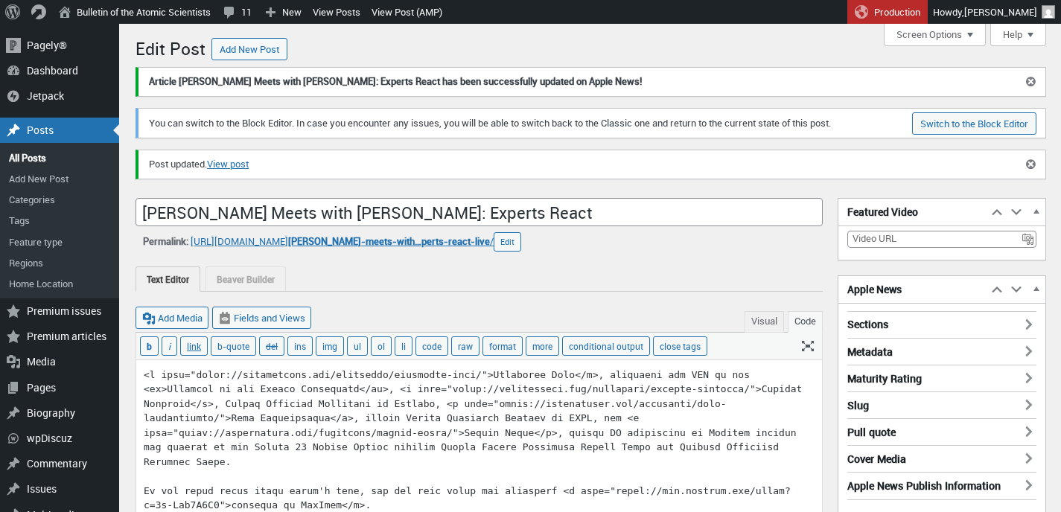
scroll to position [10, 0]
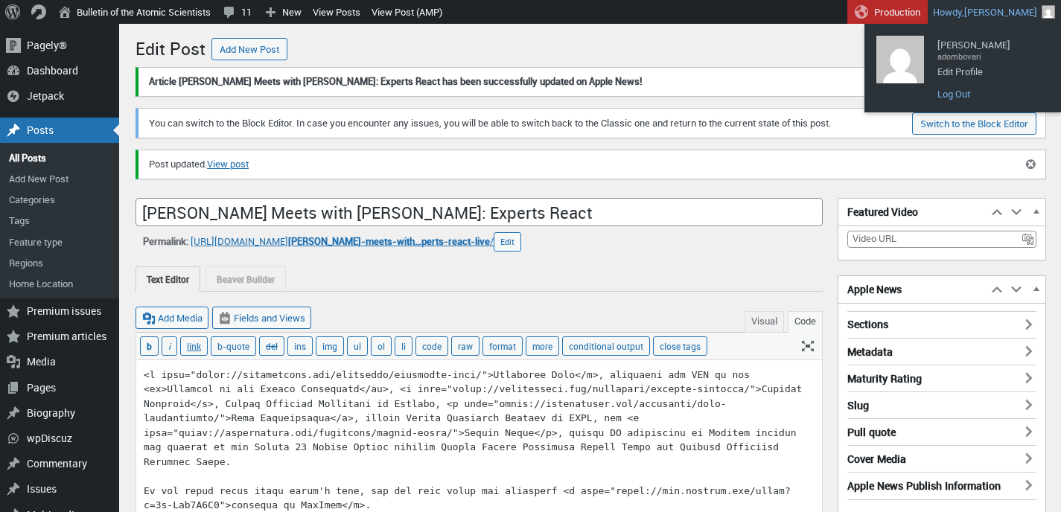
click at [958, 92] on link "Log Out" at bounding box center [989, 93] width 119 height 19
